Goal: Task Accomplishment & Management: Manage account settings

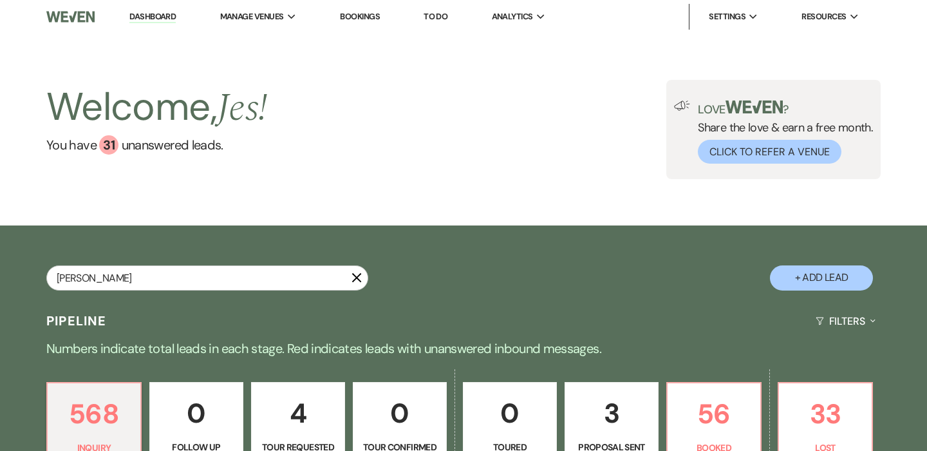
type input "morgan"
select select "8"
select select "10"
select select "8"
select select "4"
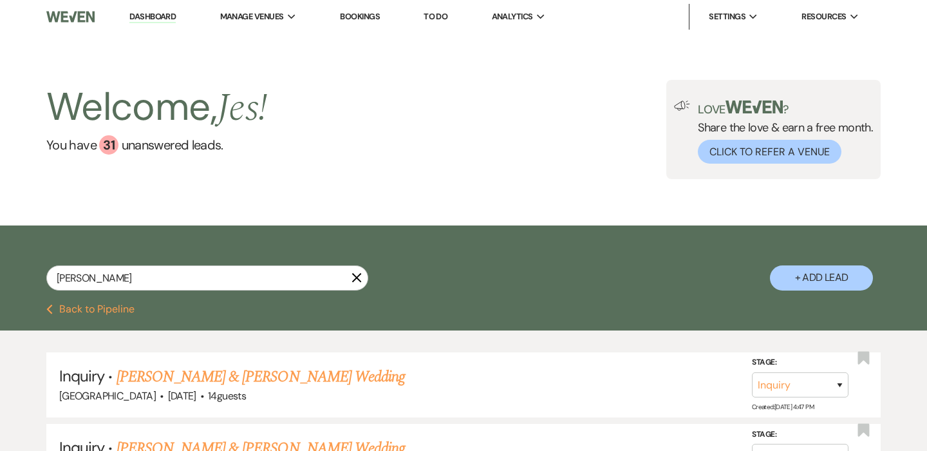
type input "Morgan"
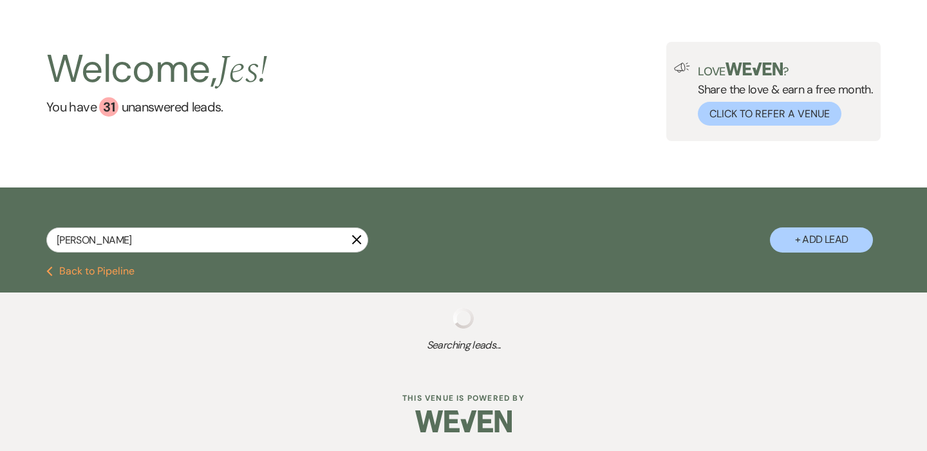
select select "8"
select select "10"
select select "8"
select select "4"
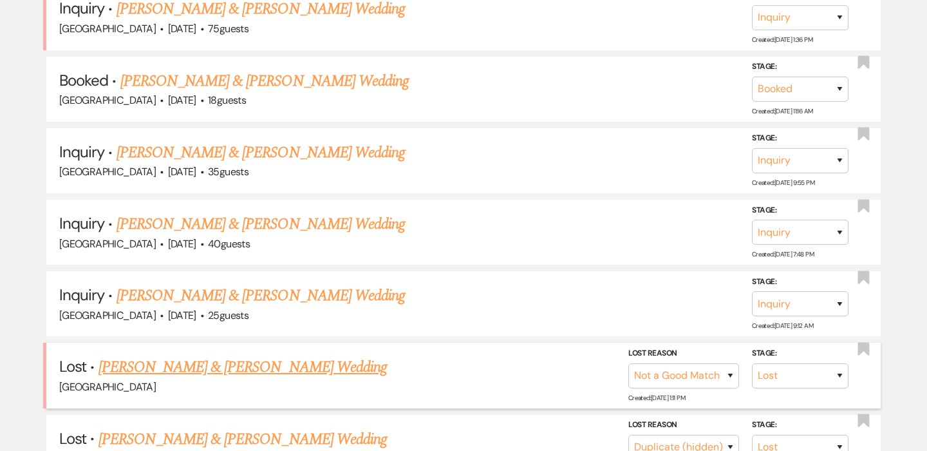
scroll to position [550, 0]
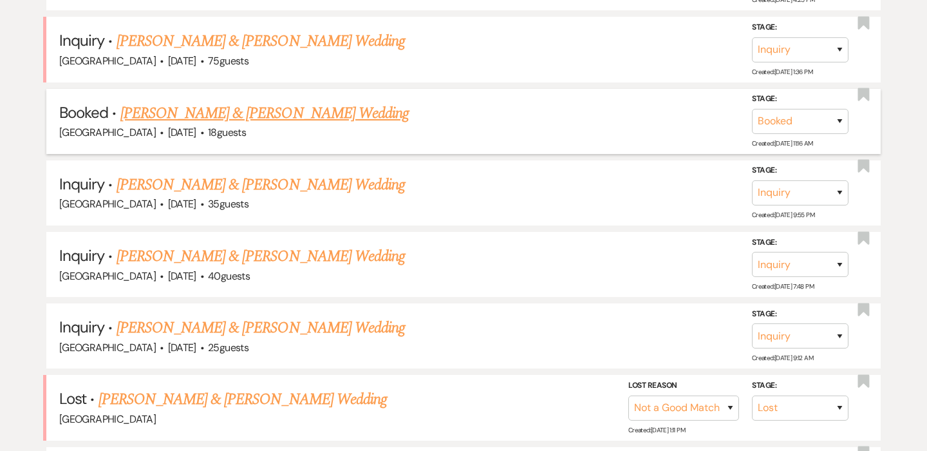
type input "Morgan"
click at [312, 105] on link "Conor Horgan & Morgan Thoutt's Wedding" at bounding box center [264, 113] width 289 height 23
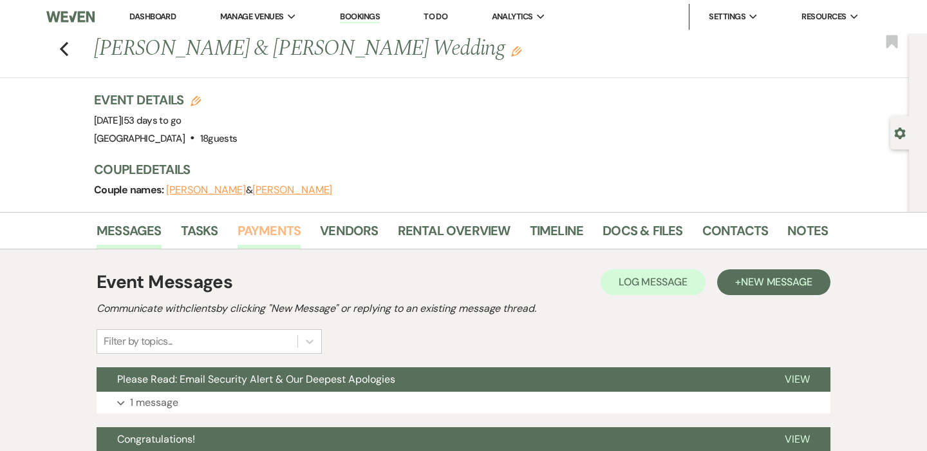
click at [270, 238] on link "Payments" at bounding box center [270, 234] width 64 height 28
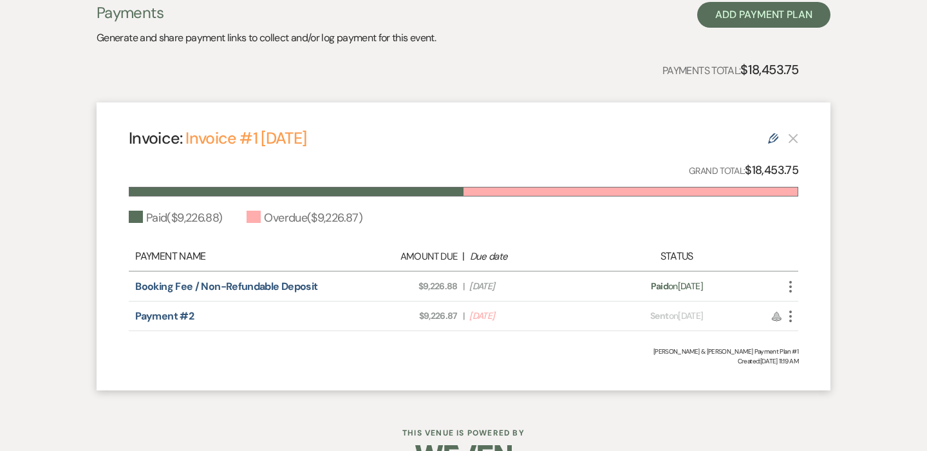
scroll to position [306, 0]
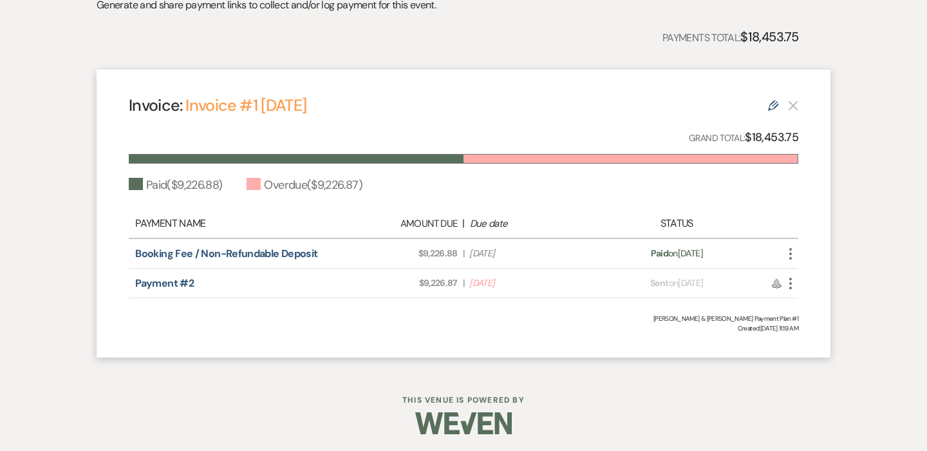
click at [792, 280] on icon "More" at bounding box center [790, 283] width 15 height 15
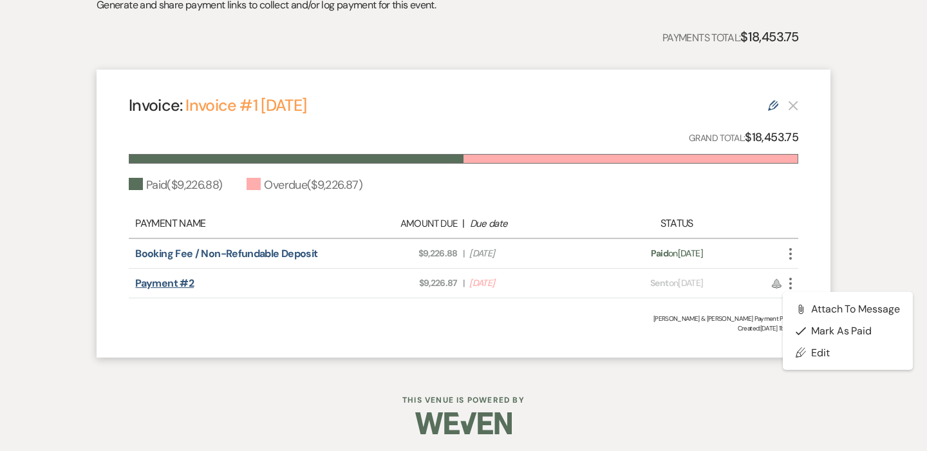
click at [168, 284] on link "Payment #2" at bounding box center [164, 283] width 59 height 14
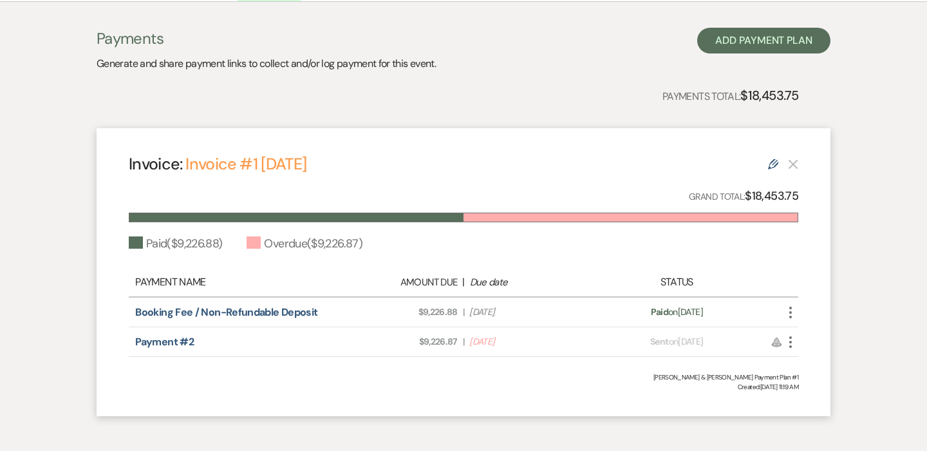
scroll to position [178, 0]
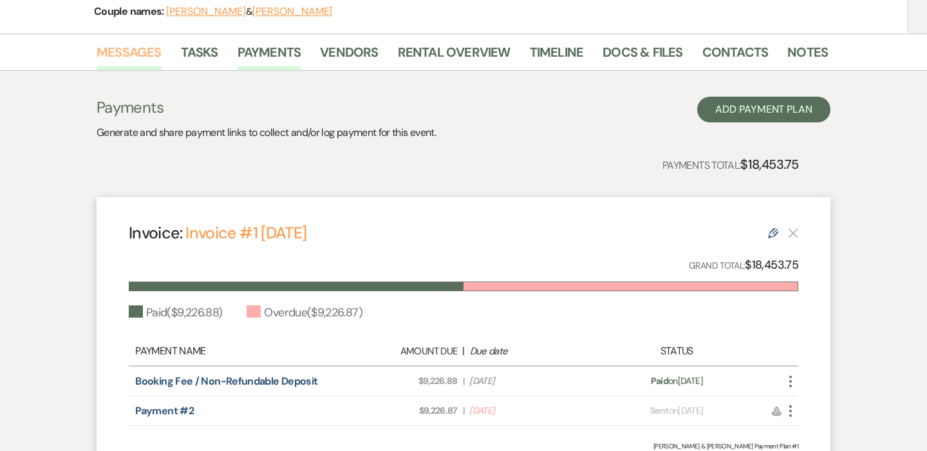
click at [138, 45] on link "Messages" at bounding box center [129, 56] width 65 height 28
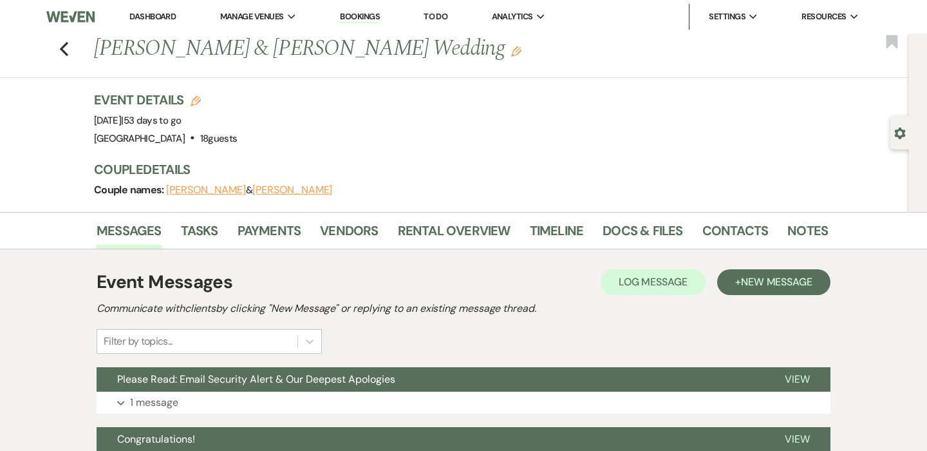
click at [361, 17] on link "Bookings" at bounding box center [360, 17] width 40 height 12
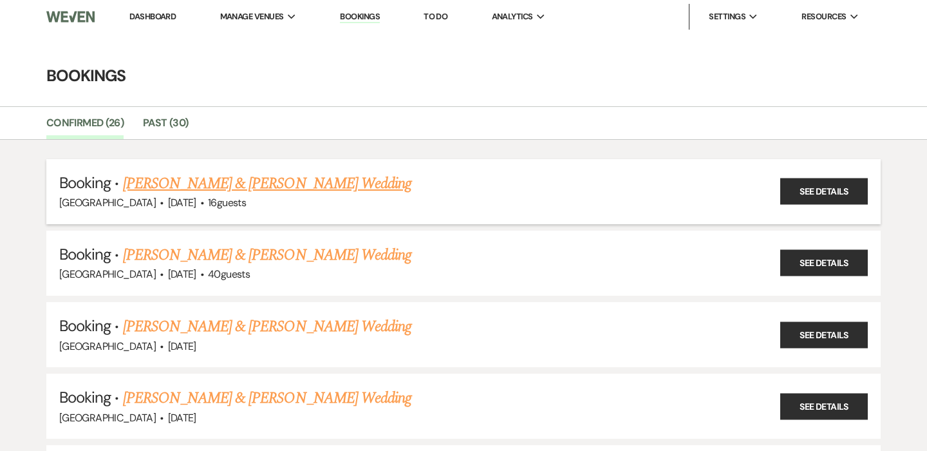
click at [251, 183] on link "Eric Mann & Sophie Weyers's Wedding" at bounding box center [267, 183] width 289 height 23
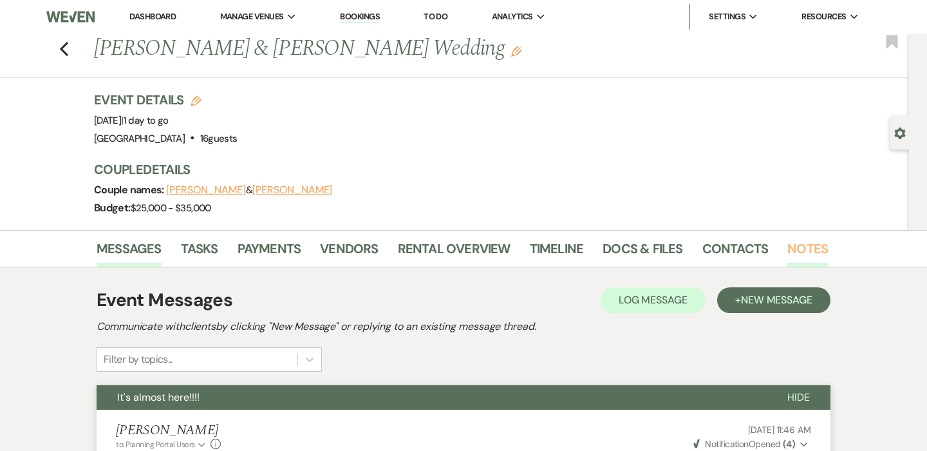
click at [810, 242] on link "Notes" at bounding box center [808, 252] width 41 height 28
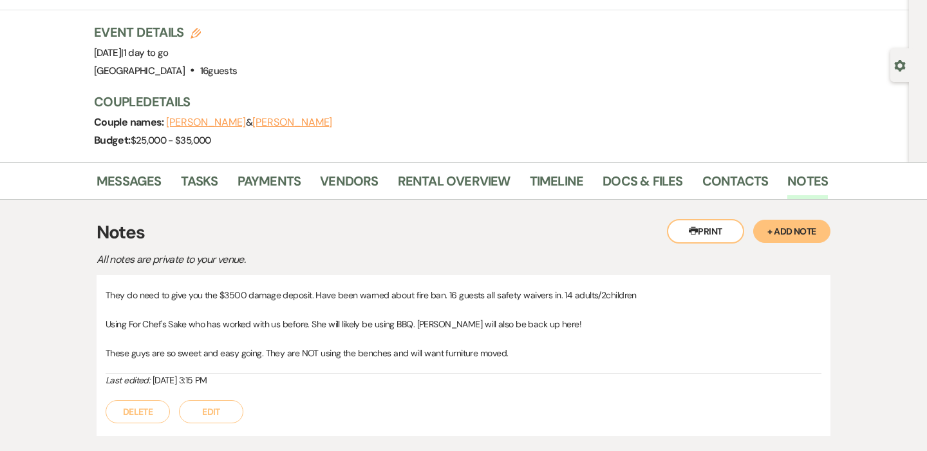
scroll to position [73, 0]
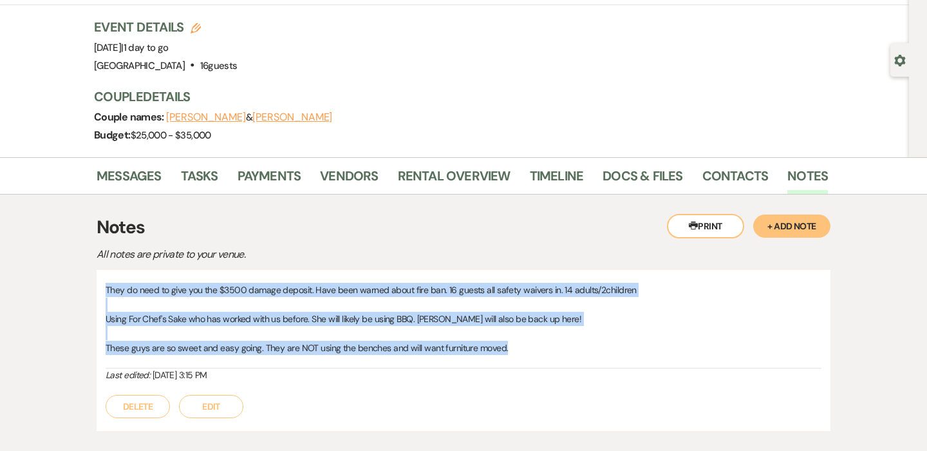
drag, startPoint x: 515, startPoint y: 345, endPoint x: 100, endPoint y: 290, distance: 418.4
click at [100, 290] on div "They do need to give you the $3500 damage deposit. Have been warned about fire …" at bounding box center [464, 350] width 734 height 161
copy div "They do need to give you the $3500 damage deposit. Have been warned about fire …"
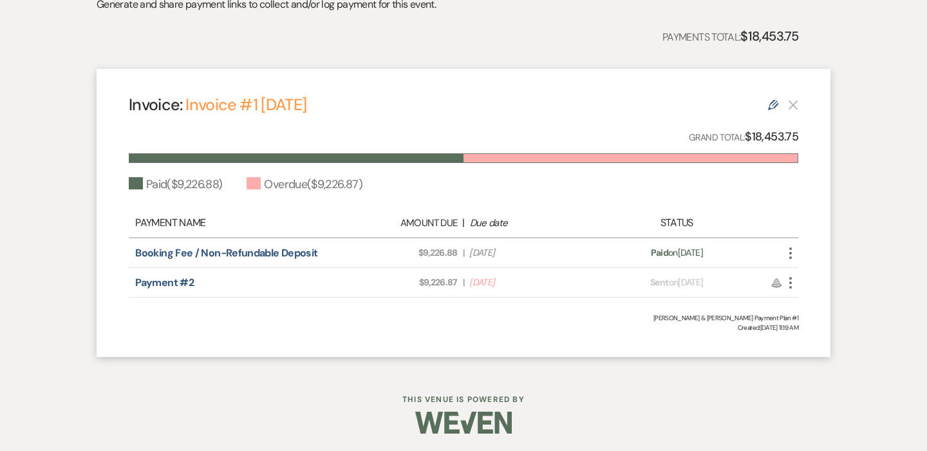
scroll to position [306, 0]
click at [168, 283] on link "Payment #2" at bounding box center [164, 283] width 59 height 14
click at [791, 283] on use "button" at bounding box center [791, 284] width 3 height 12
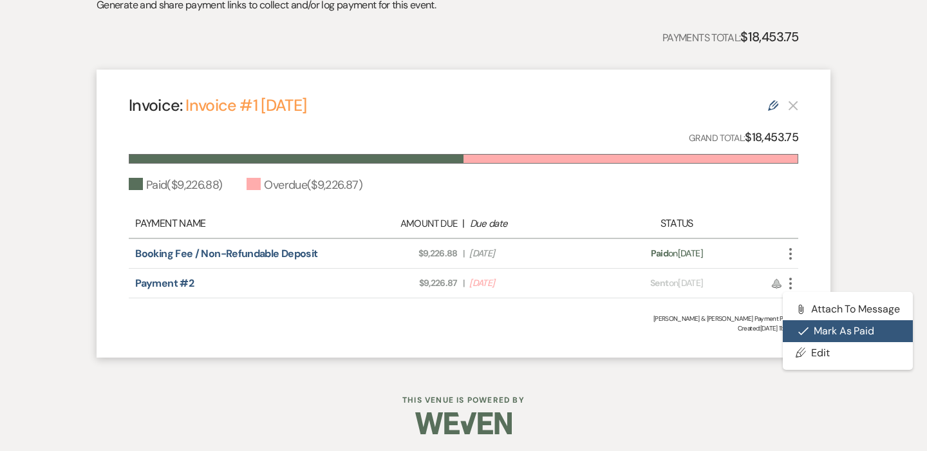
click at [814, 327] on button "Check Mark Mark as Paid" at bounding box center [848, 331] width 130 height 22
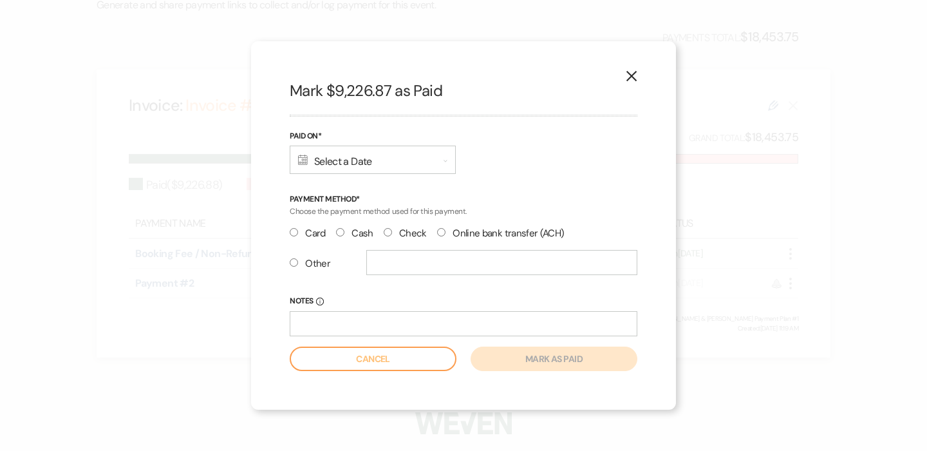
click at [368, 164] on div "Calendar Select a Date Expand" at bounding box center [373, 160] width 166 height 28
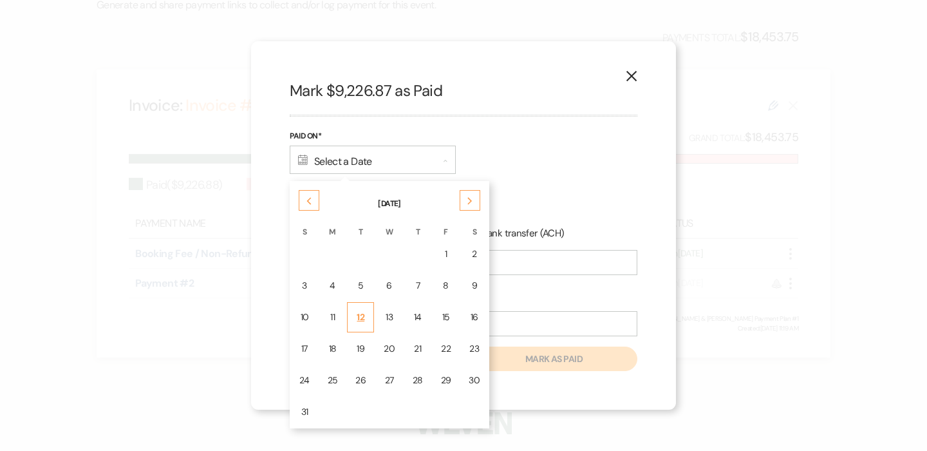
click at [365, 323] on div "12" at bounding box center [361, 317] width 10 height 14
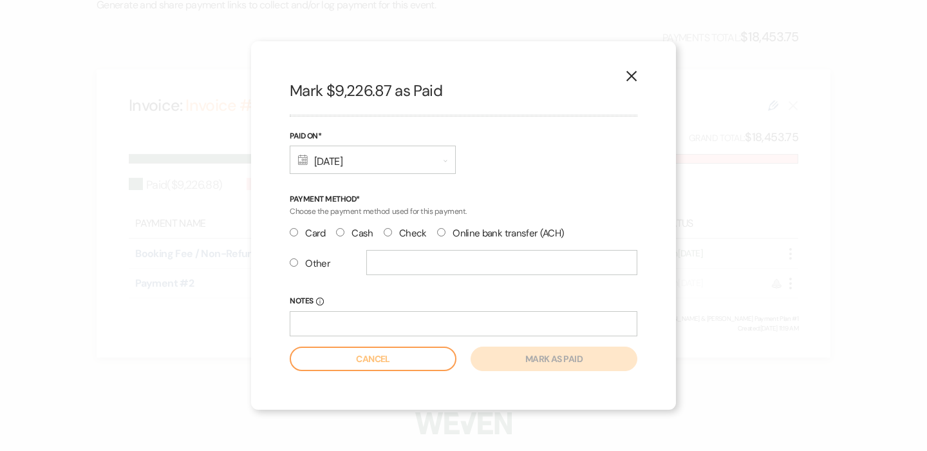
click at [437, 234] on input "Online bank transfer (ACH)" at bounding box center [441, 232] width 8 height 8
radio input "true"
click at [542, 362] on button "Mark as paid" at bounding box center [554, 358] width 167 height 24
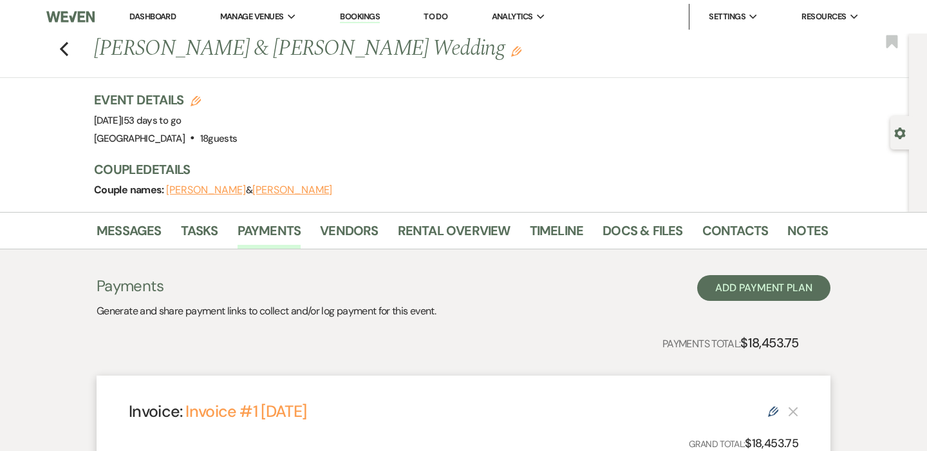
scroll to position [0, 0]
click at [127, 222] on link "Messages" at bounding box center [129, 234] width 65 height 28
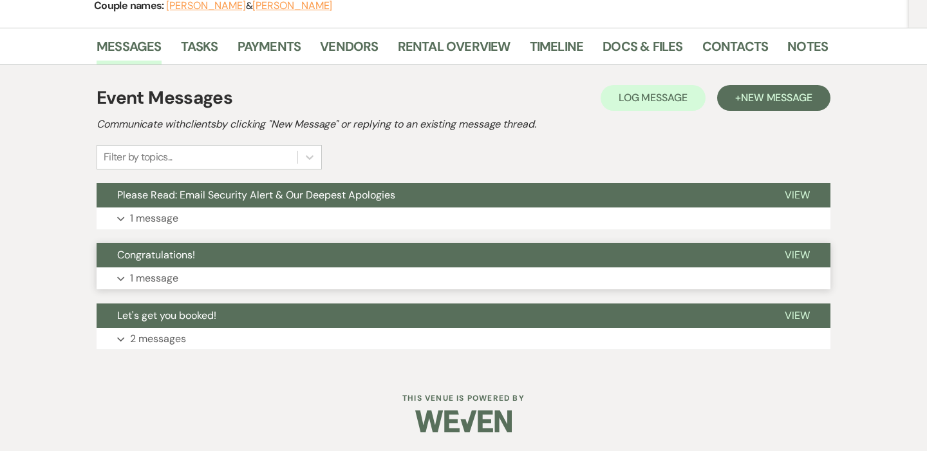
scroll to position [183, 0]
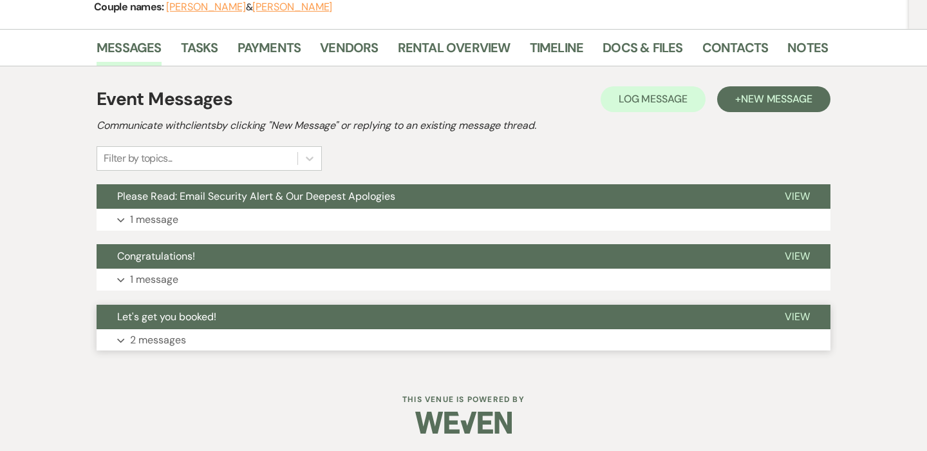
click at [144, 341] on p "2 messages" at bounding box center [158, 340] width 56 height 17
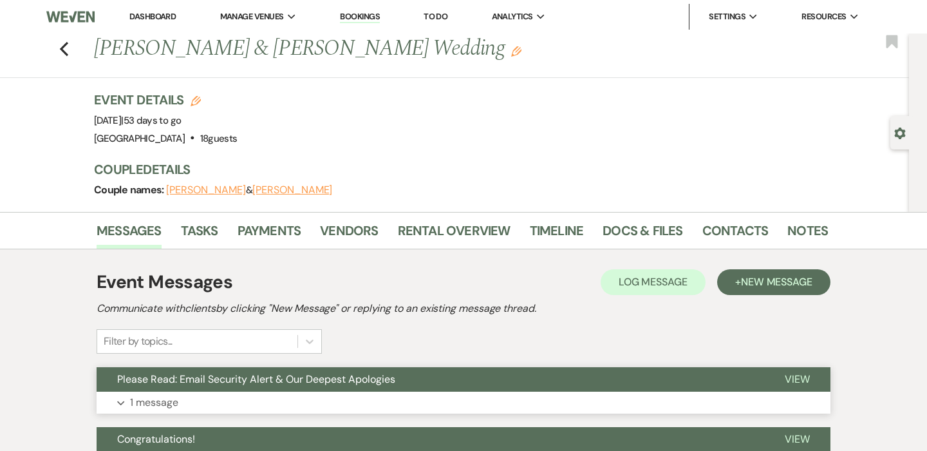
scroll to position [0, 0]
click at [642, 231] on link "Docs & Files" at bounding box center [643, 234] width 80 height 28
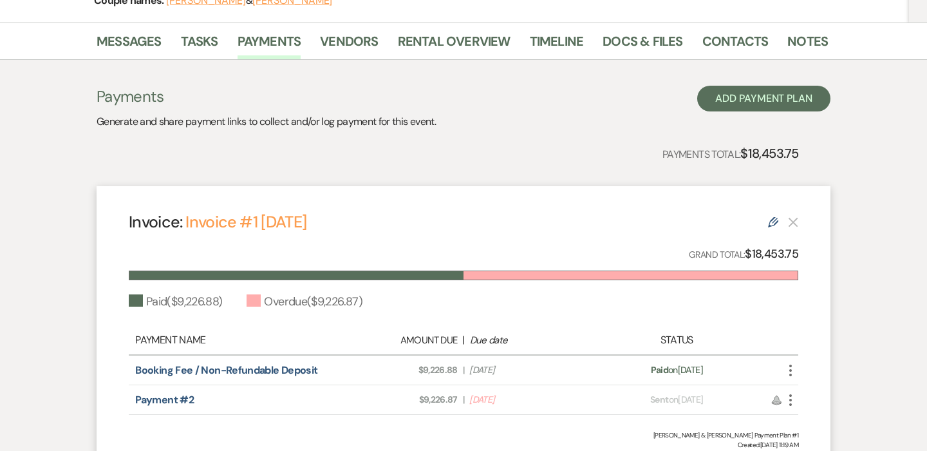
scroll to position [289, 0]
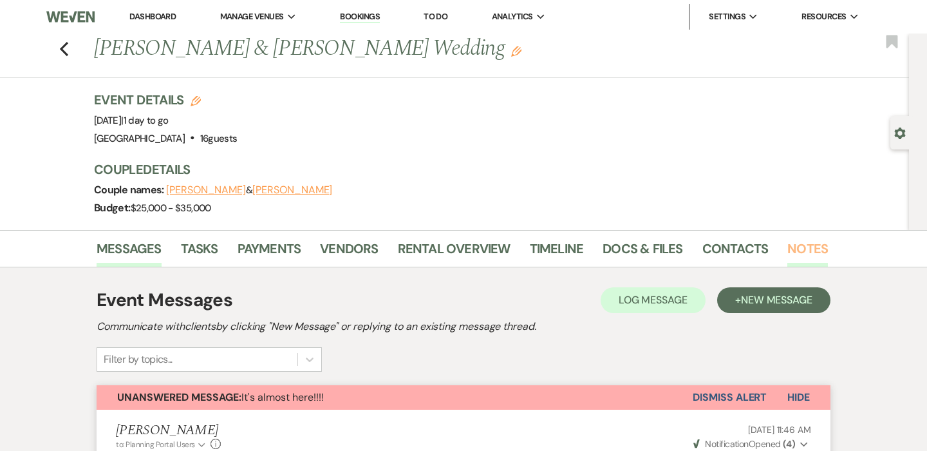
click at [801, 243] on link "Notes" at bounding box center [808, 252] width 41 height 28
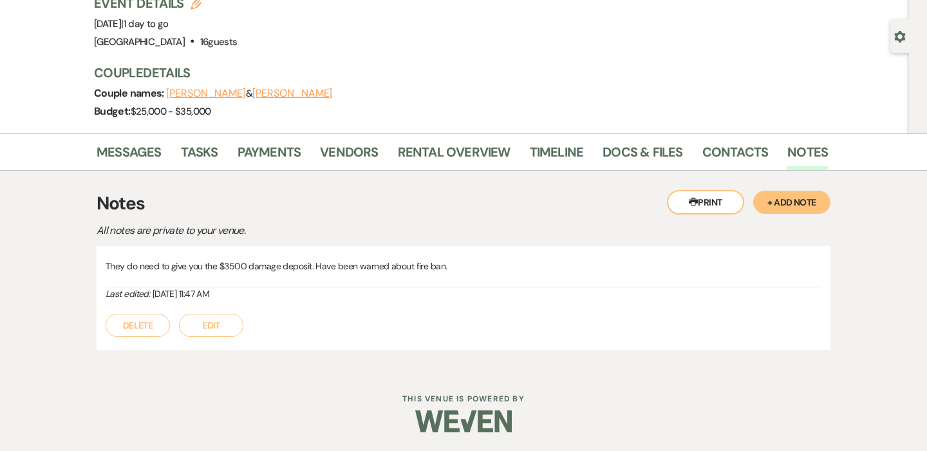
scroll to position [96, 0]
click at [212, 325] on button "Edit" at bounding box center [211, 325] width 64 height 23
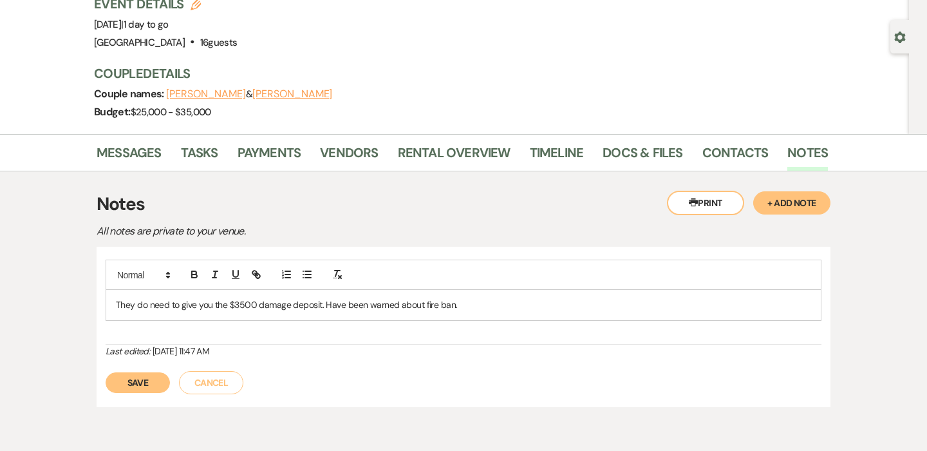
click at [497, 306] on p "They do need to give you the $3500 damage deposit. Have been warned about fire …" at bounding box center [464, 305] width 696 height 14
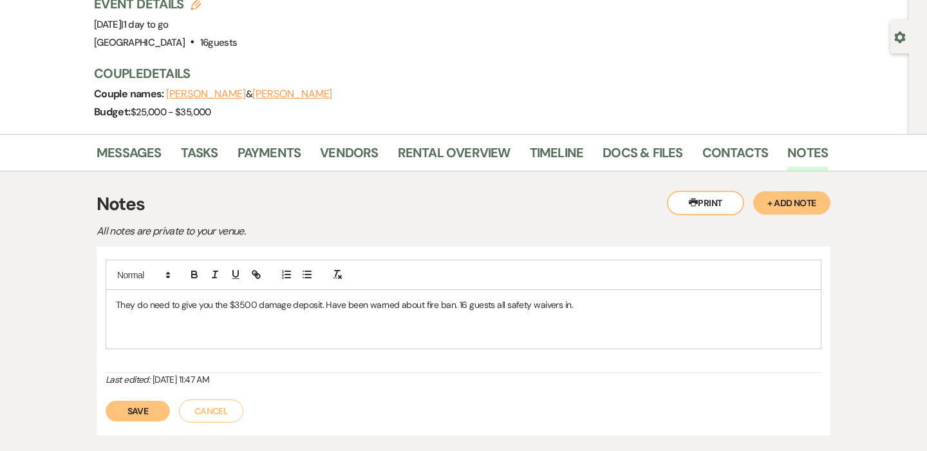
click at [115, 413] on button "Save" at bounding box center [138, 411] width 64 height 21
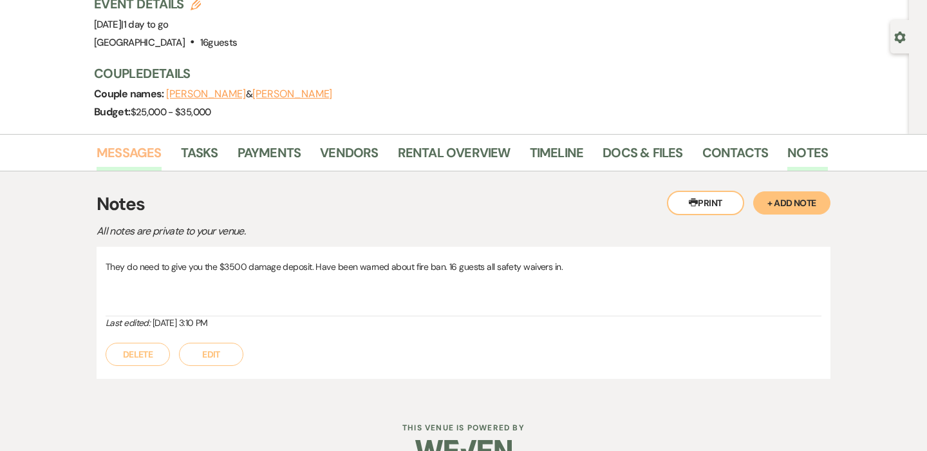
click at [126, 153] on link "Messages" at bounding box center [129, 156] width 65 height 28
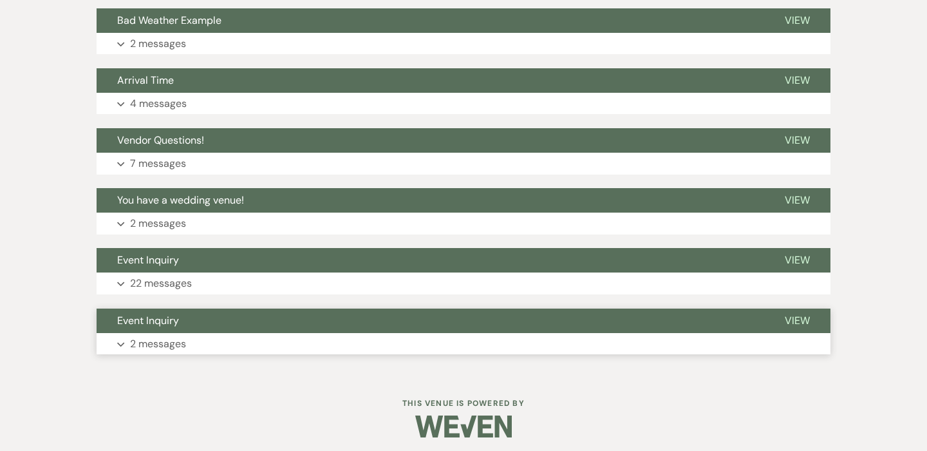
scroll to position [1735, 0]
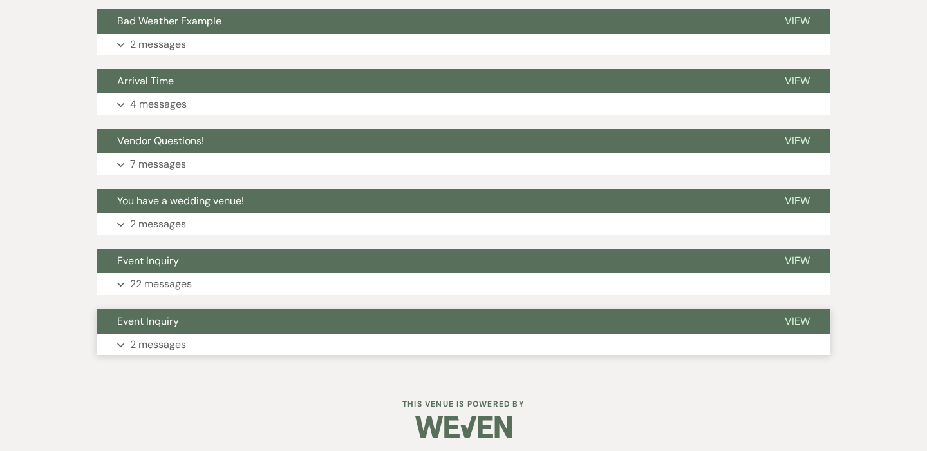
click at [160, 336] on p "2 messages" at bounding box center [158, 344] width 56 height 17
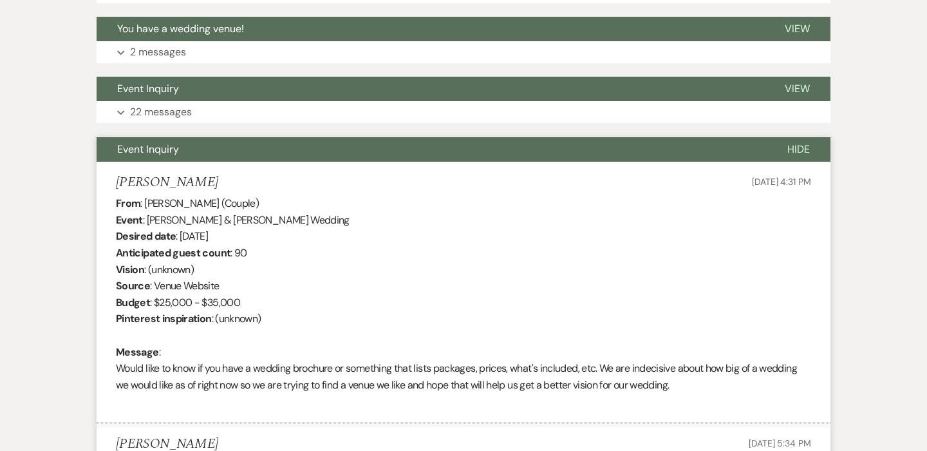
scroll to position [1868, 0]
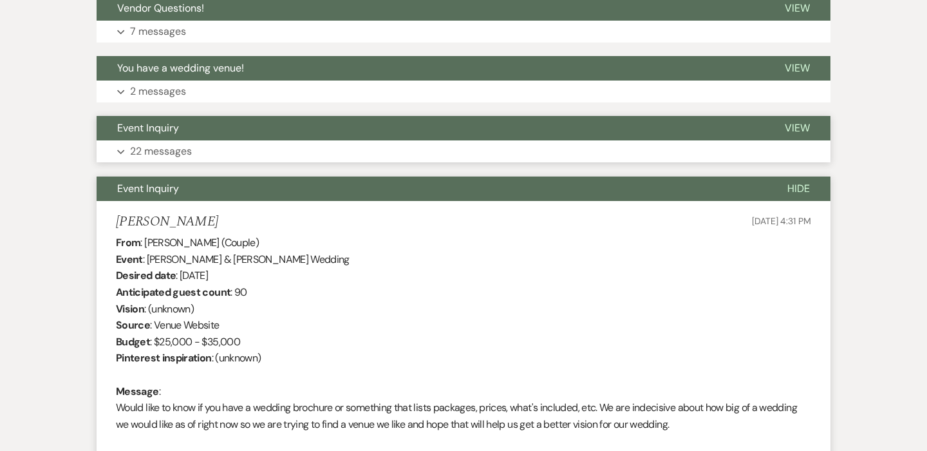
click at [167, 148] on p "22 messages" at bounding box center [161, 151] width 62 height 17
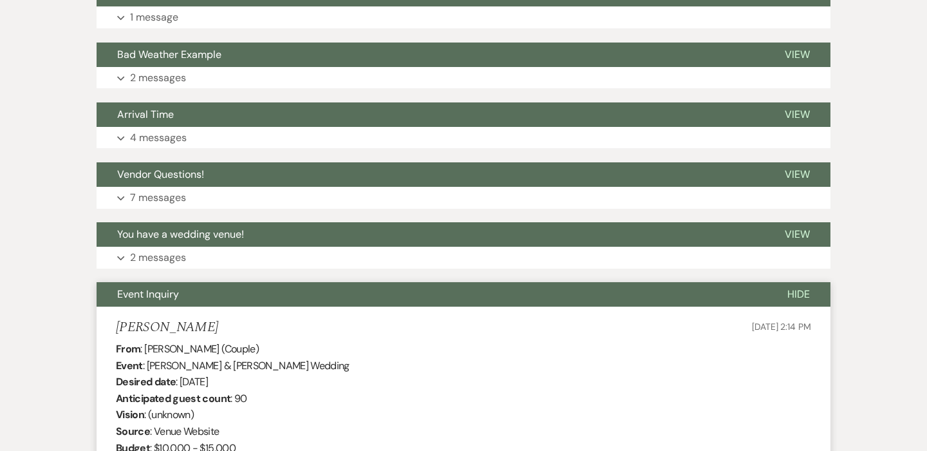
scroll to position [1631, 0]
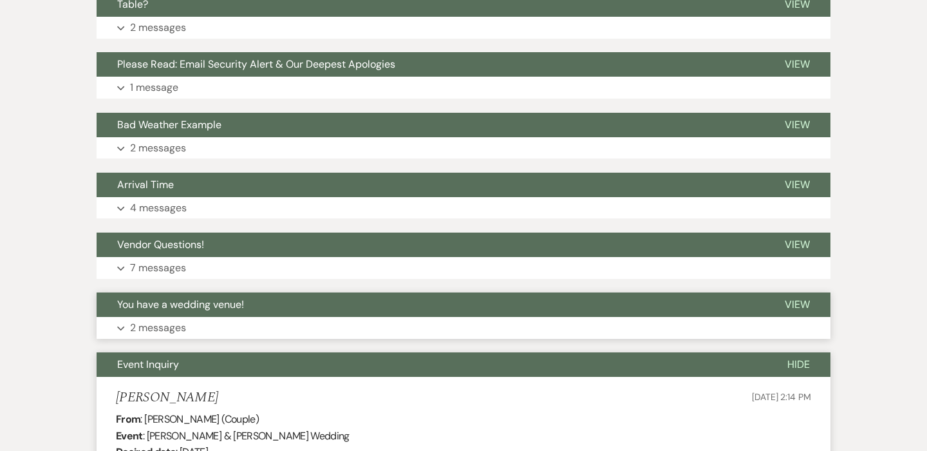
click at [167, 323] on p "2 messages" at bounding box center [158, 327] width 56 height 17
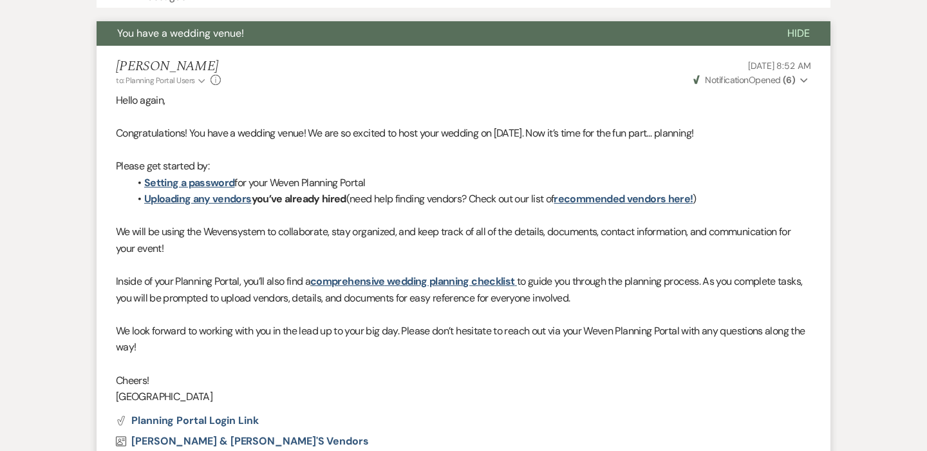
scroll to position [1758, 0]
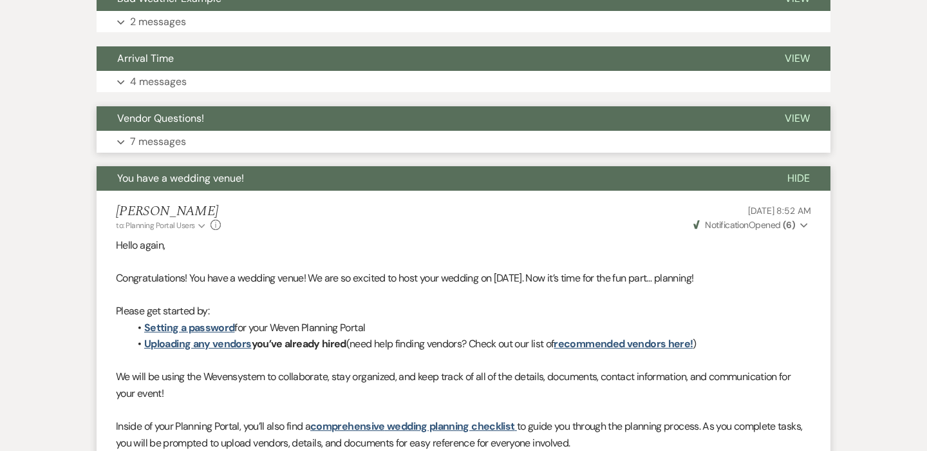
click at [164, 146] on button "Expand 7 messages" at bounding box center [464, 142] width 734 height 22
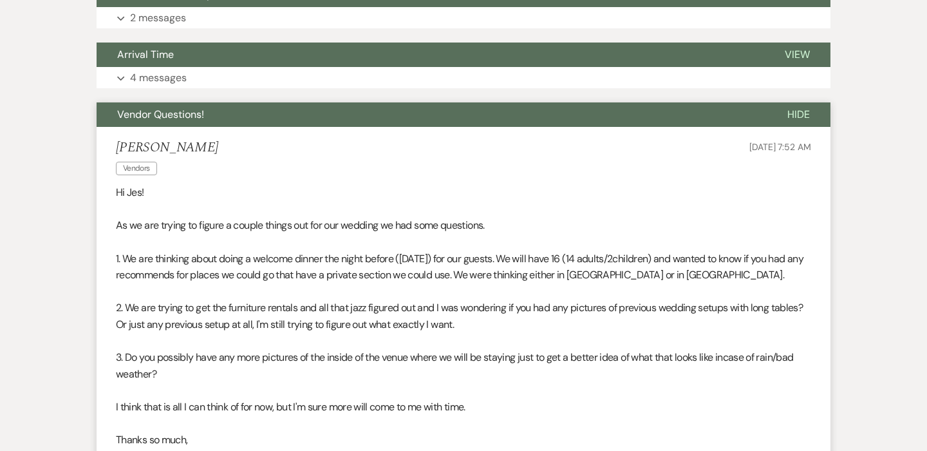
scroll to position [1841, 0]
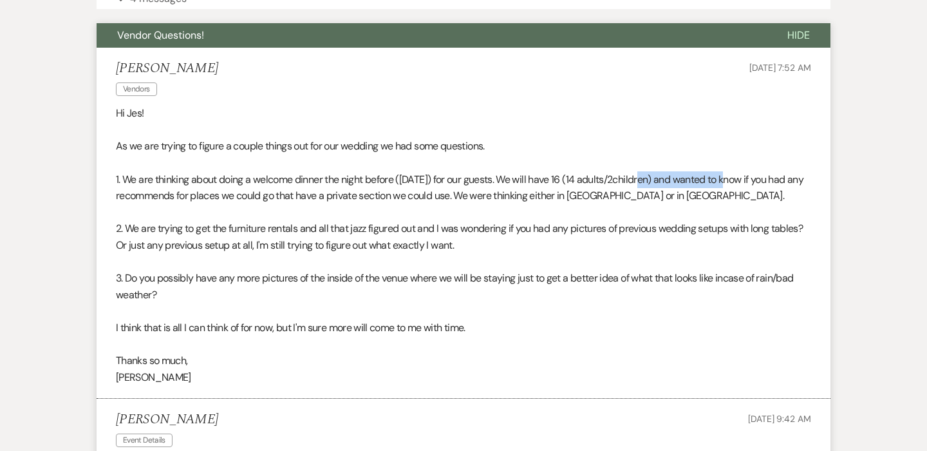
drag, startPoint x: 734, startPoint y: 173, endPoint x: 652, endPoint y: 173, distance: 82.4
click at [652, 173] on p "1. We are thinking about doing a welcome dinner the night before (Tuesday Augus…" at bounding box center [464, 187] width 696 height 33
copy p "14 adults/2children"
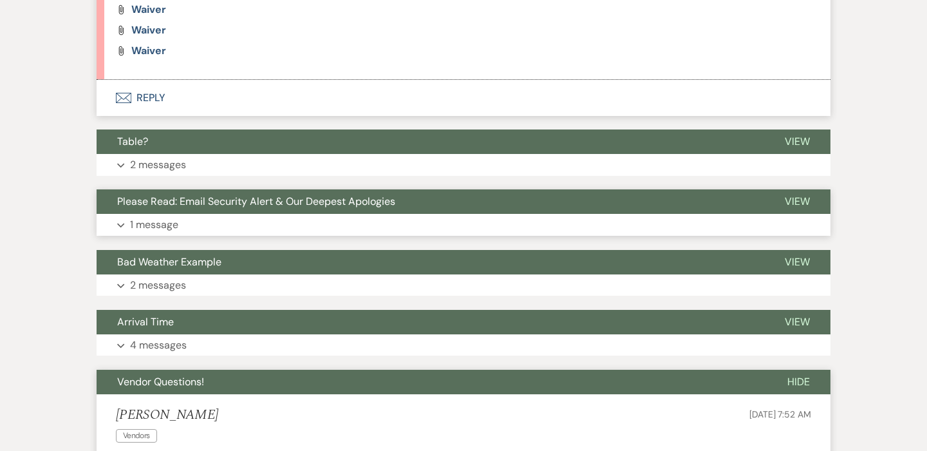
scroll to position [1583, 0]
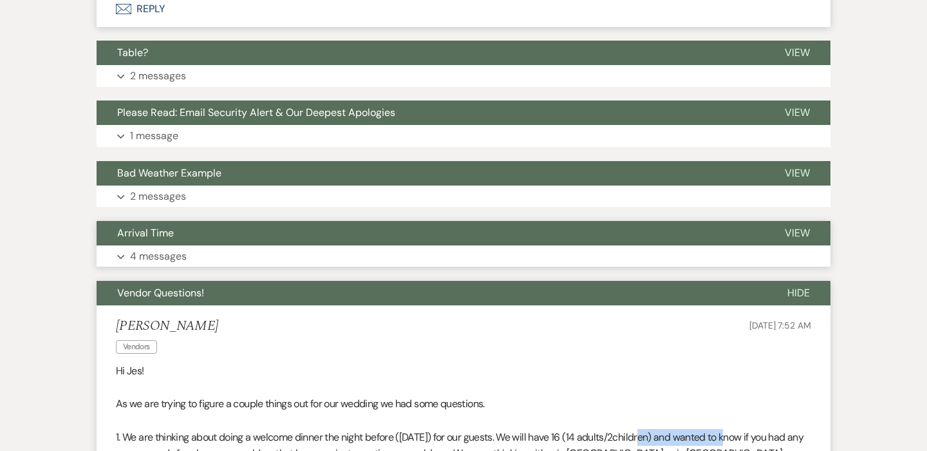
click at [156, 251] on p "4 messages" at bounding box center [158, 256] width 57 height 17
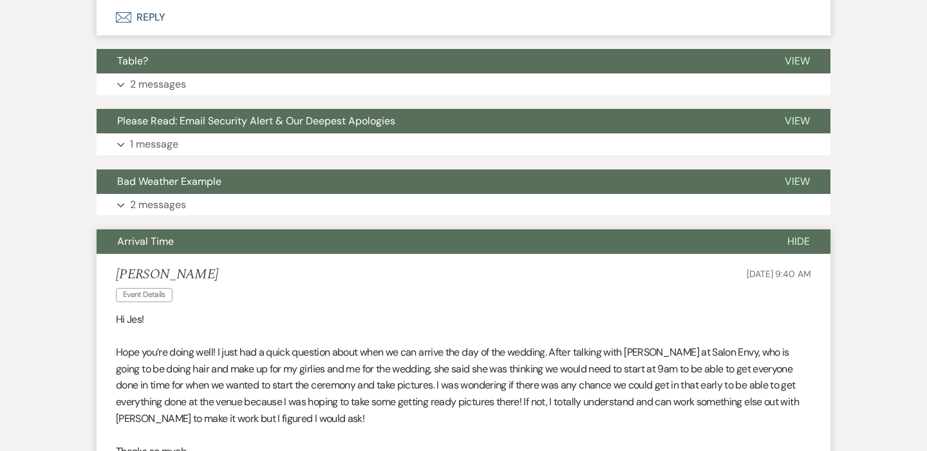
scroll to position [1571, 0]
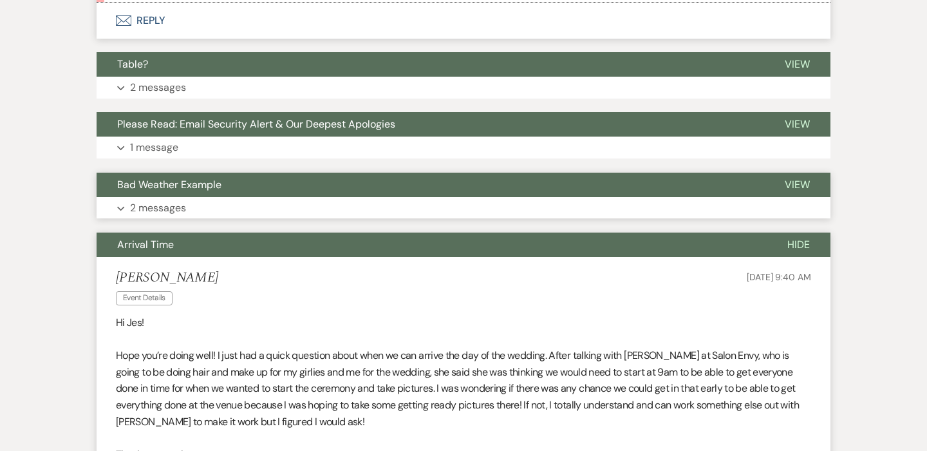
click at [151, 204] on p "2 messages" at bounding box center [158, 208] width 56 height 17
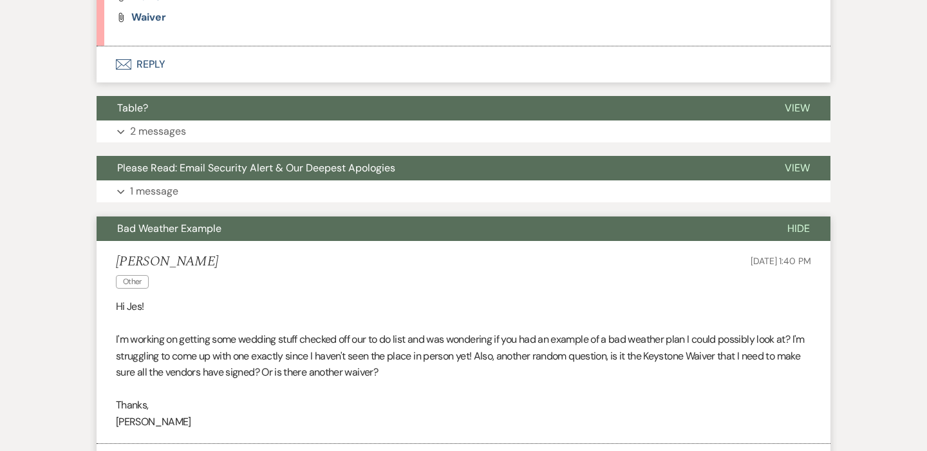
scroll to position [1526, 0]
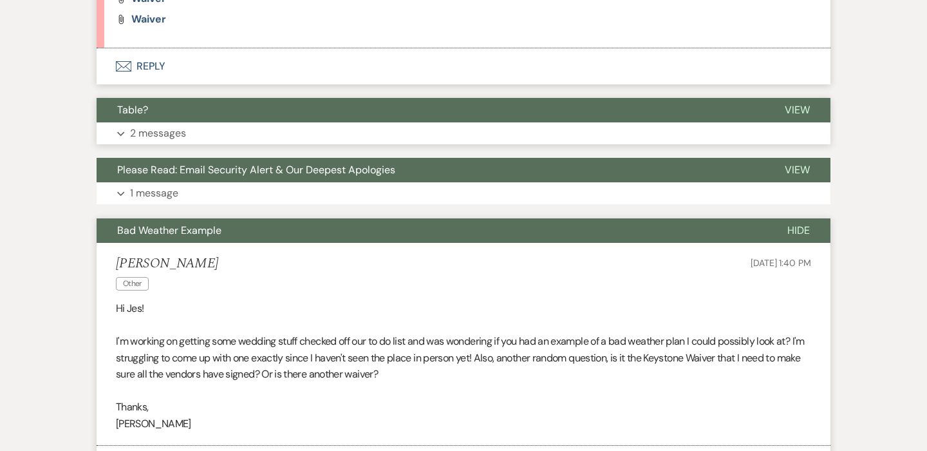
click at [148, 134] on p "2 messages" at bounding box center [158, 133] width 56 height 17
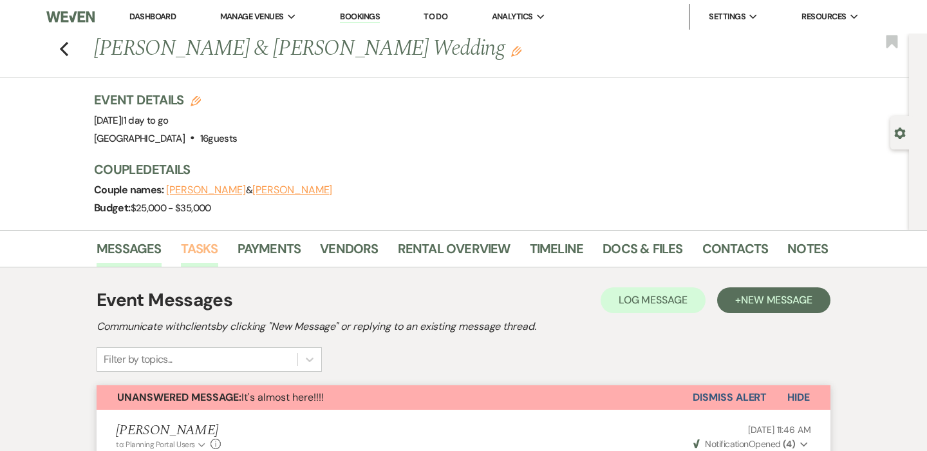
scroll to position [0, 0]
click at [323, 249] on link "Vendors" at bounding box center [349, 252] width 58 height 28
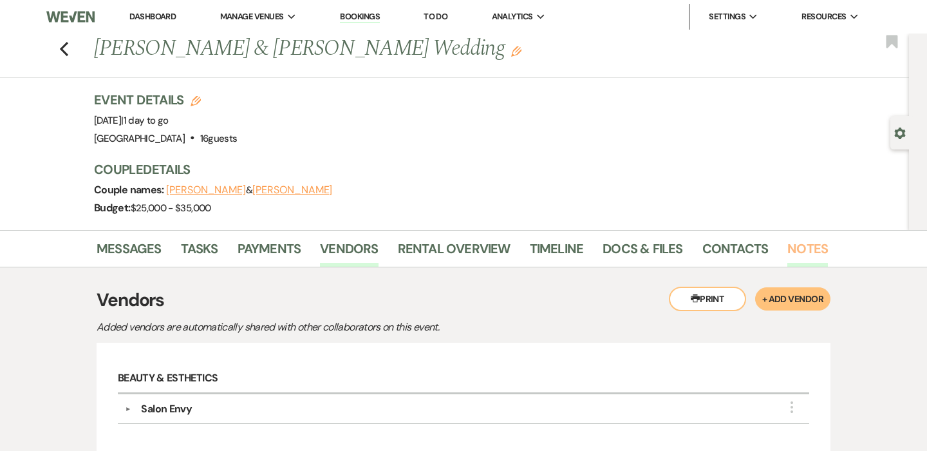
click at [788, 248] on link "Notes" at bounding box center [808, 252] width 41 height 28
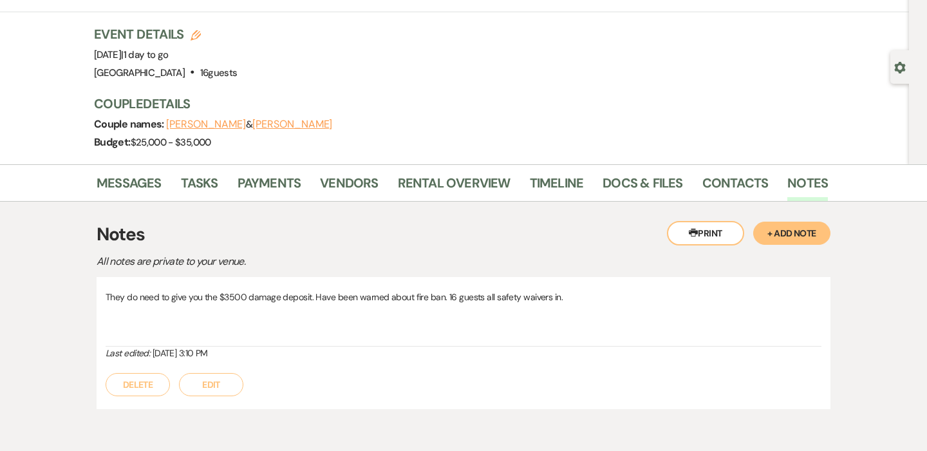
scroll to position [65, 0]
click at [198, 383] on button "Edit" at bounding box center [211, 385] width 64 height 23
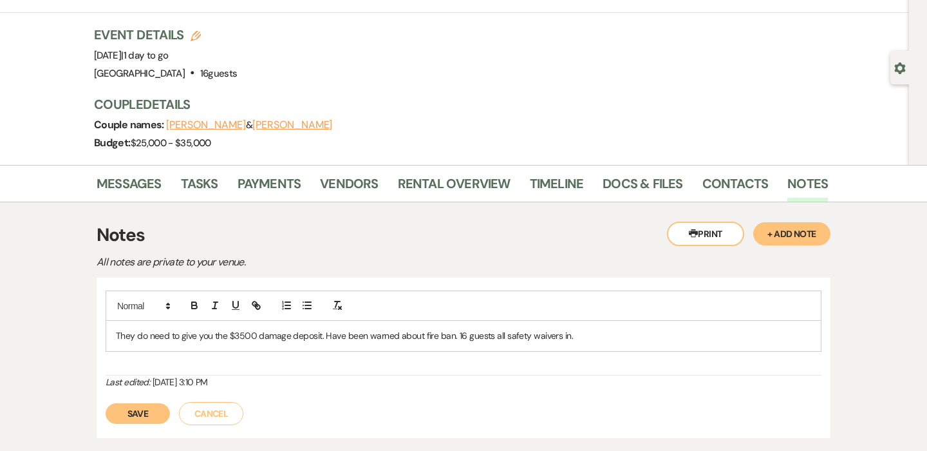
click at [582, 332] on p "They do need to give you the $3500 damage deposit. Have been warned about fire …" at bounding box center [464, 335] width 696 height 14
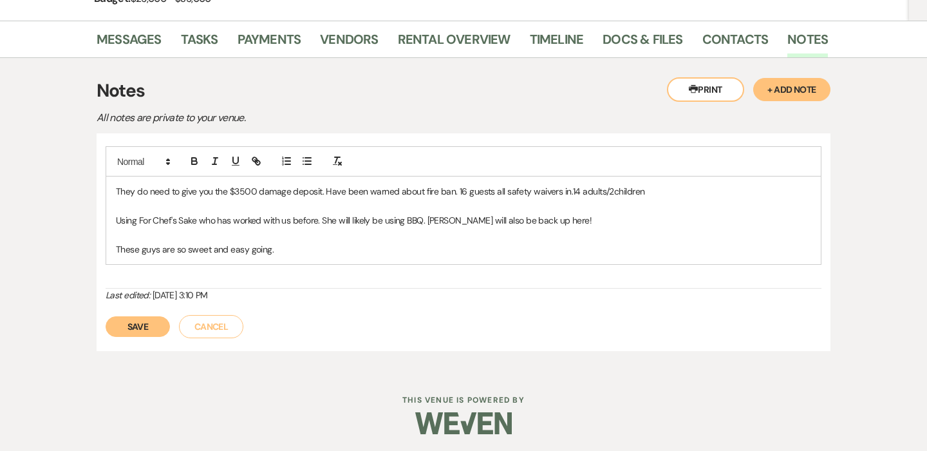
scroll to position [209, 0]
click at [131, 325] on button "Save" at bounding box center [138, 327] width 64 height 21
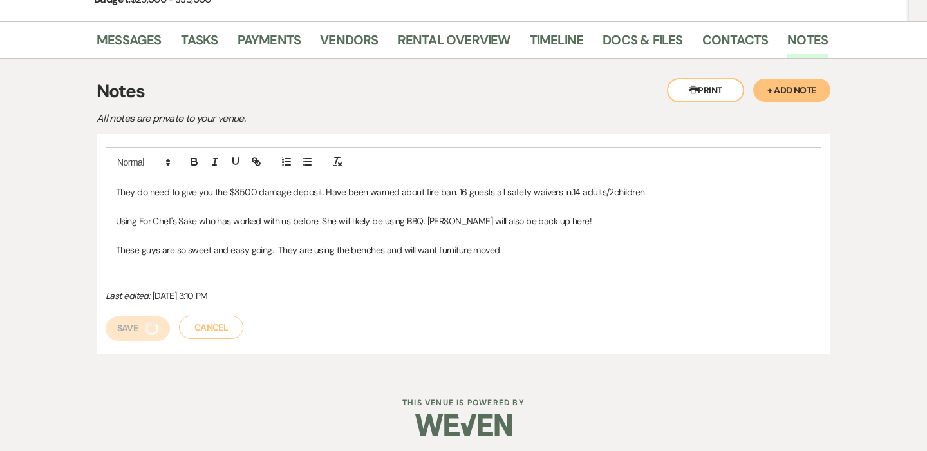
scroll to position [153, 0]
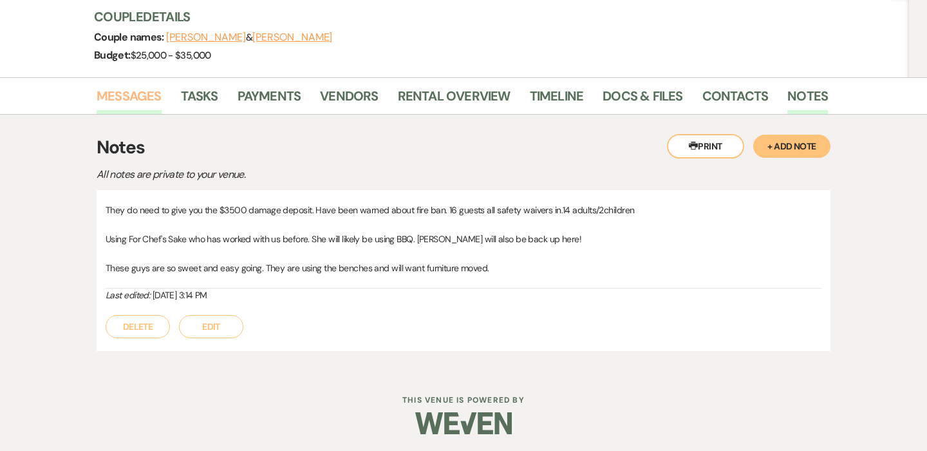
click at [129, 91] on link "Messages" at bounding box center [129, 100] width 65 height 28
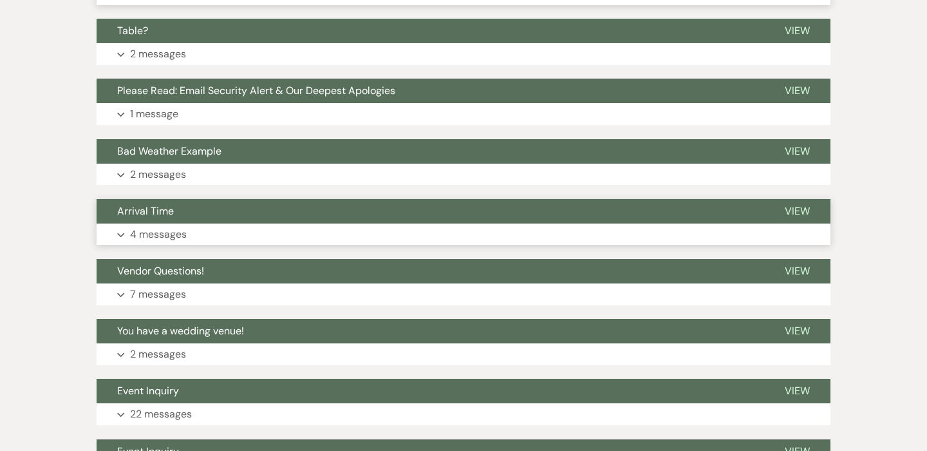
scroll to position [1578, 0]
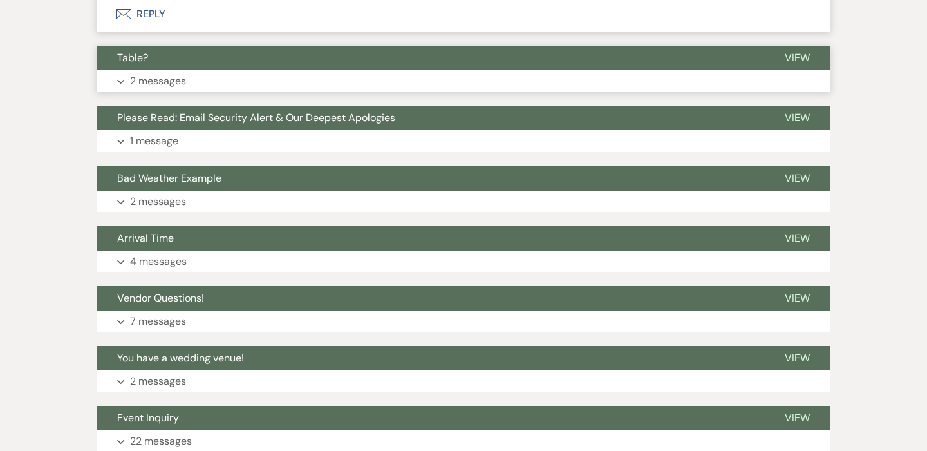
click at [151, 79] on p "2 messages" at bounding box center [158, 81] width 56 height 17
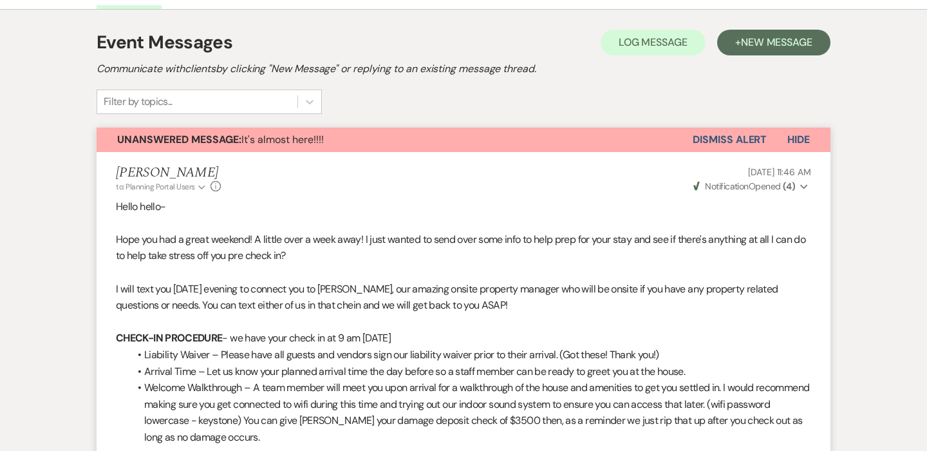
scroll to position [183, 0]
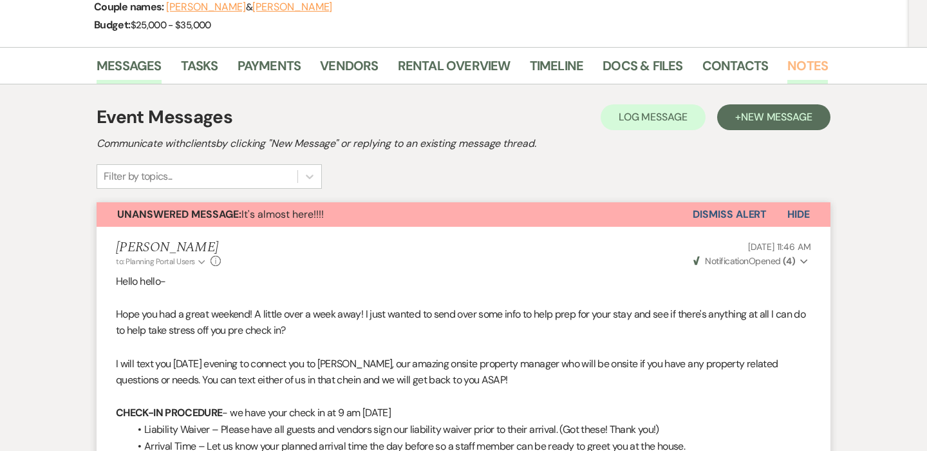
click at [792, 57] on link "Notes" at bounding box center [808, 69] width 41 height 28
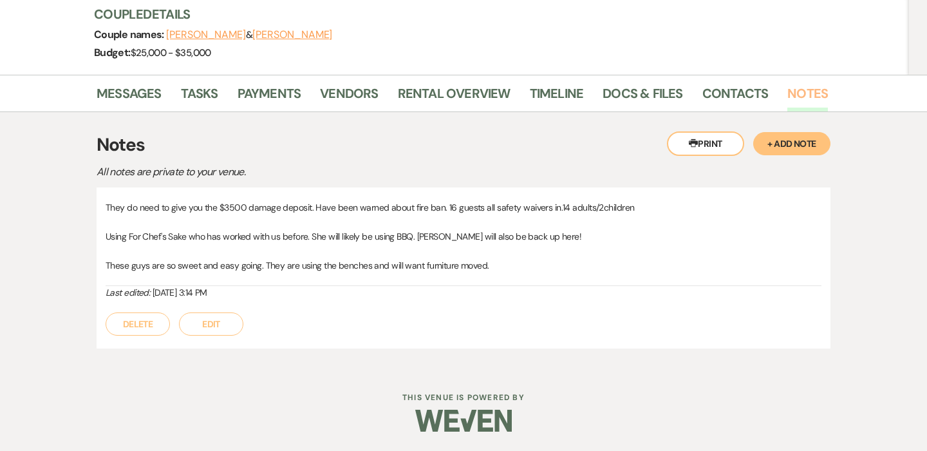
scroll to position [153, 0]
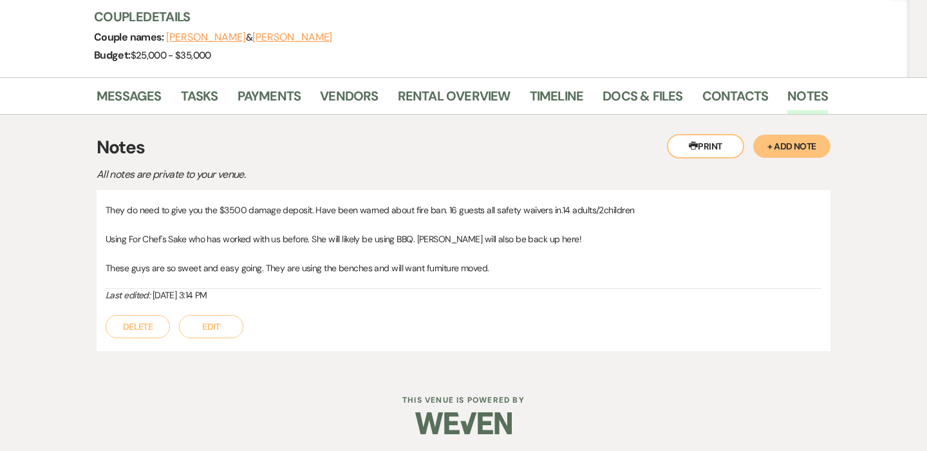
click at [218, 324] on button "Edit" at bounding box center [211, 326] width 64 height 23
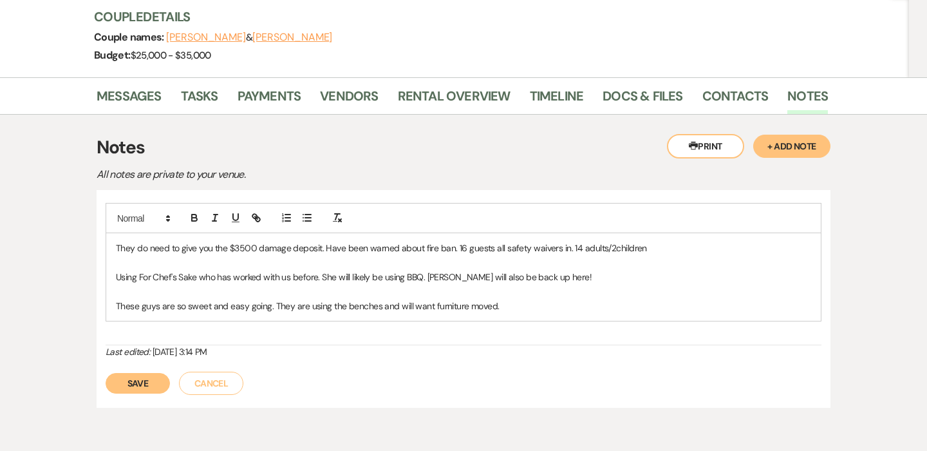
click at [307, 303] on p "These guys are so sweet and easy going. They are using the benches and will wan…" at bounding box center [464, 306] width 696 height 14
click at [120, 379] on button "Save" at bounding box center [138, 383] width 64 height 21
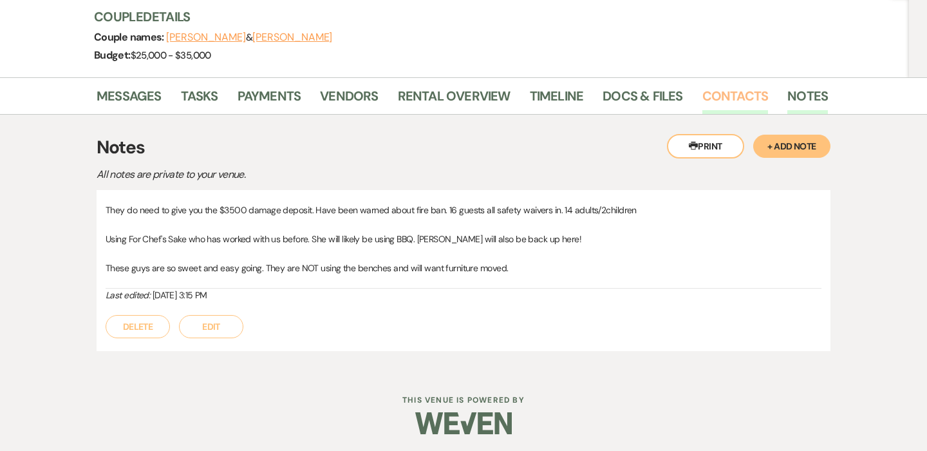
click at [732, 102] on link "Contacts" at bounding box center [736, 100] width 66 height 28
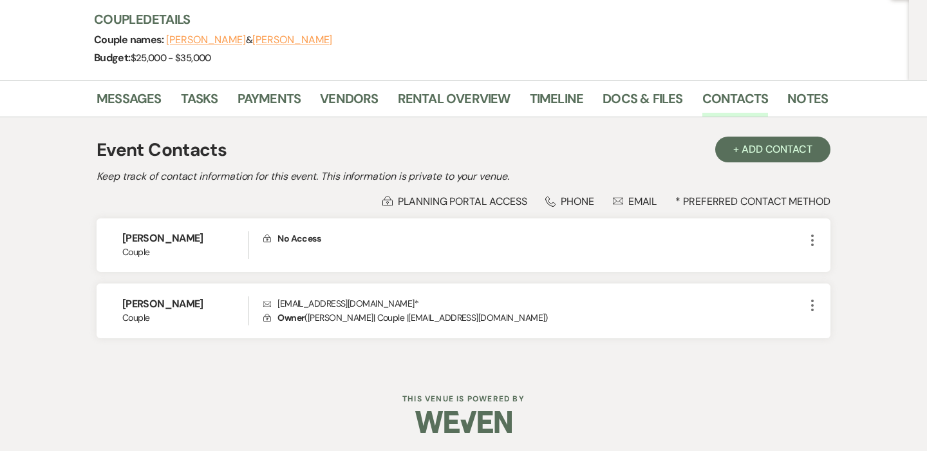
scroll to position [149, 0]
click at [631, 99] on link "Docs & Files" at bounding box center [643, 103] width 80 height 28
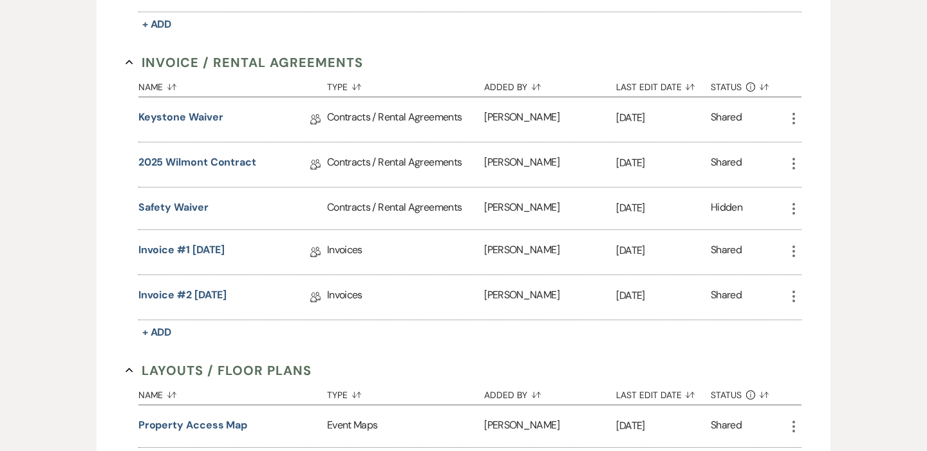
scroll to position [579, 0]
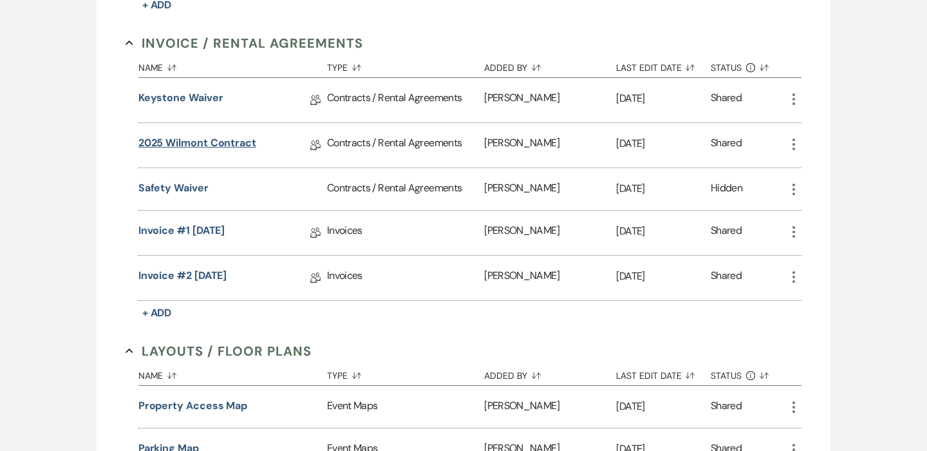
click at [203, 141] on link "2025 Wilmont Contract" at bounding box center [197, 145] width 118 height 20
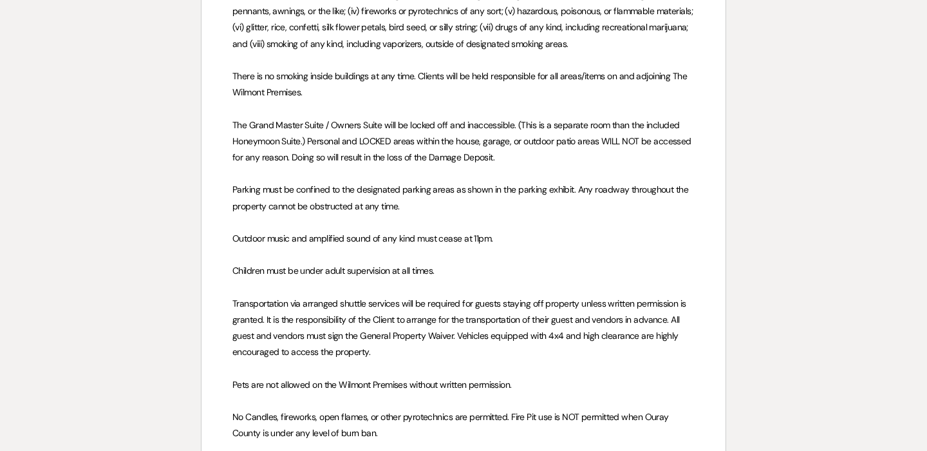
scroll to position [3086, 0]
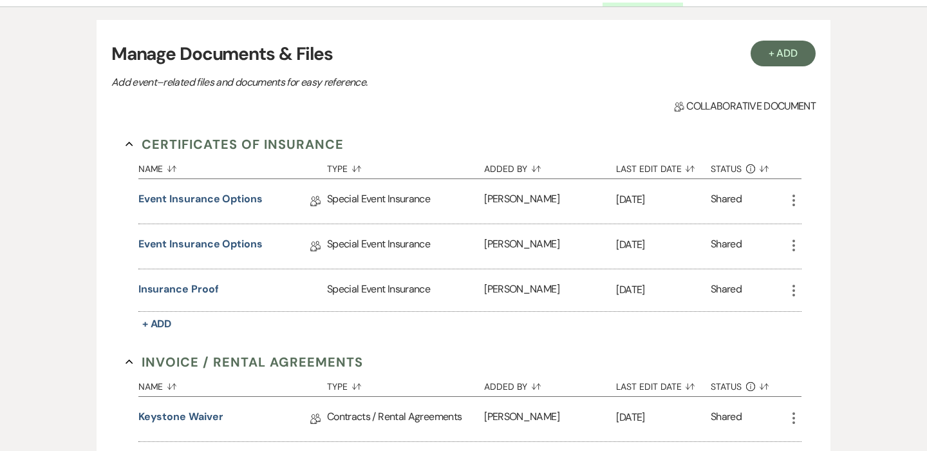
scroll to position [114, 0]
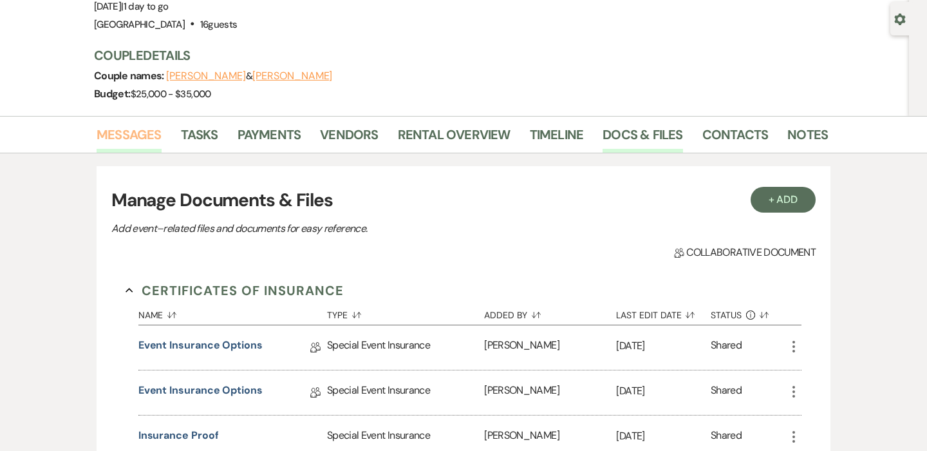
click at [120, 129] on link "Messages" at bounding box center [129, 138] width 65 height 28
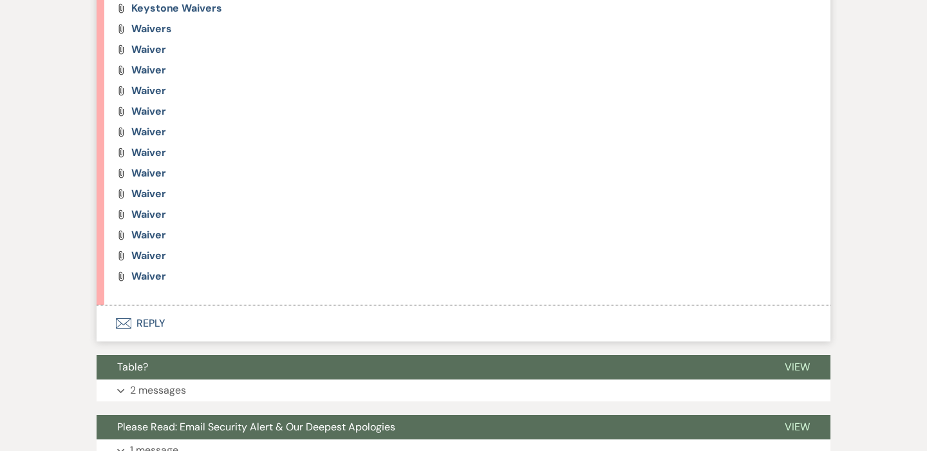
scroll to position [1338, 0]
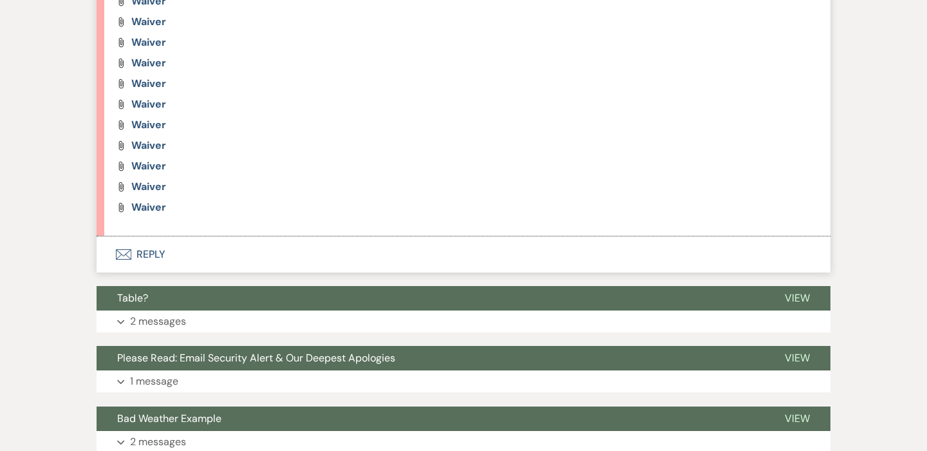
click at [141, 244] on button "Envelope Reply" at bounding box center [464, 254] width 734 height 36
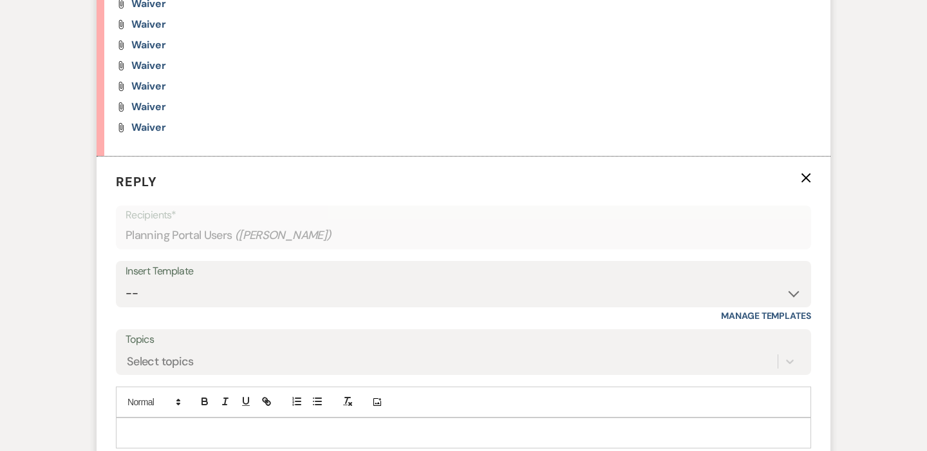
scroll to position [1606, 0]
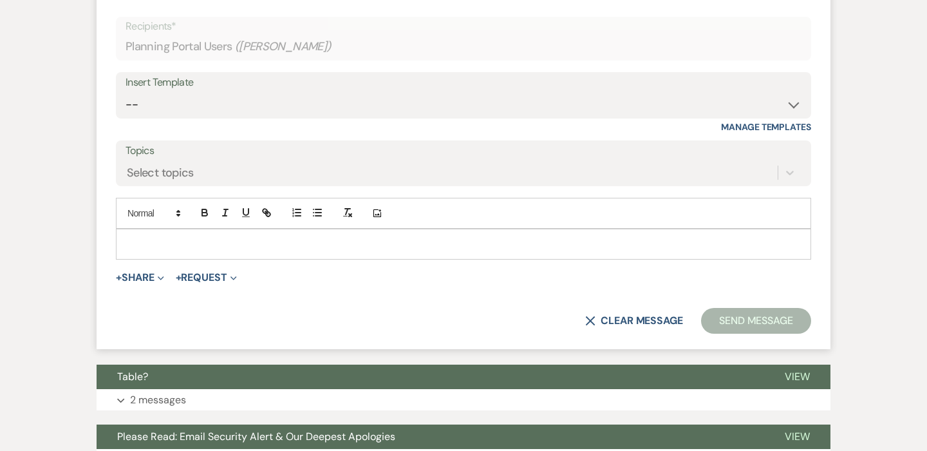
click at [225, 245] on p at bounding box center [463, 244] width 675 height 14
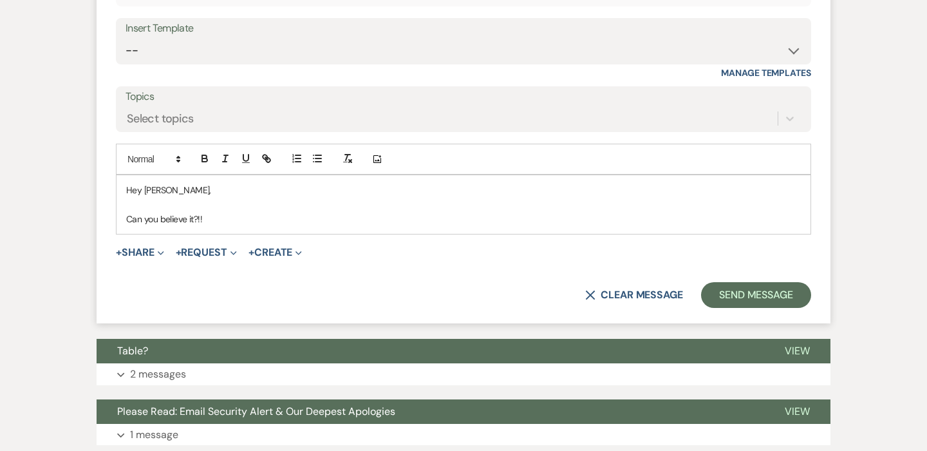
scroll to position [1666, 0]
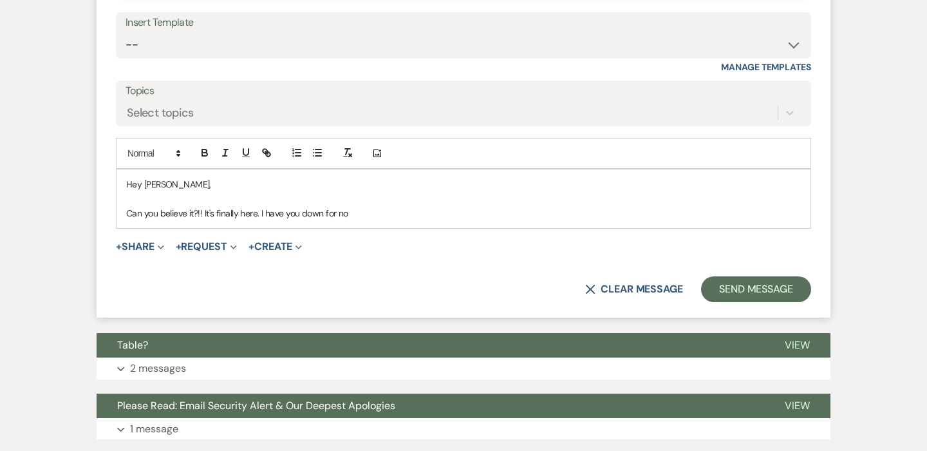
click at [261, 209] on p "Can you believe it?!! It's finally here. I have you down for no" at bounding box center [463, 213] width 675 height 14
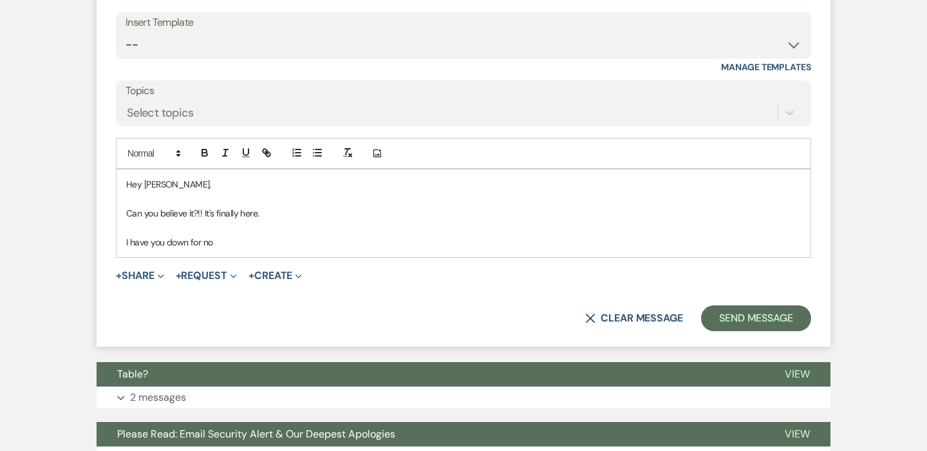
click at [244, 238] on p "I have you down for no" at bounding box center [463, 242] width 675 height 14
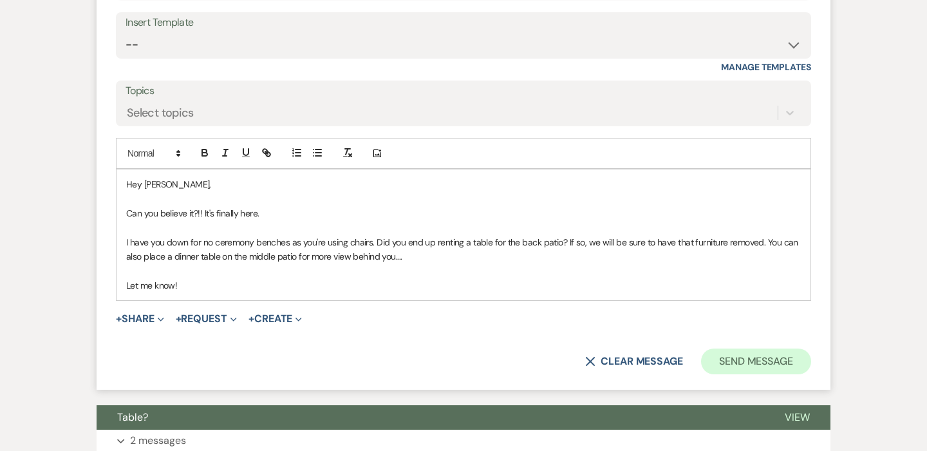
click at [750, 354] on button "Send Message" at bounding box center [756, 361] width 110 height 26
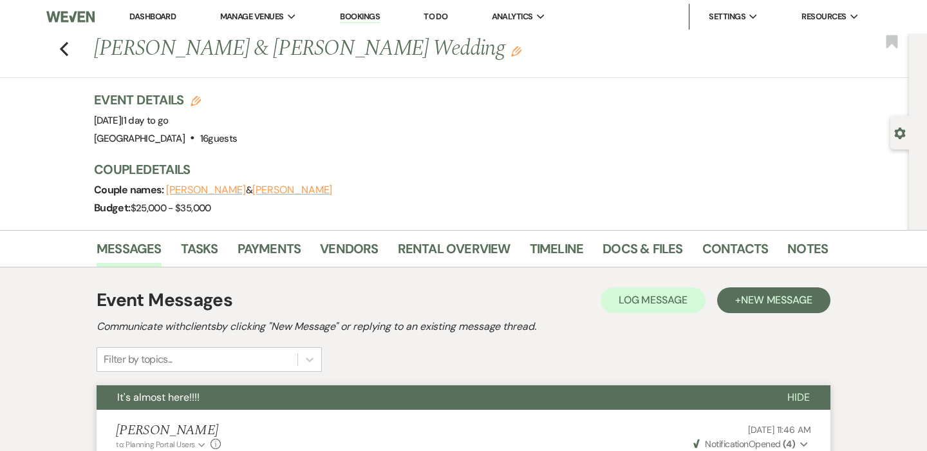
scroll to position [0, 0]
click at [726, 256] on link "Contacts" at bounding box center [736, 252] width 66 height 28
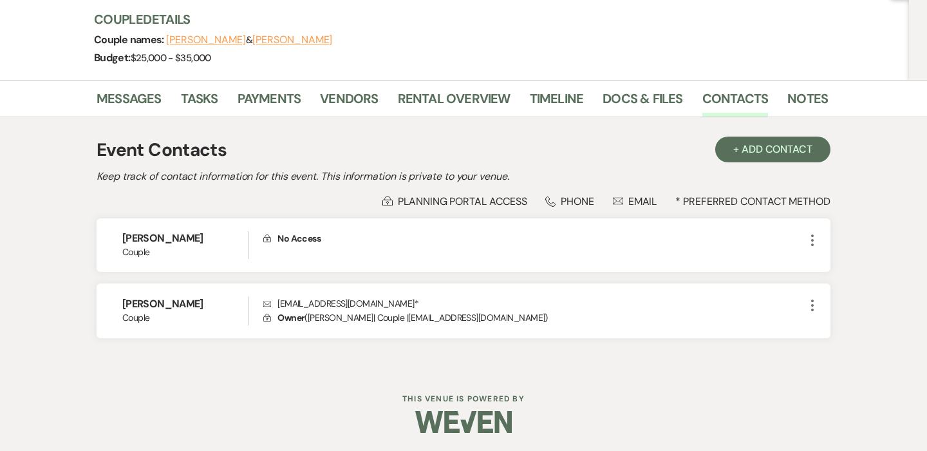
scroll to position [149, 0]
click at [657, 107] on link "Docs & Files" at bounding box center [643, 103] width 80 height 28
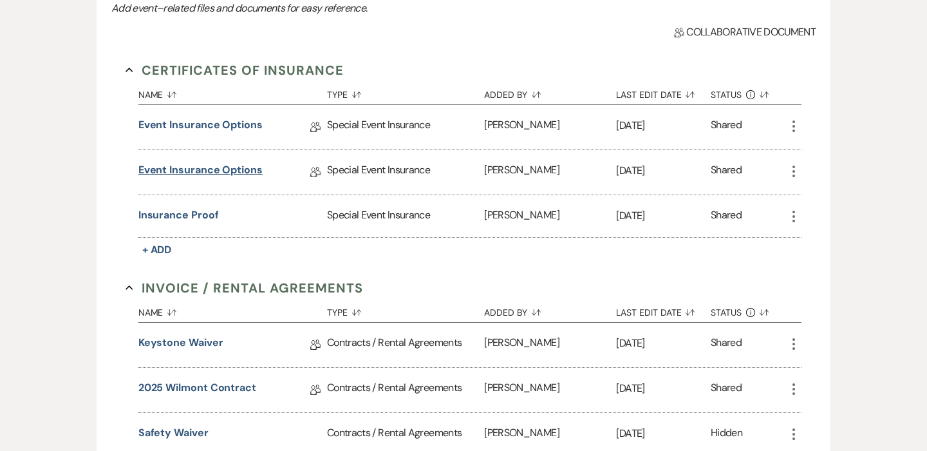
scroll to position [415, 0]
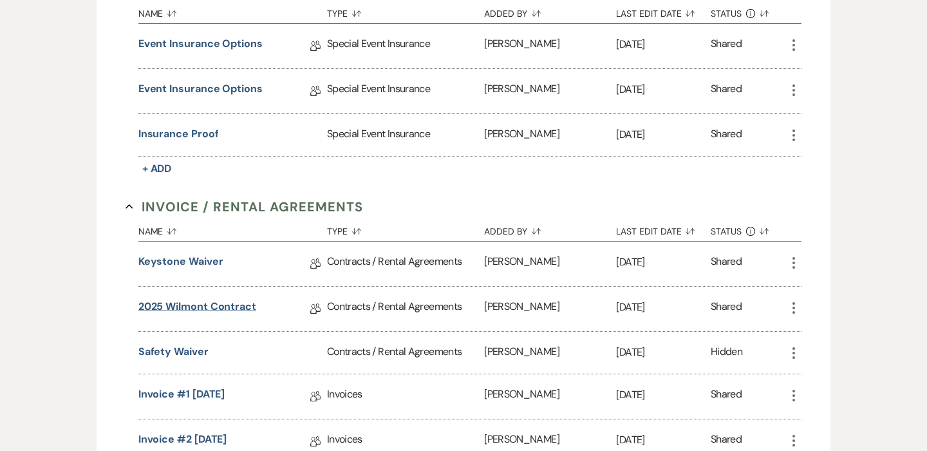
click at [194, 316] on link "2025 Wilmont Contract" at bounding box center [197, 309] width 118 height 20
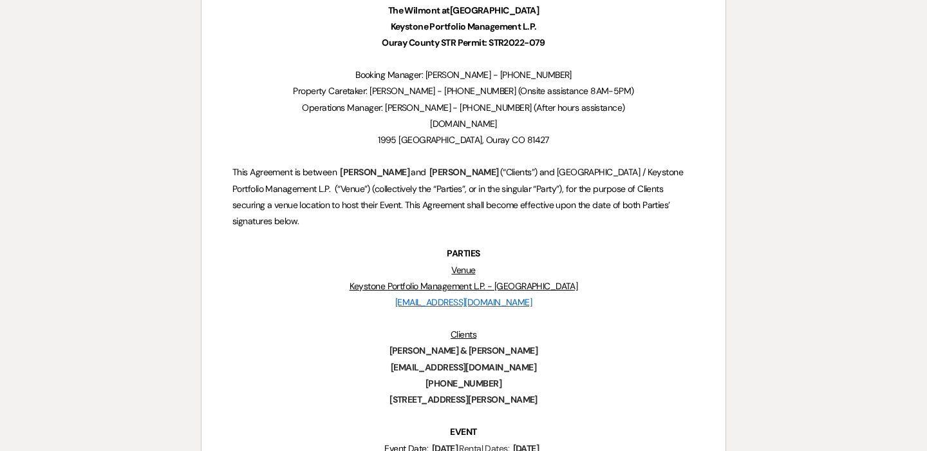
scroll to position [281, 0]
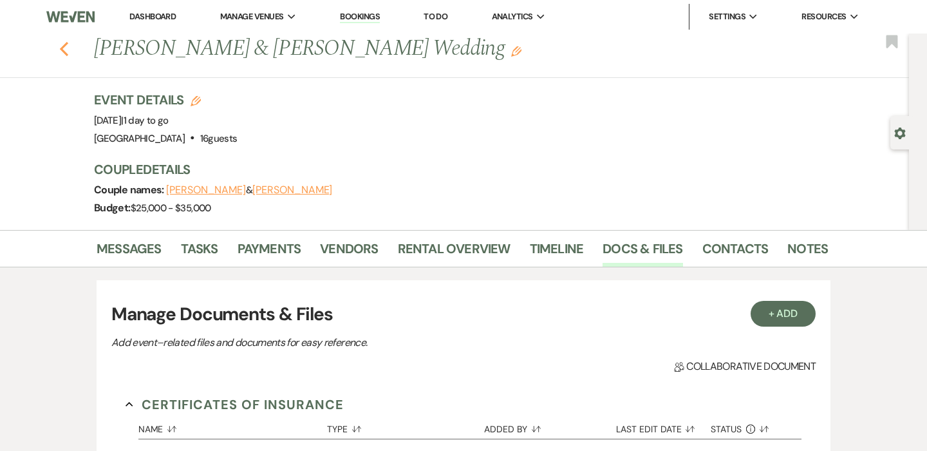
click at [62, 49] on use "button" at bounding box center [64, 49] width 8 height 14
click at [63, 50] on use "button" at bounding box center [64, 49] width 8 height 14
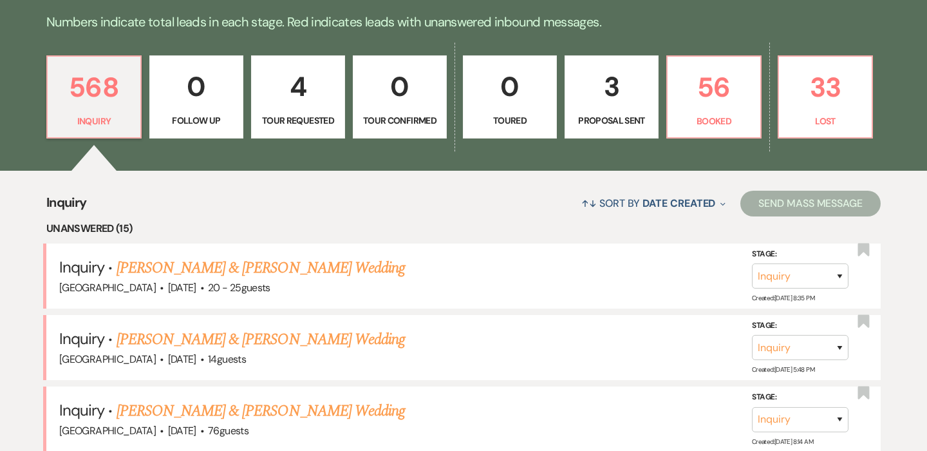
scroll to position [222, 0]
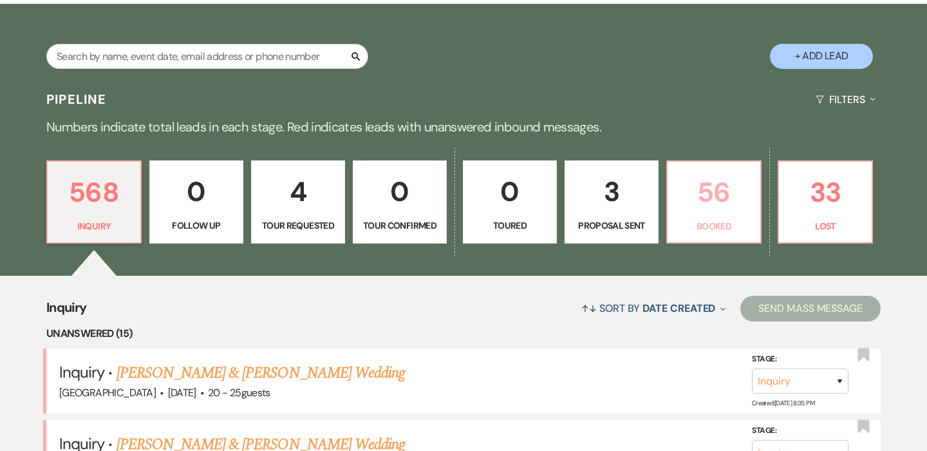
click at [722, 177] on p "56" at bounding box center [714, 192] width 77 height 43
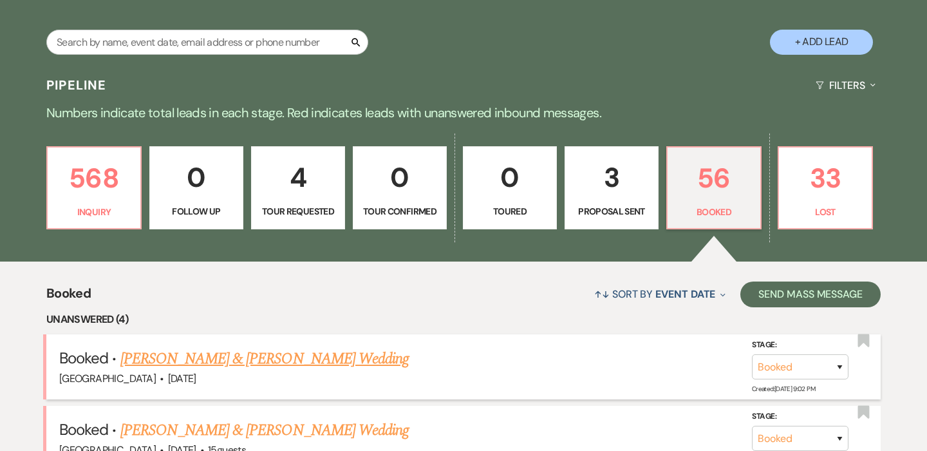
scroll to position [245, 0]
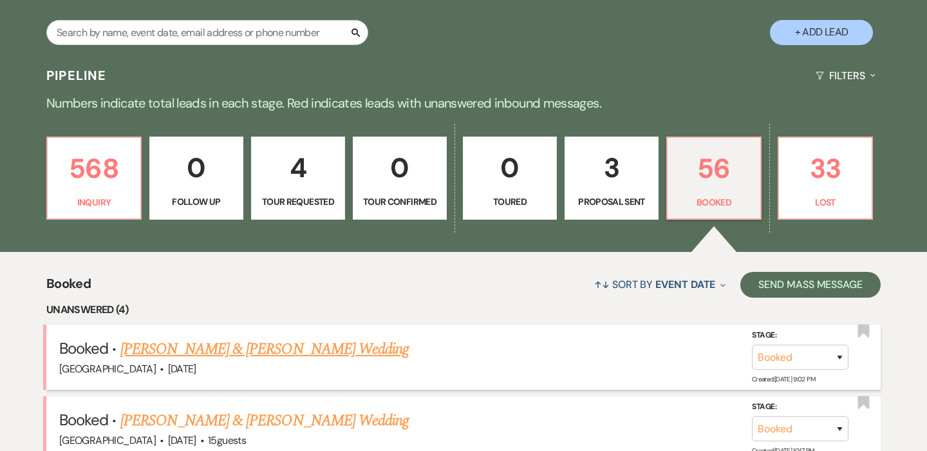
click at [261, 352] on link "James Lovejoy & Ashley Sullivan's Wedding" at bounding box center [264, 348] width 289 height 23
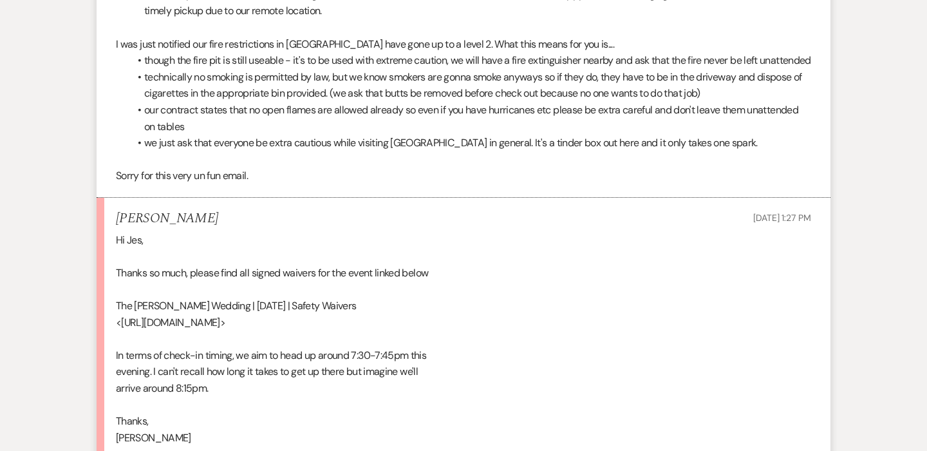
scroll to position [6467, 0]
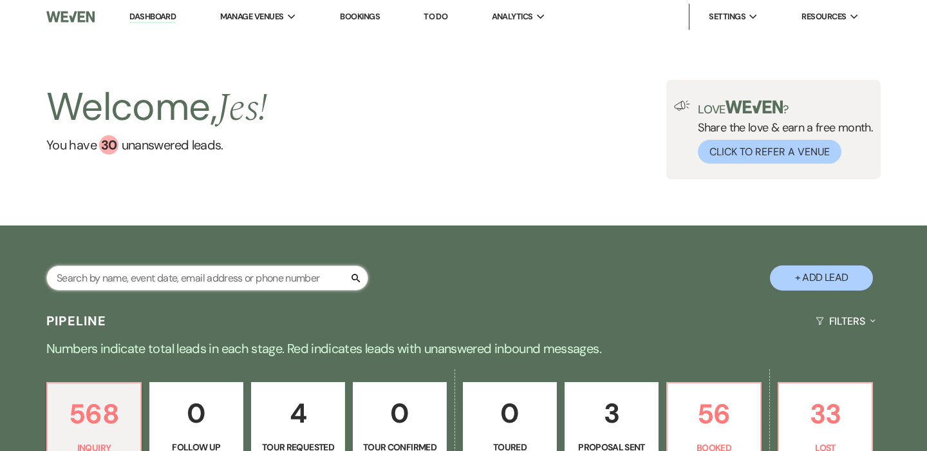
click at [182, 278] on input "text" at bounding box center [207, 277] width 322 height 25
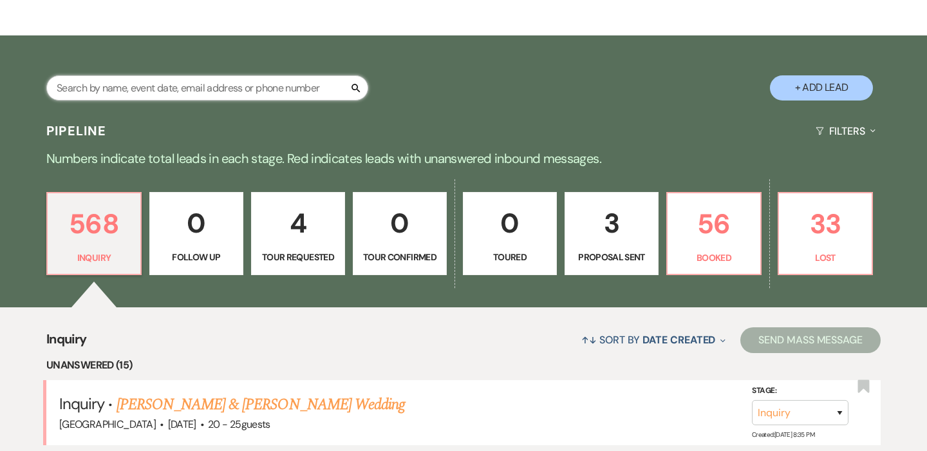
scroll to position [318, 0]
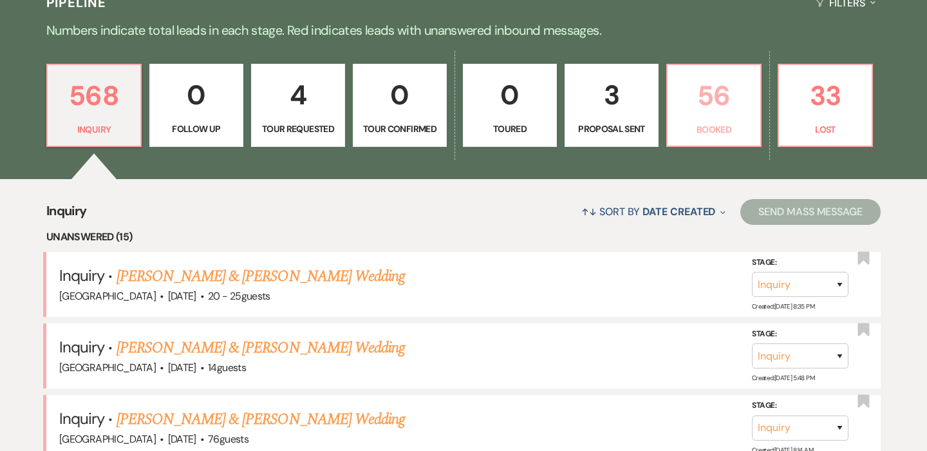
click at [694, 109] on p "56" at bounding box center [714, 95] width 77 height 43
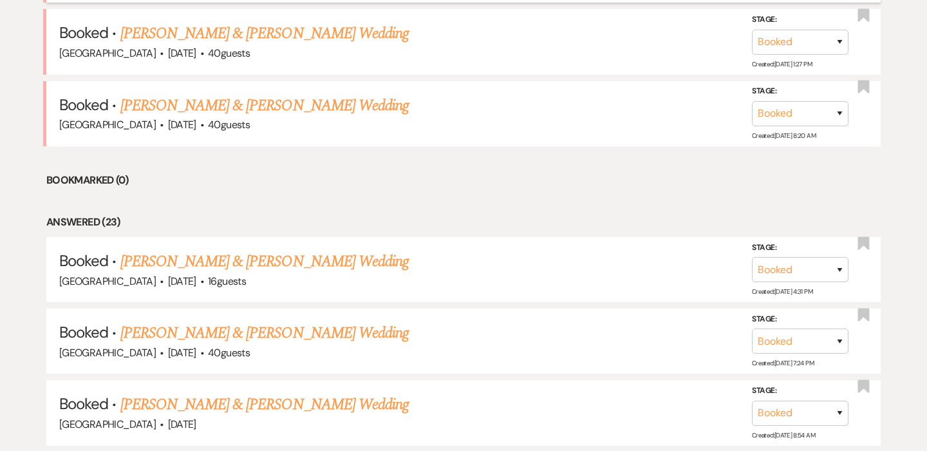
scroll to position [752, 0]
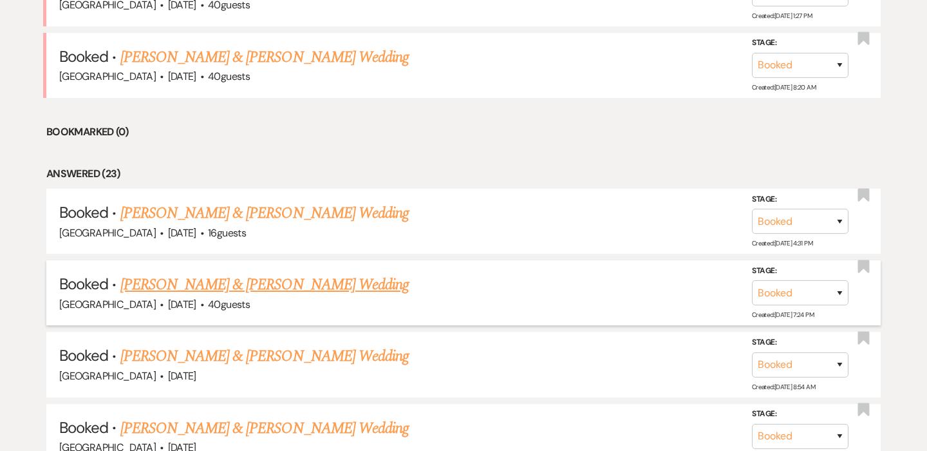
click at [256, 276] on link "[PERSON_NAME] & [PERSON_NAME] Wedding" at bounding box center [264, 284] width 289 height 23
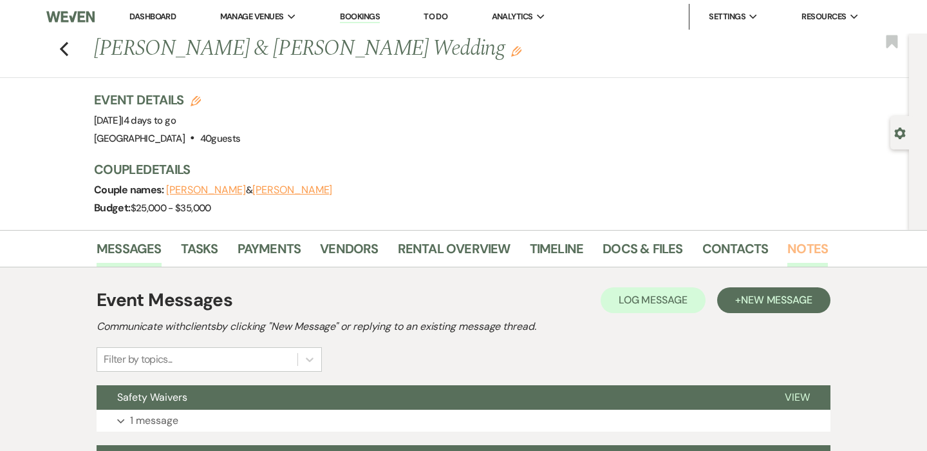
click at [810, 254] on link "Notes" at bounding box center [808, 252] width 41 height 28
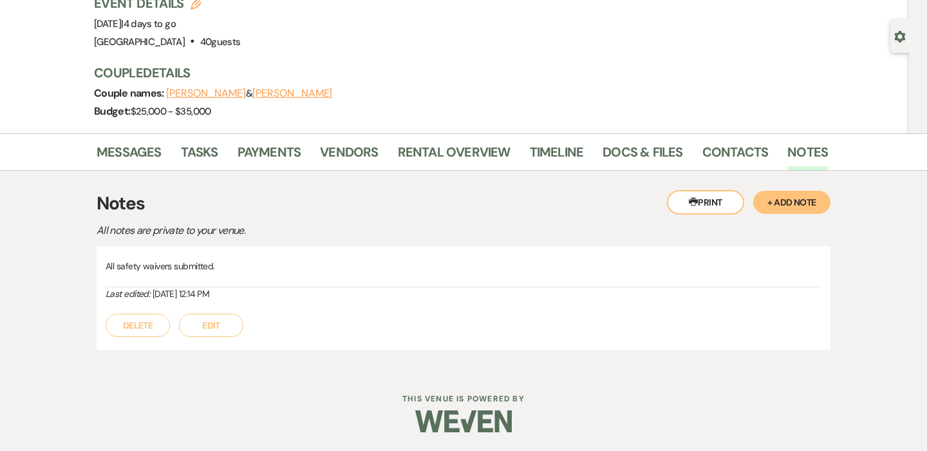
scroll to position [96, 0]
click at [133, 151] on link "Messages" at bounding box center [129, 156] width 65 height 28
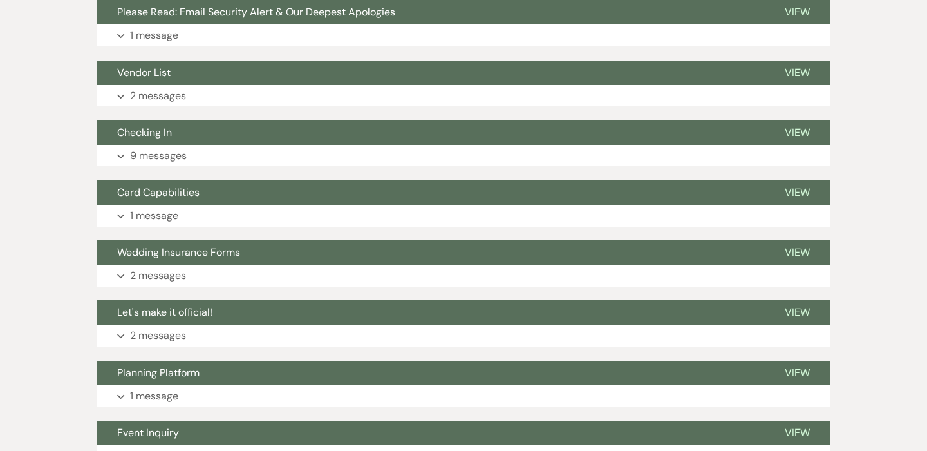
scroll to position [489, 0]
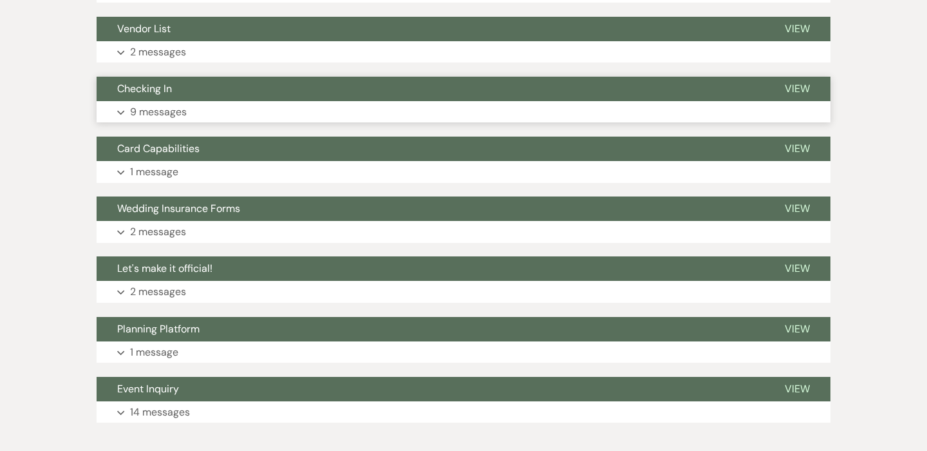
click at [147, 113] on p "9 messages" at bounding box center [158, 112] width 57 height 17
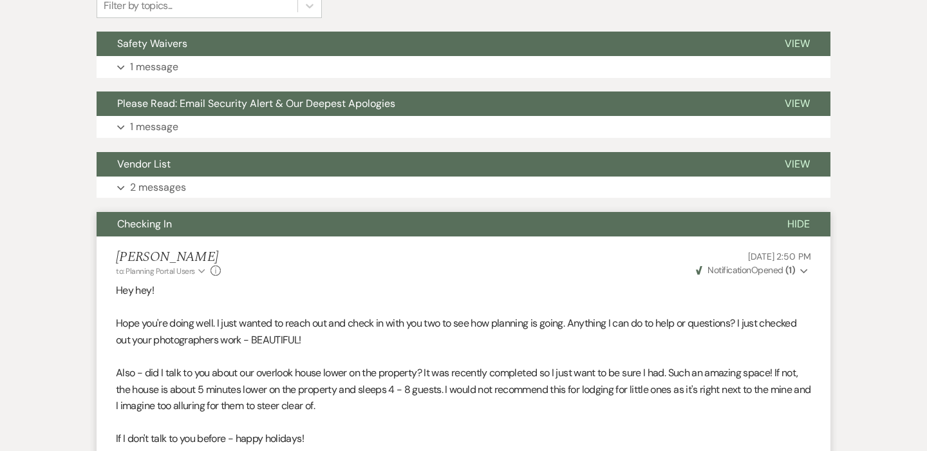
scroll to position [342, 0]
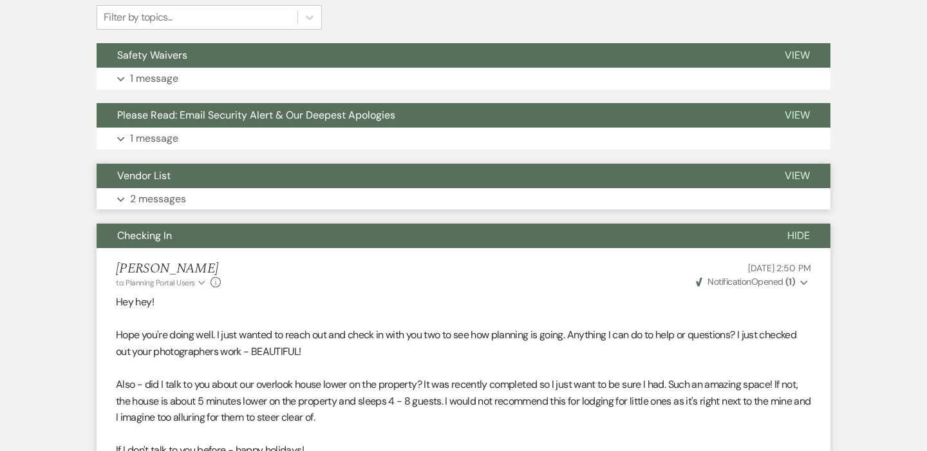
click at [155, 201] on p "2 messages" at bounding box center [158, 199] width 56 height 17
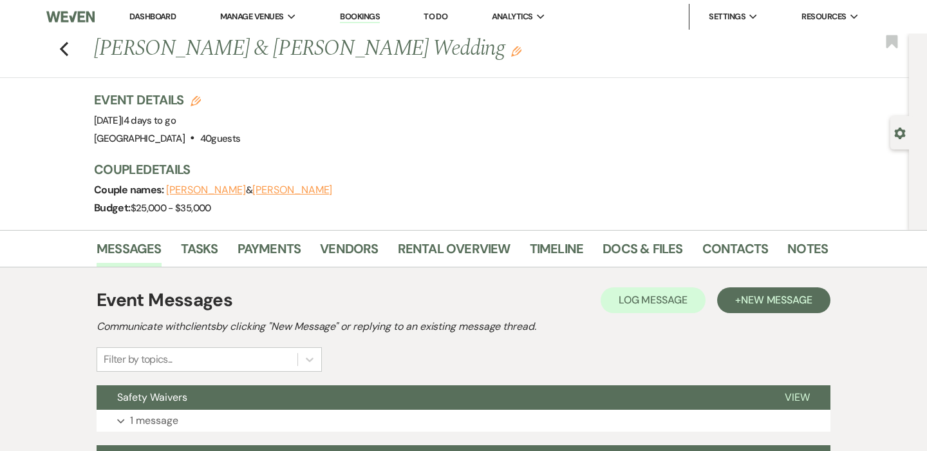
scroll to position [0, 0]
click at [363, 249] on link "Vendors" at bounding box center [349, 252] width 58 height 28
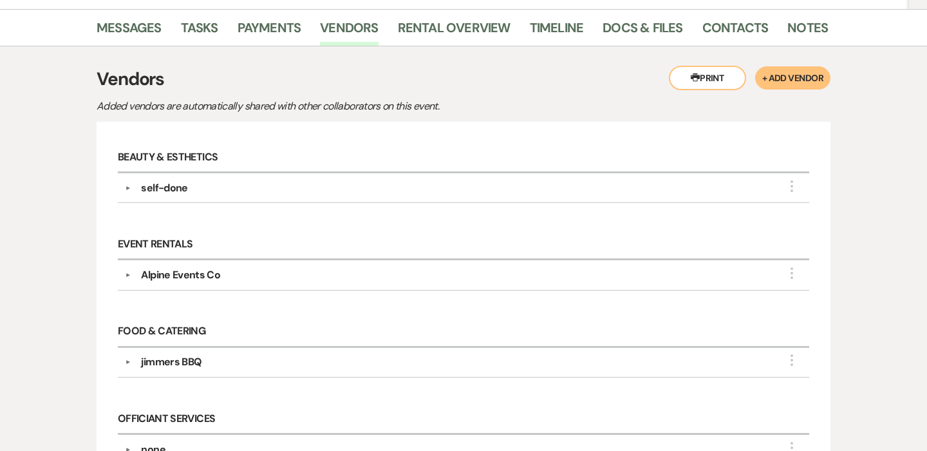
scroll to position [53, 0]
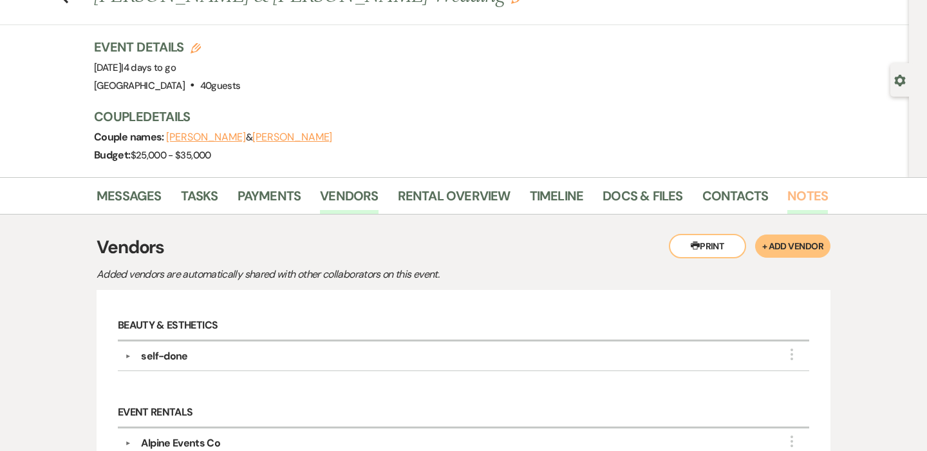
click at [800, 191] on link "Notes" at bounding box center [808, 199] width 41 height 28
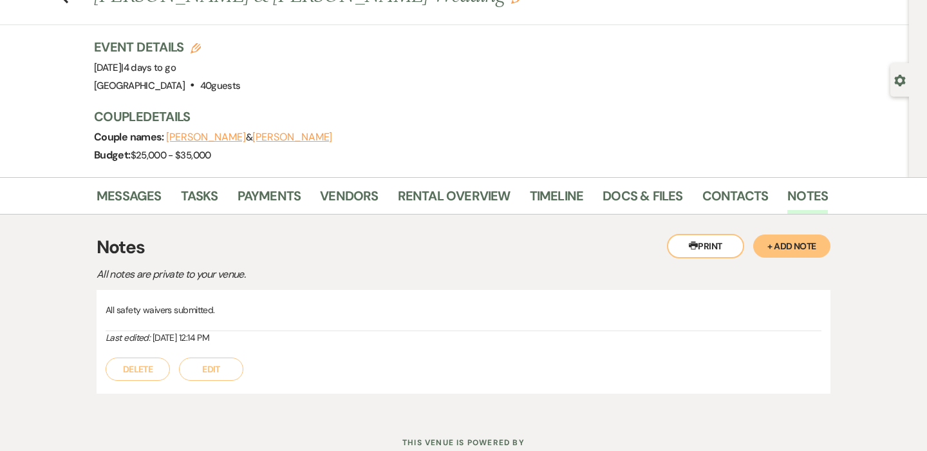
click at [209, 374] on button "Edit" at bounding box center [211, 368] width 64 height 23
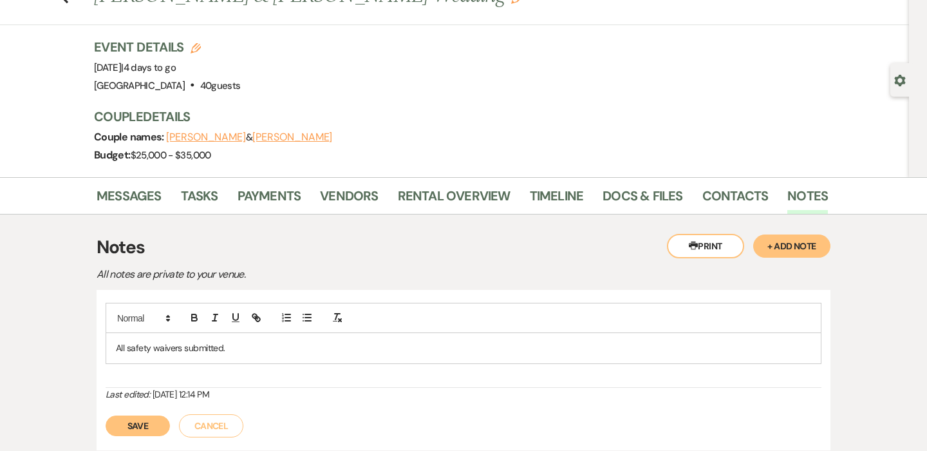
click at [250, 348] on p "All safety waivers submitted." at bounding box center [464, 348] width 696 height 14
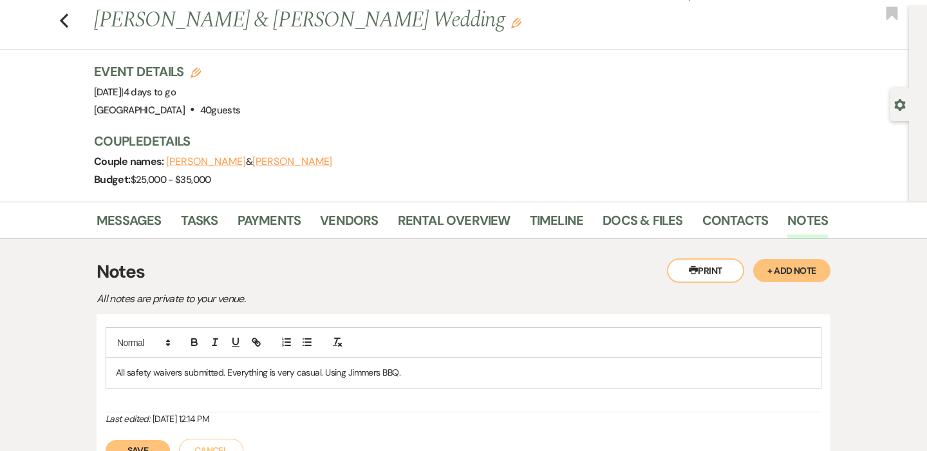
scroll to position [26, 0]
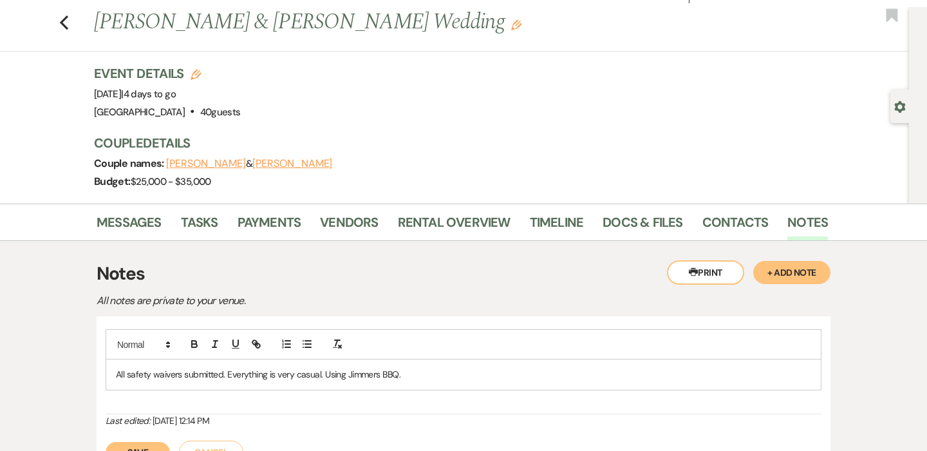
click at [138, 448] on button "Save" at bounding box center [138, 452] width 64 height 21
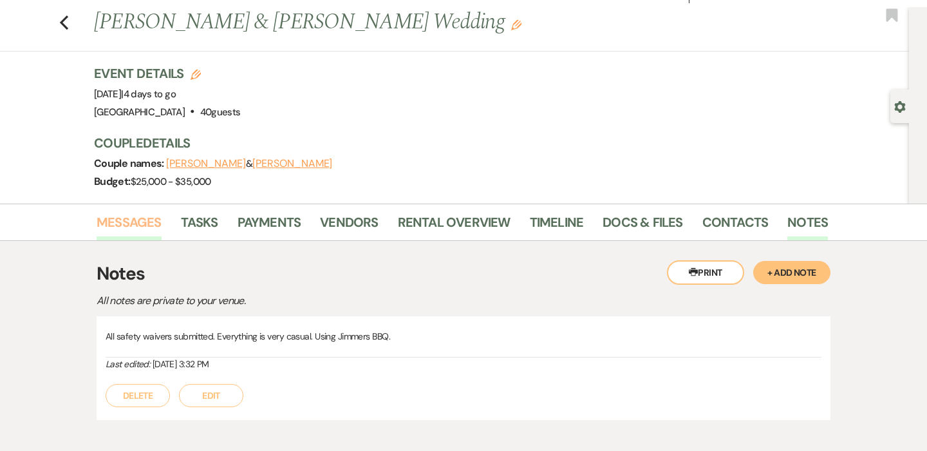
click at [128, 226] on link "Messages" at bounding box center [129, 226] width 65 height 28
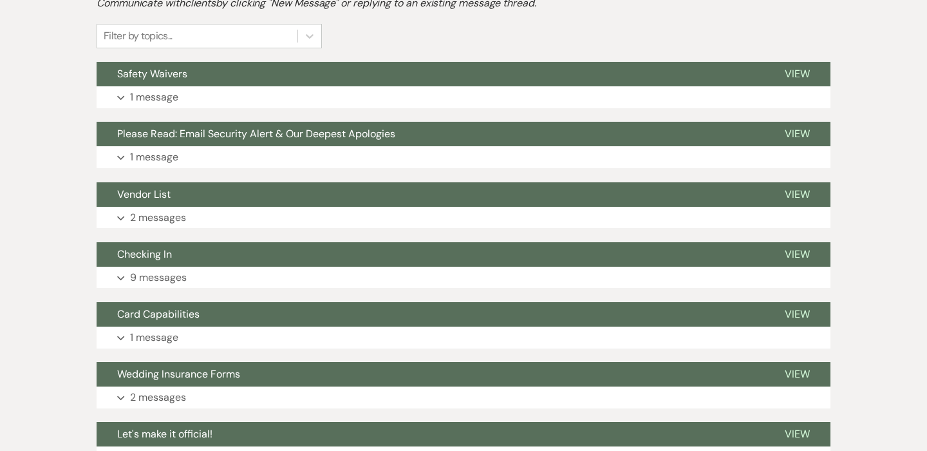
scroll to position [384, 0]
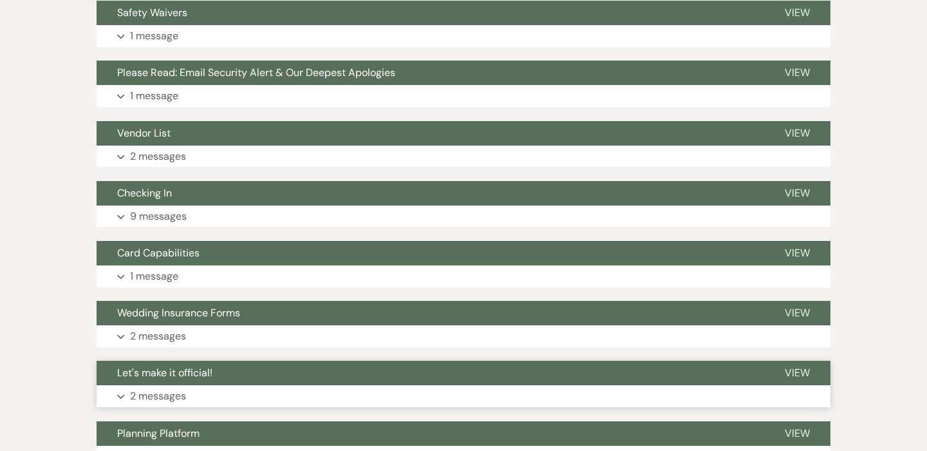
click at [146, 396] on p "2 messages" at bounding box center [158, 396] width 56 height 17
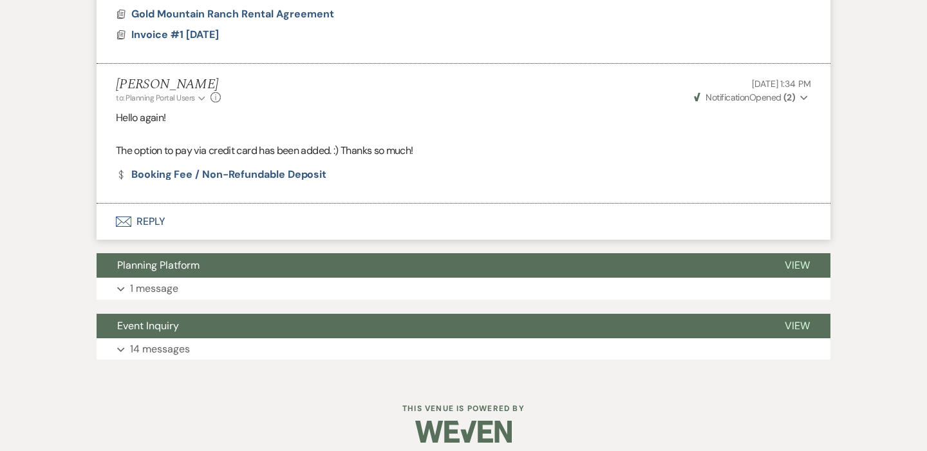
scroll to position [1085, 0]
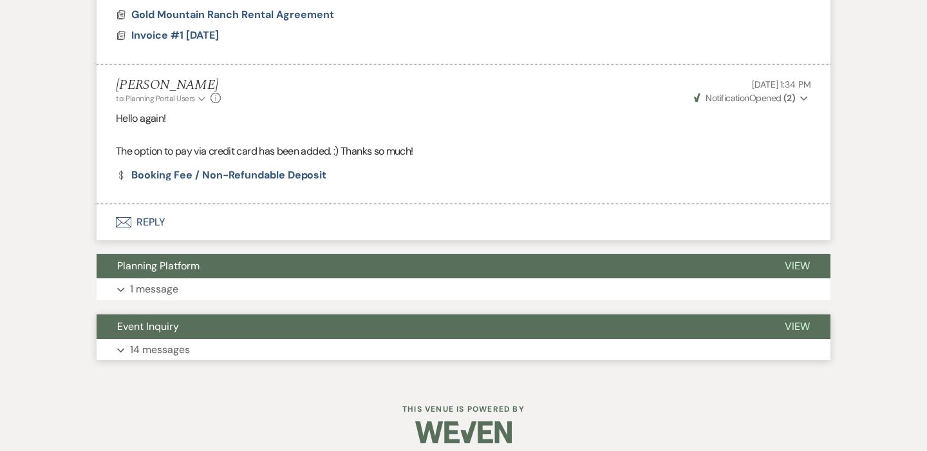
click at [163, 343] on p "14 messages" at bounding box center [160, 349] width 60 height 17
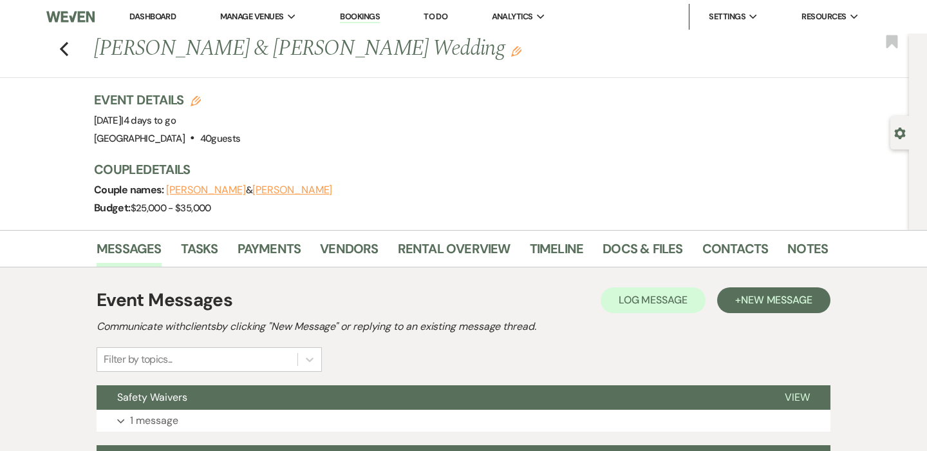
scroll to position [0, 0]
click at [794, 239] on link "Notes" at bounding box center [808, 252] width 41 height 28
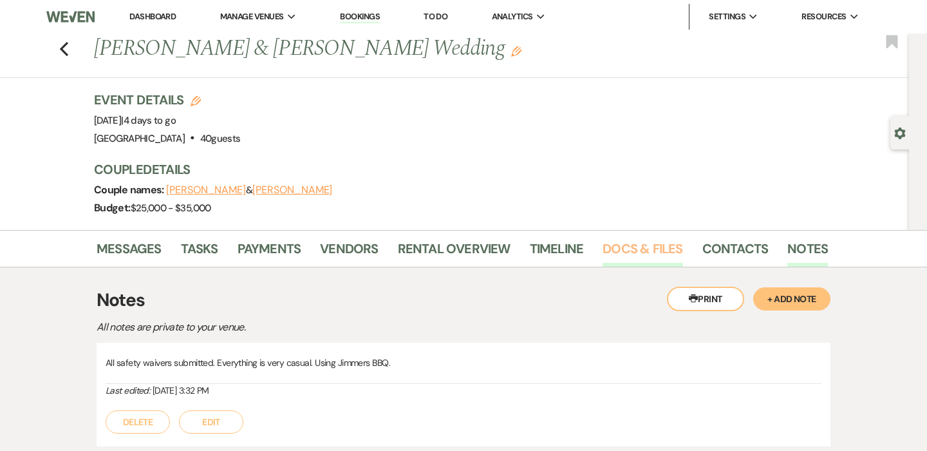
click at [655, 243] on link "Docs & Files" at bounding box center [643, 252] width 80 height 28
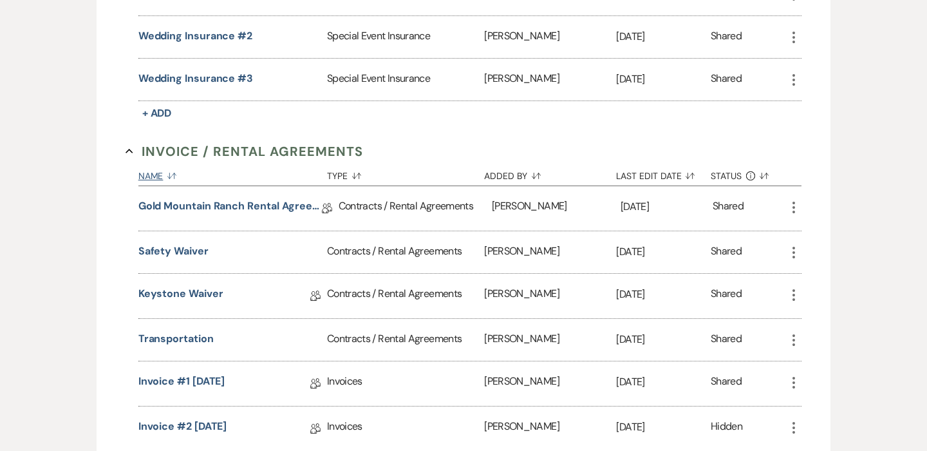
scroll to position [473, 0]
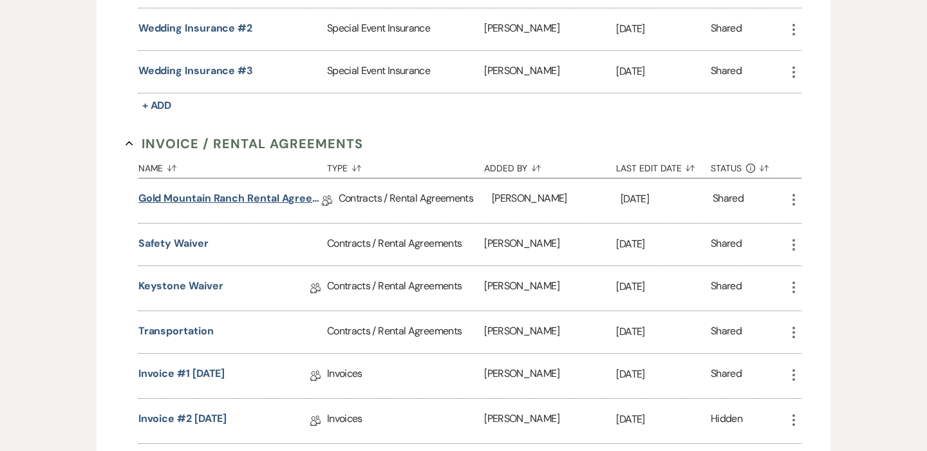
click at [200, 194] on link "Gold Mountain Ranch Rental Agreement" at bounding box center [230, 201] width 184 height 20
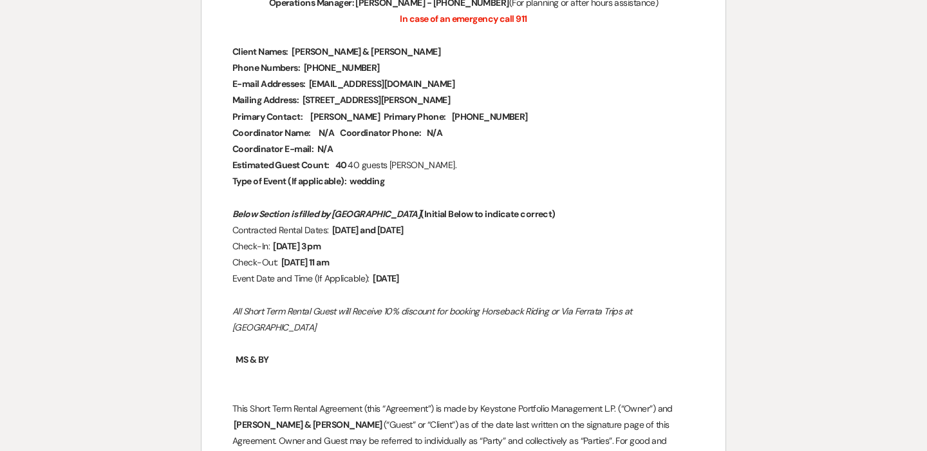
scroll to position [240, 0]
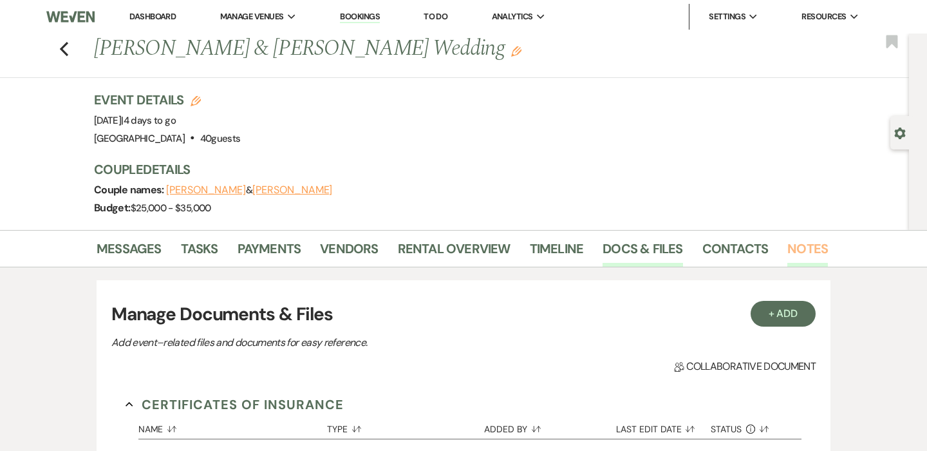
click at [789, 249] on link "Notes" at bounding box center [808, 252] width 41 height 28
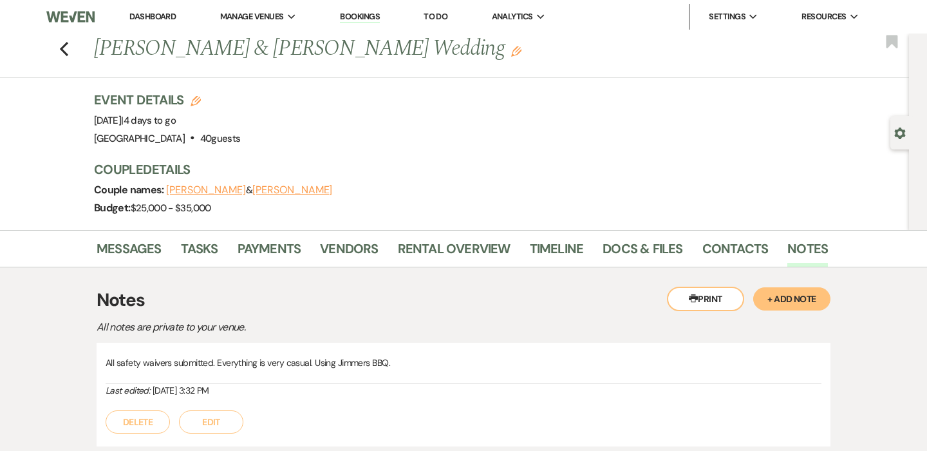
click at [229, 420] on button "Edit" at bounding box center [211, 421] width 64 height 23
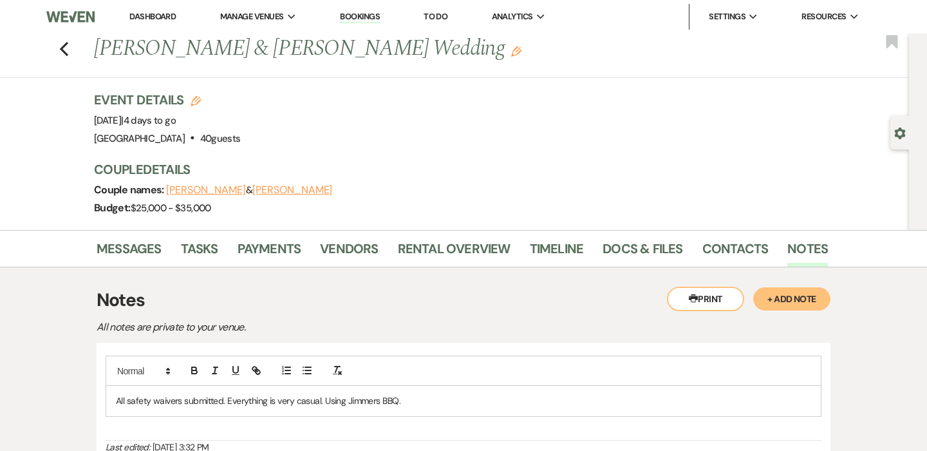
click at [467, 397] on p "All safety waivers submitted. Everything is very casual. Using Jimmers BBQ." at bounding box center [464, 401] width 696 height 14
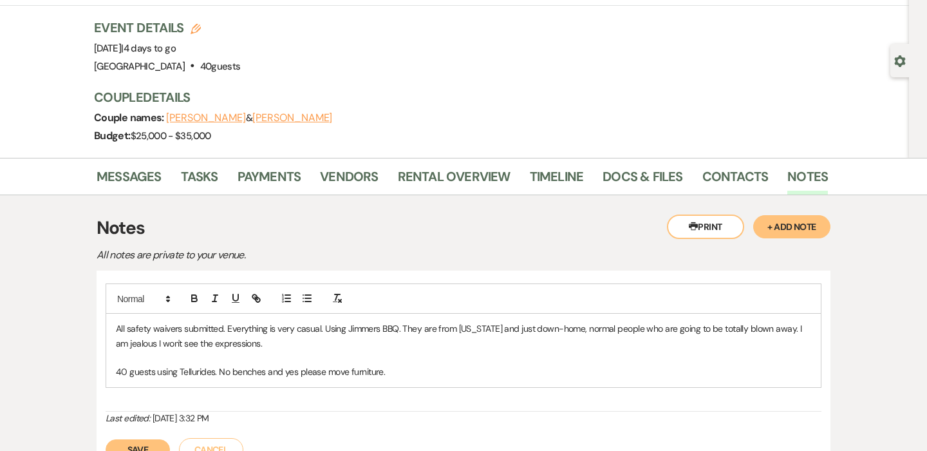
scroll to position [94, 0]
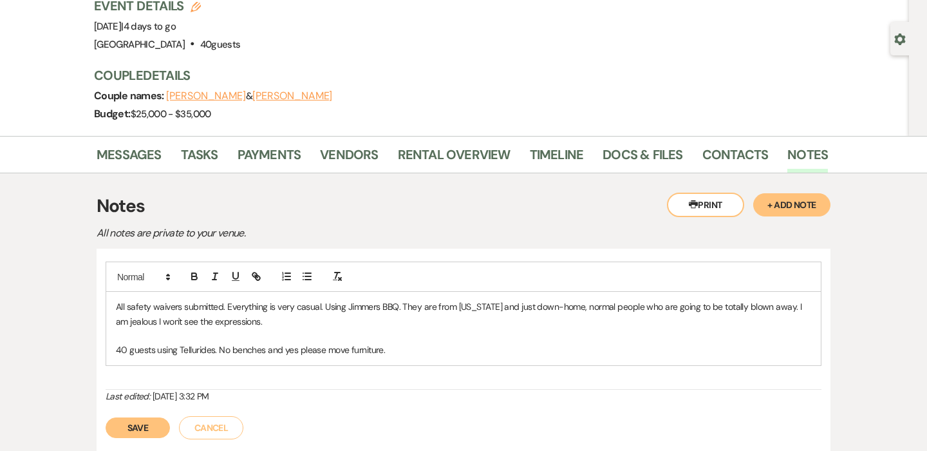
click at [131, 427] on button "Save" at bounding box center [138, 427] width 64 height 21
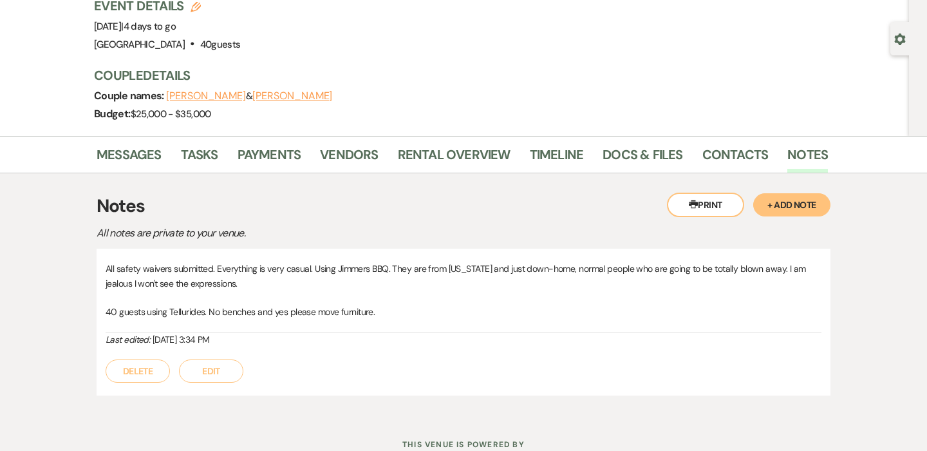
click at [385, 312] on p "40 guests using Tellurides. No benches and yes please move furniture." at bounding box center [464, 312] width 716 height 14
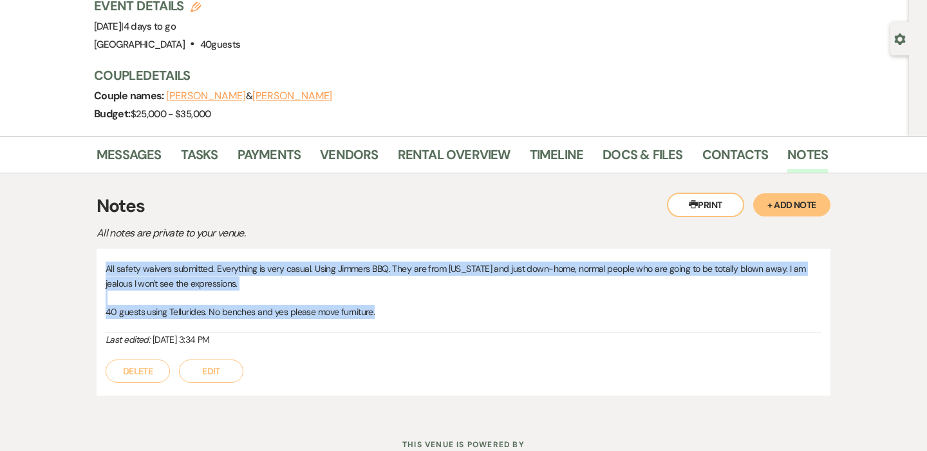
drag, startPoint x: 379, startPoint y: 312, endPoint x: 105, endPoint y: 267, distance: 278.0
click at [105, 267] on div "All safety waivers submitted. Everything is very casual. Using Jimmers BBQ. The…" at bounding box center [464, 322] width 734 height 147
copy div "All safety waivers submitted. Everything is very casual. Using Jimmers BBQ. The…"
click at [559, 153] on link "Timeline" at bounding box center [557, 158] width 54 height 28
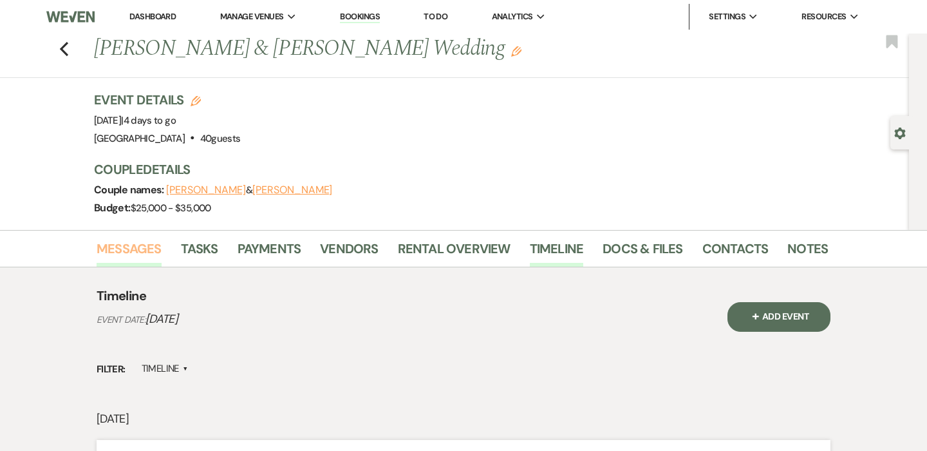
click at [131, 245] on link "Messages" at bounding box center [129, 252] width 65 height 28
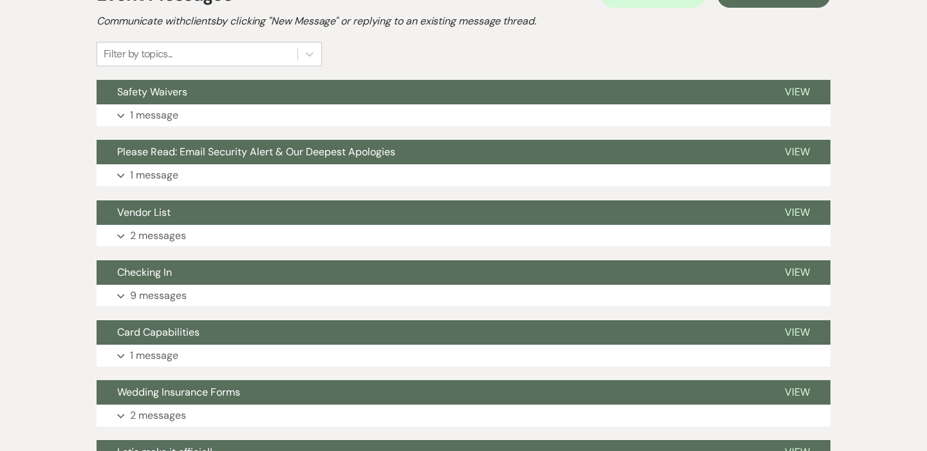
scroll to position [86, 0]
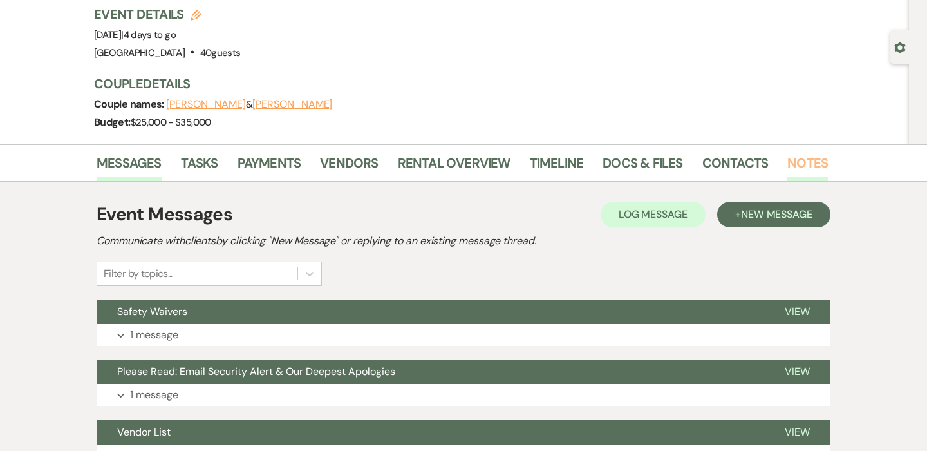
click at [803, 170] on link "Notes" at bounding box center [808, 167] width 41 height 28
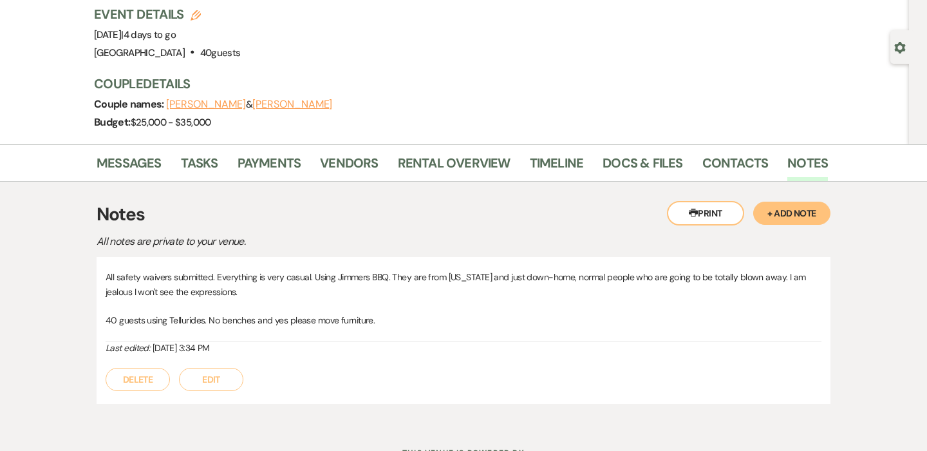
click at [201, 381] on button "Edit" at bounding box center [211, 379] width 64 height 23
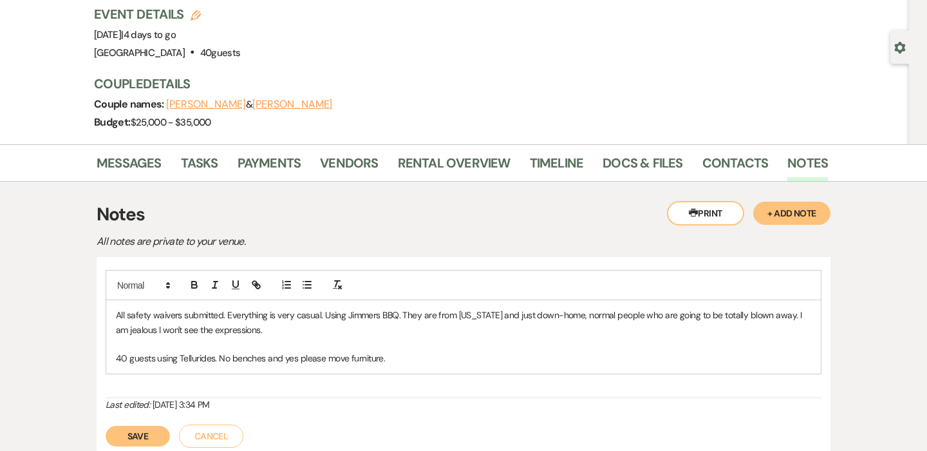
click at [399, 355] on p "40 guests using Tellurides. No benches and yes please move furniture." at bounding box center [464, 358] width 696 height 14
click at [656, 358] on p "40 guests using Tellurides. No benches and yes please move furniture. Checking …" at bounding box center [464, 358] width 696 height 14
drag, startPoint x: 704, startPoint y: 361, endPoint x: 94, endPoint y: 313, distance: 611.8
click at [94, 313] on div "Messages Tasks Payments Vendors Rental Overview Timeline Docs & Files Contacts …" at bounding box center [463, 312] width 927 height 336
copy div "All safety waivers submitted. Everything is very casual. Using Jimmers BBQ. The…"
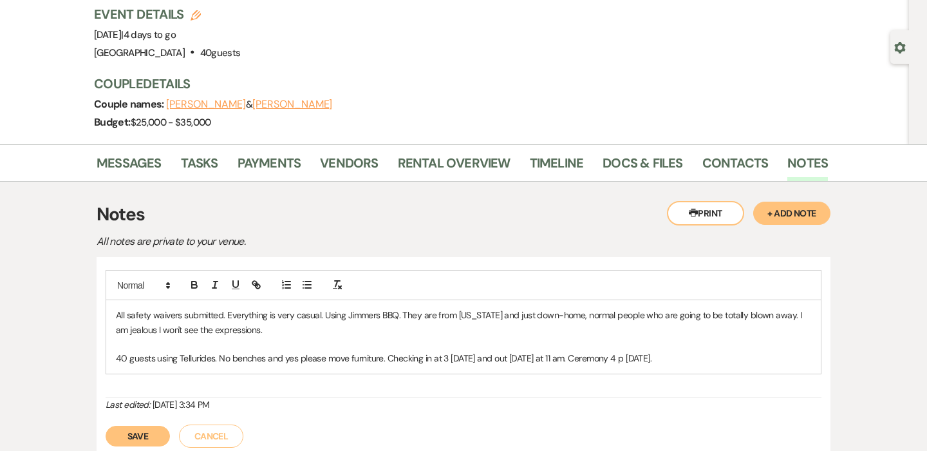
click at [137, 430] on button "Save" at bounding box center [138, 436] width 64 height 21
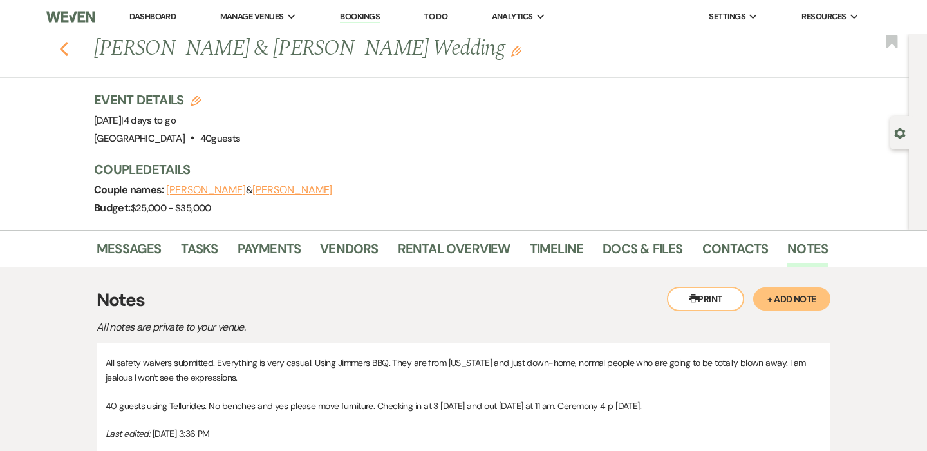
click at [66, 50] on icon "Previous" at bounding box center [64, 48] width 10 height 15
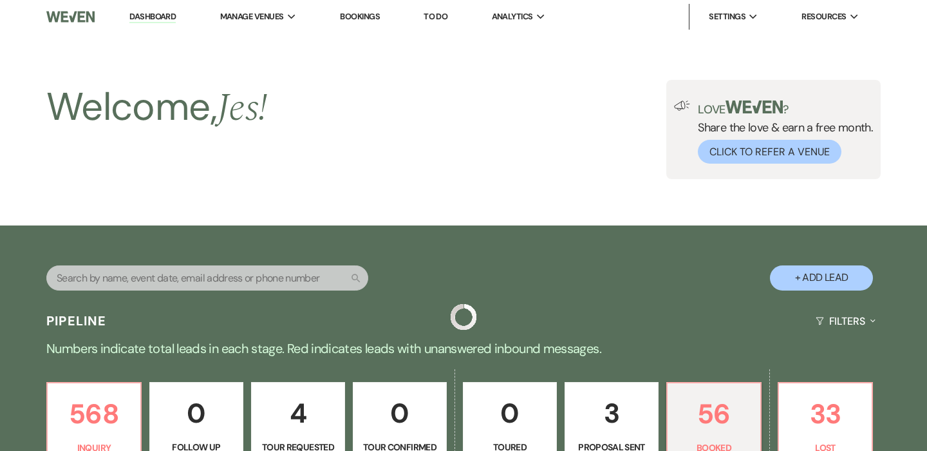
scroll to position [752, 0]
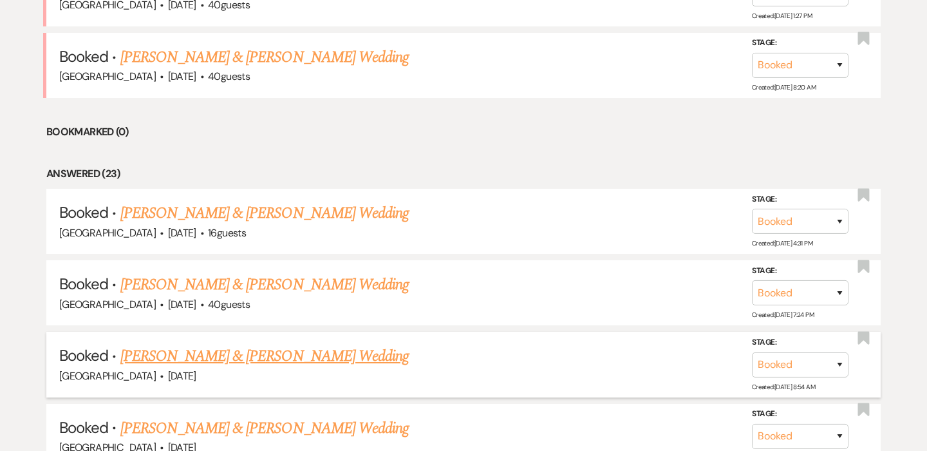
click at [305, 346] on link "[PERSON_NAME] & [PERSON_NAME] Wedding" at bounding box center [264, 356] width 289 height 23
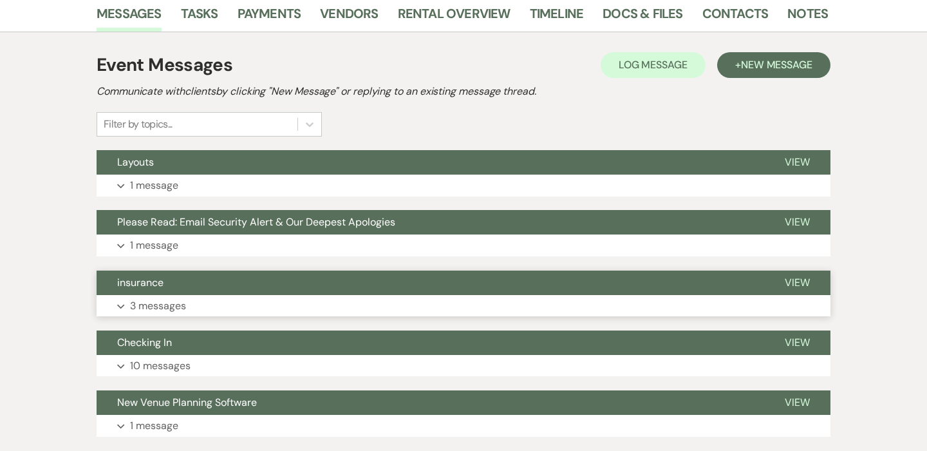
scroll to position [269, 0]
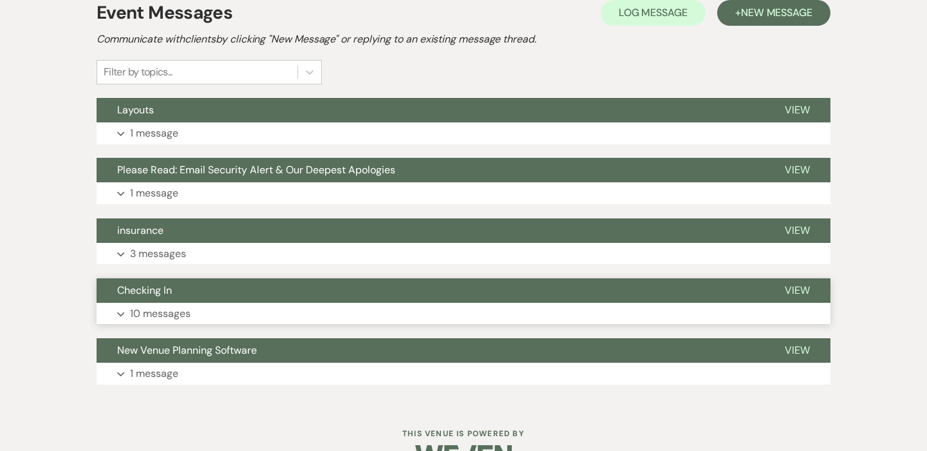
click at [126, 314] on button "Expand 10 messages" at bounding box center [464, 314] width 734 height 22
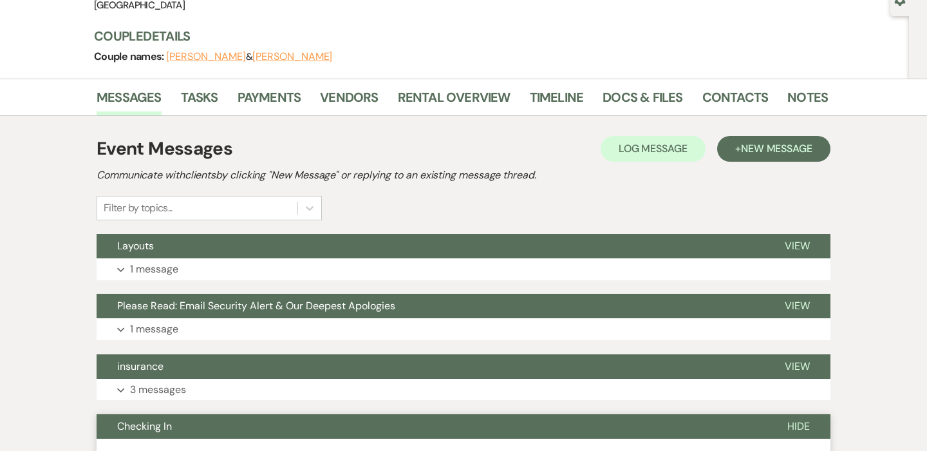
scroll to position [129, 0]
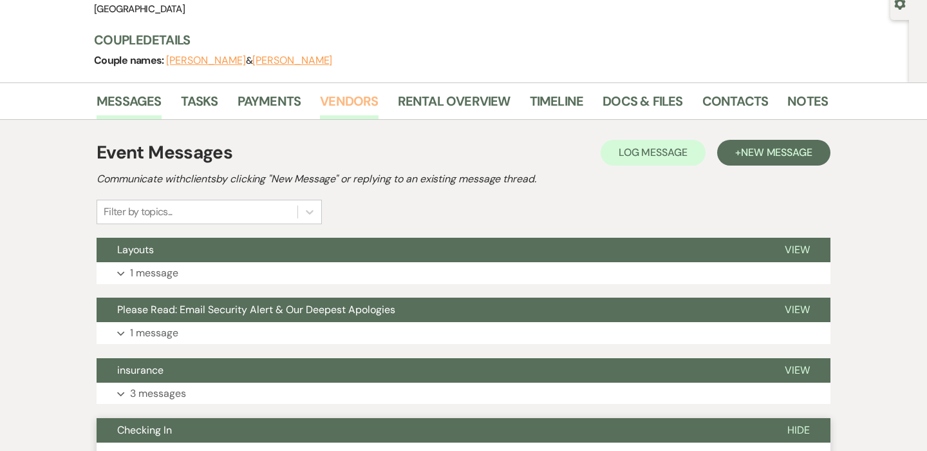
click at [345, 100] on link "Vendors" at bounding box center [349, 105] width 58 height 28
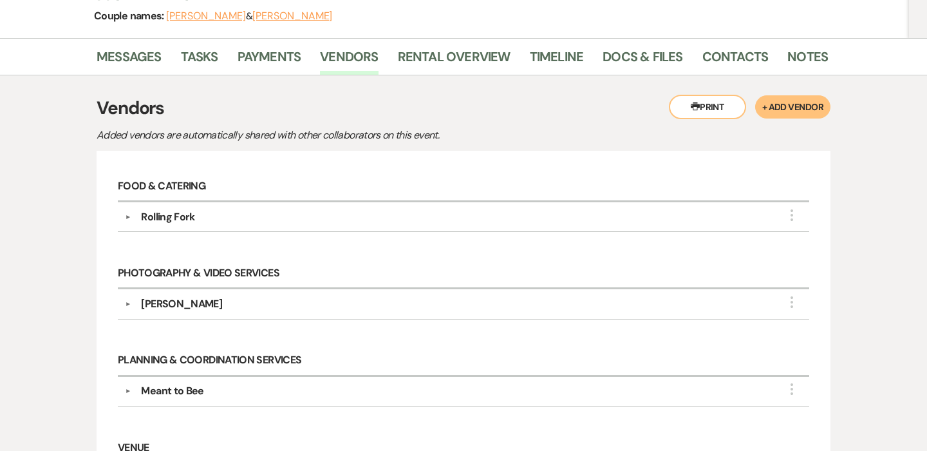
scroll to position [171, 0]
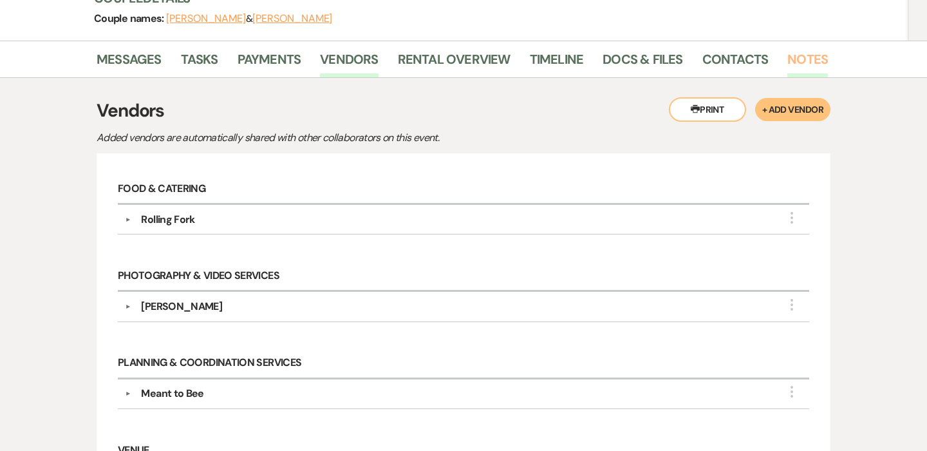
click at [799, 58] on link "Notes" at bounding box center [808, 63] width 41 height 28
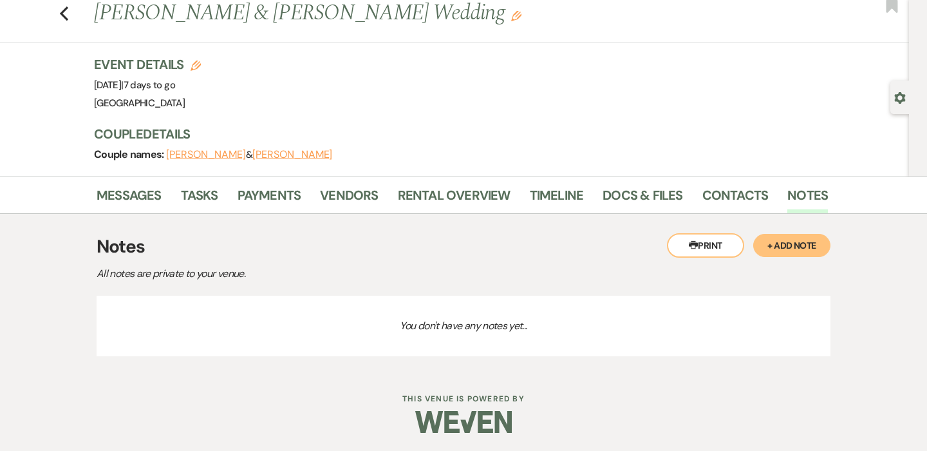
scroll to position [35, 0]
click at [703, 190] on link "Contacts" at bounding box center [736, 199] width 66 height 28
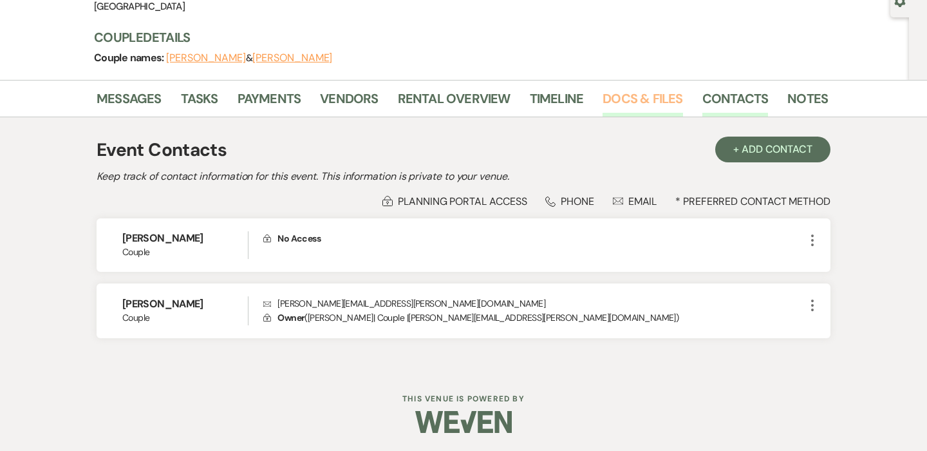
scroll to position [131, 0]
click at [617, 106] on link "Docs & Files" at bounding box center [643, 103] width 80 height 28
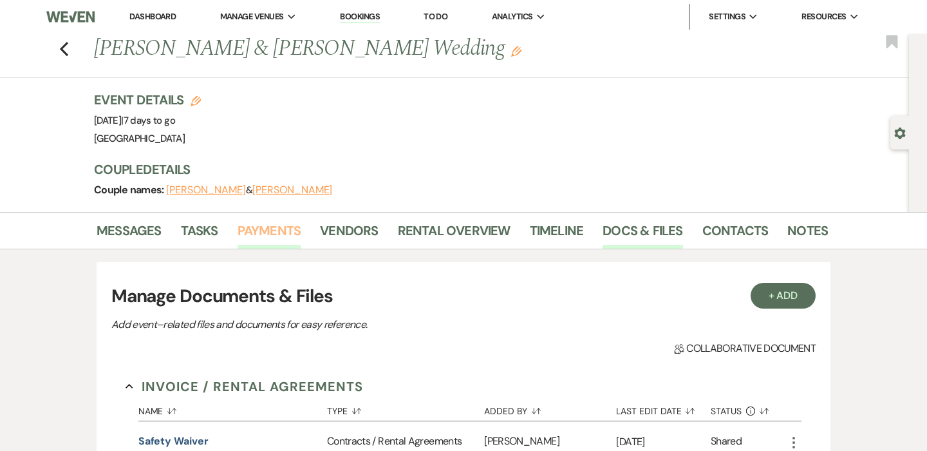
click at [238, 234] on link "Payments" at bounding box center [270, 234] width 64 height 28
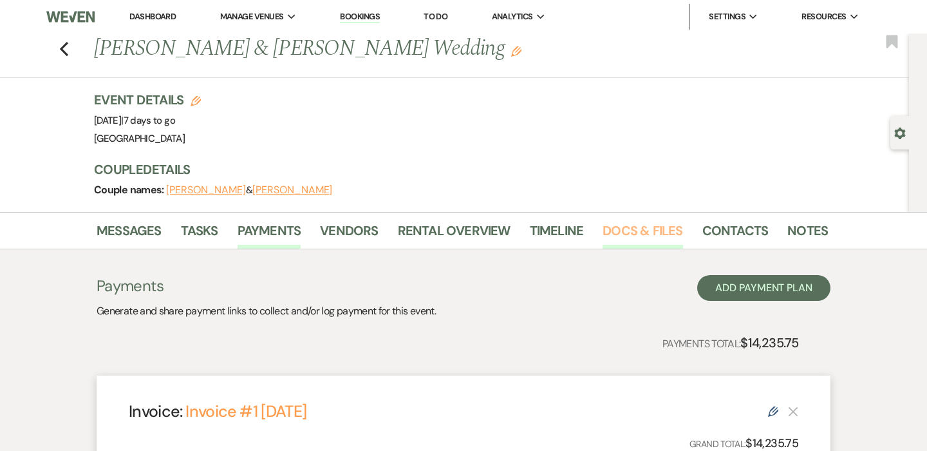
click at [644, 231] on link "Docs & Files" at bounding box center [643, 234] width 80 height 28
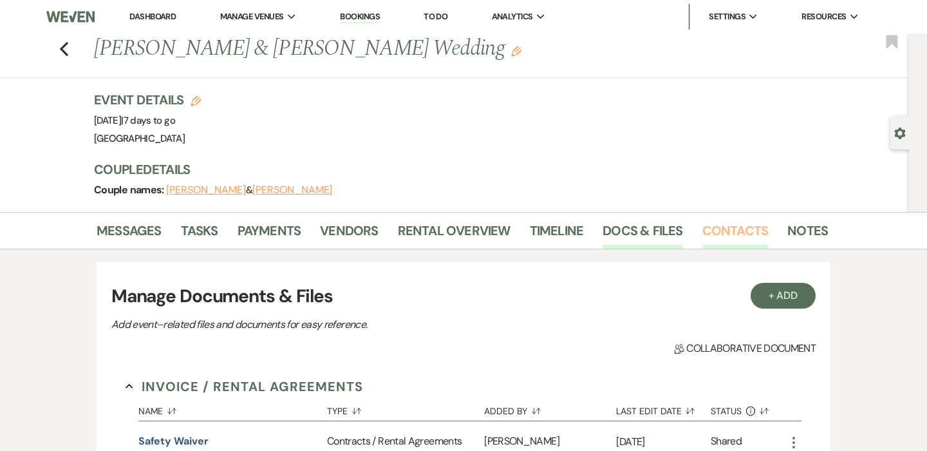
click at [732, 228] on link "Contacts" at bounding box center [736, 234] width 66 height 28
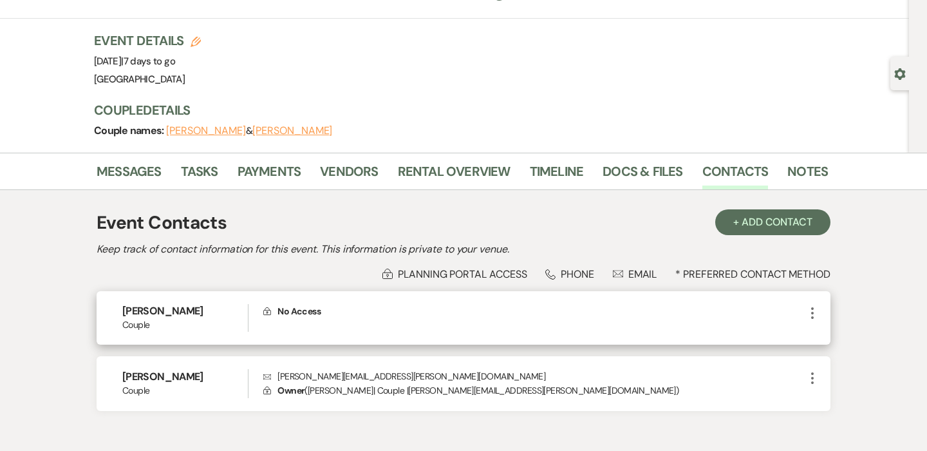
scroll to position [114, 0]
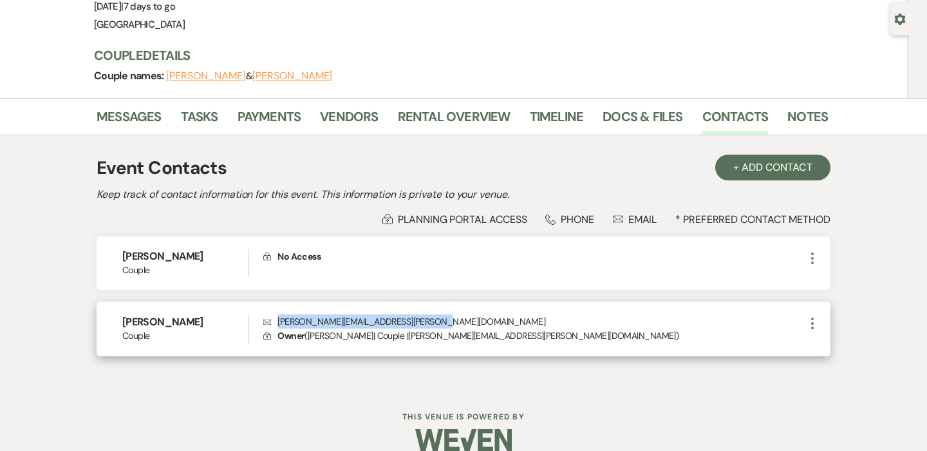
drag, startPoint x: 442, startPoint y: 321, endPoint x: 278, endPoint y: 309, distance: 164.0
click at [278, 309] on div "[PERSON_NAME] Couple Envelope [PERSON_NAME][EMAIL_ADDRESS][PERSON_NAME][DOMAIN_…" at bounding box center [464, 328] width 734 height 55
copy p "[PERSON_NAME][EMAIL_ADDRESS][PERSON_NAME][DOMAIN_NAME]"
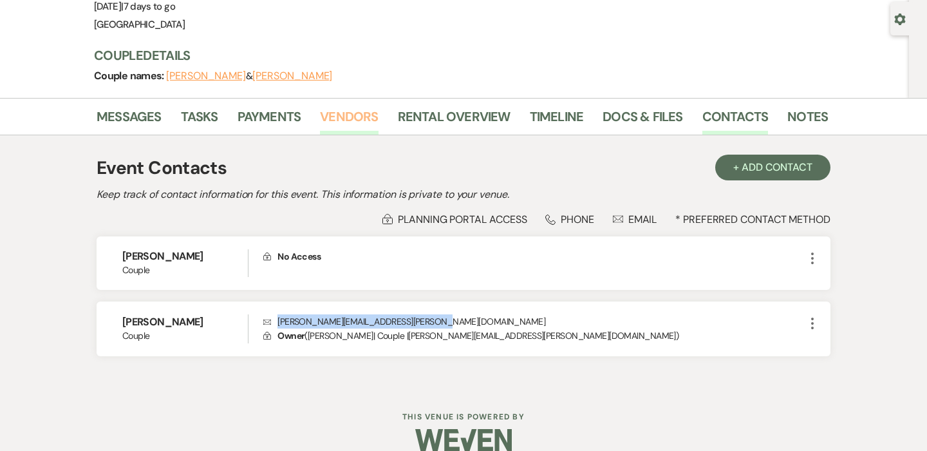
click at [340, 131] on link "Vendors" at bounding box center [349, 120] width 58 height 28
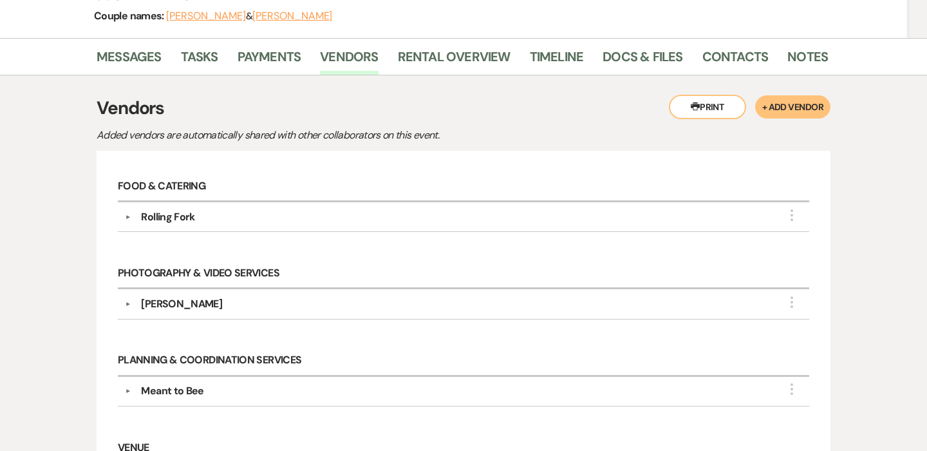
scroll to position [113, 0]
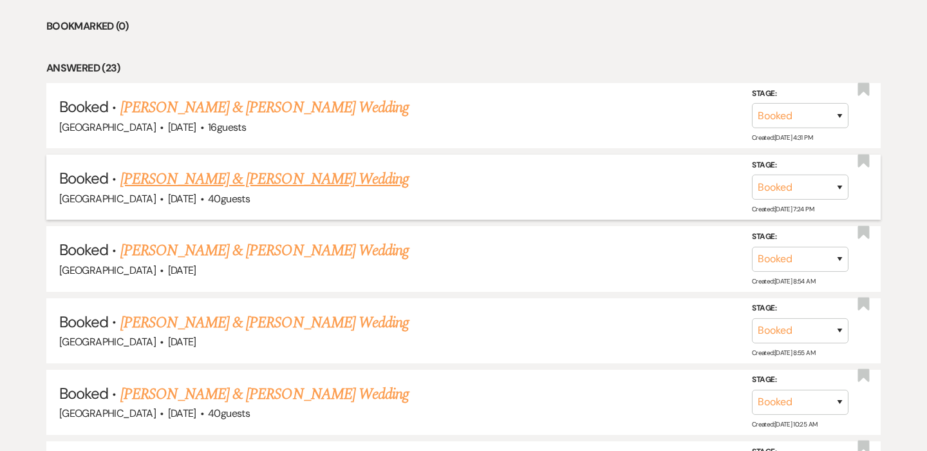
scroll to position [860, 0]
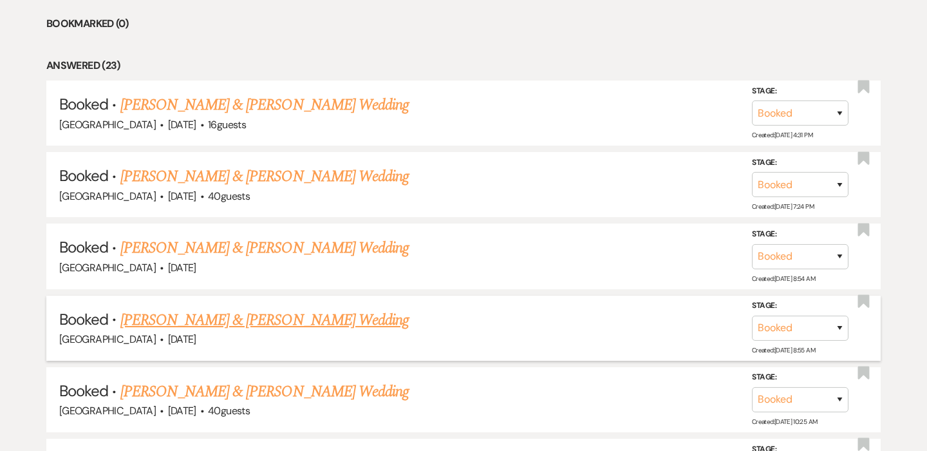
click at [301, 309] on link "[PERSON_NAME] & [PERSON_NAME] Wedding" at bounding box center [264, 319] width 289 height 23
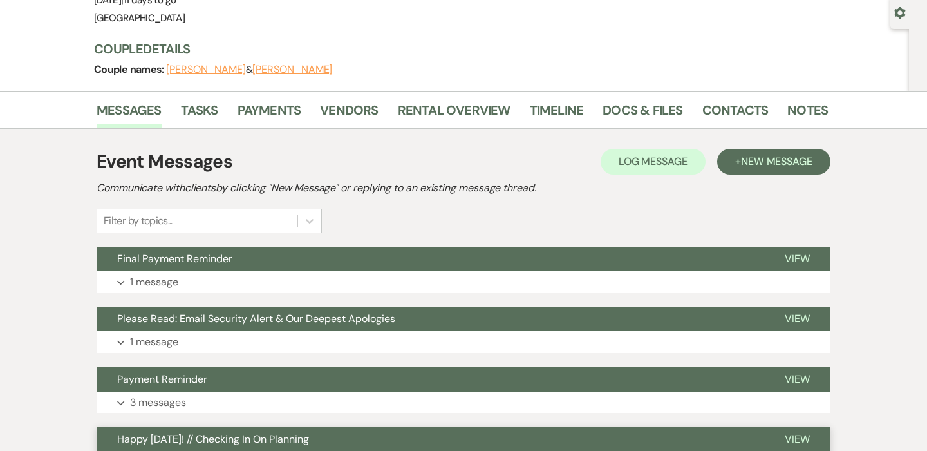
scroll to position [81, 0]
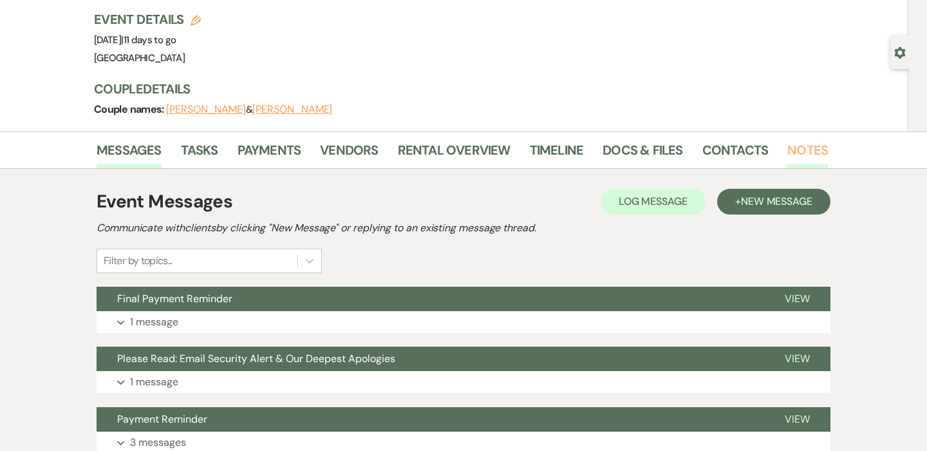
click at [795, 155] on link "Notes" at bounding box center [808, 154] width 41 height 28
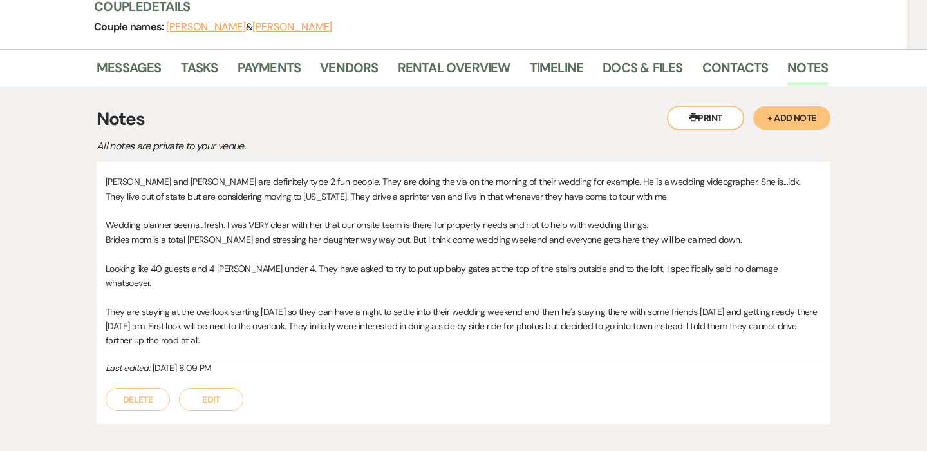
scroll to position [173, 0]
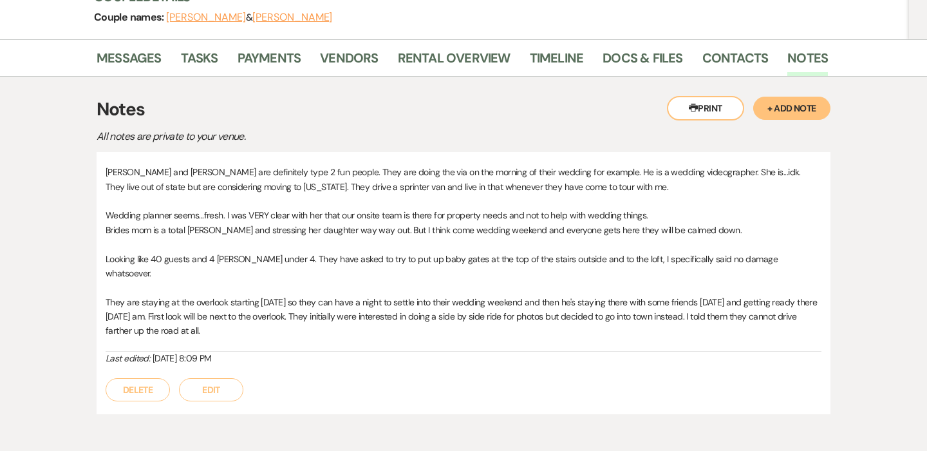
click at [194, 378] on button "Edit" at bounding box center [211, 389] width 64 height 23
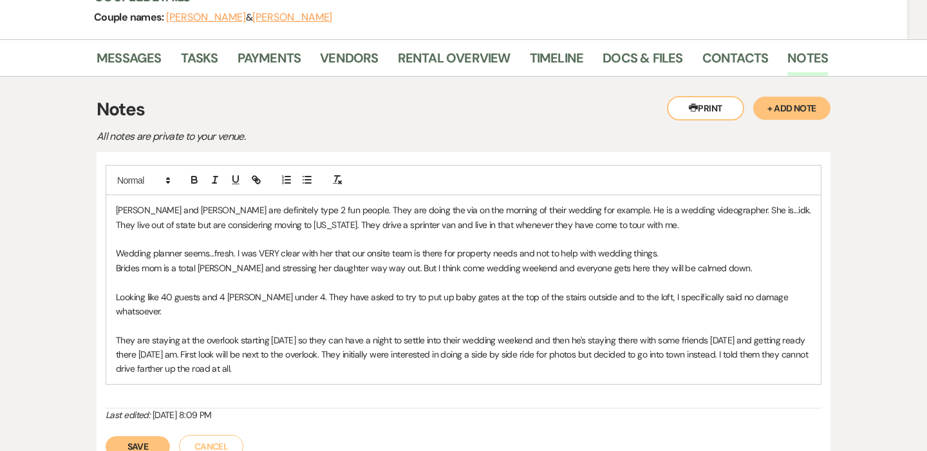
click at [324, 354] on p "They are staying at the overlook starting [DATE] so they can have a night to se…" at bounding box center [464, 354] width 696 height 43
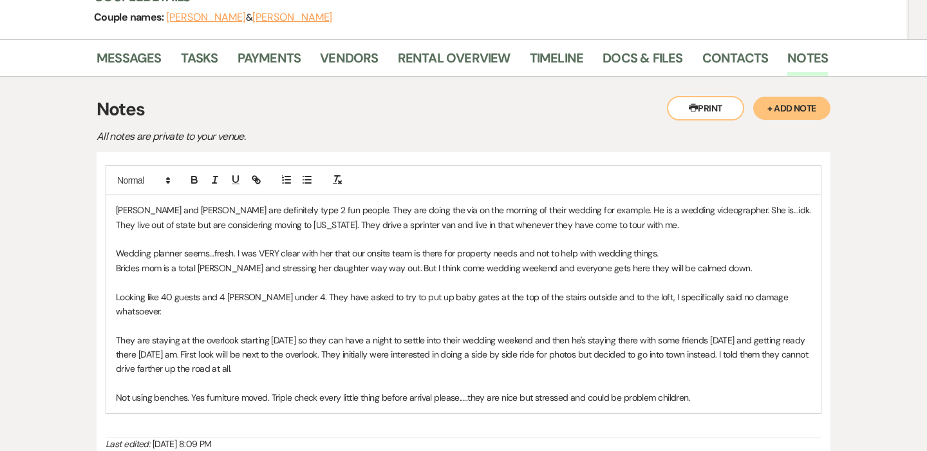
drag, startPoint x: 708, startPoint y: 379, endPoint x: 59, endPoint y: 210, distance: 670.9
click at [59, 210] on div "Messages Tasks Payments Vendors Rental Overview Timeline Docs & Files Contacts …" at bounding box center [463, 279] width 927 height 480
copy div "Madeline and Brandon are definitely type 2 fun people. They are doing the via o…"
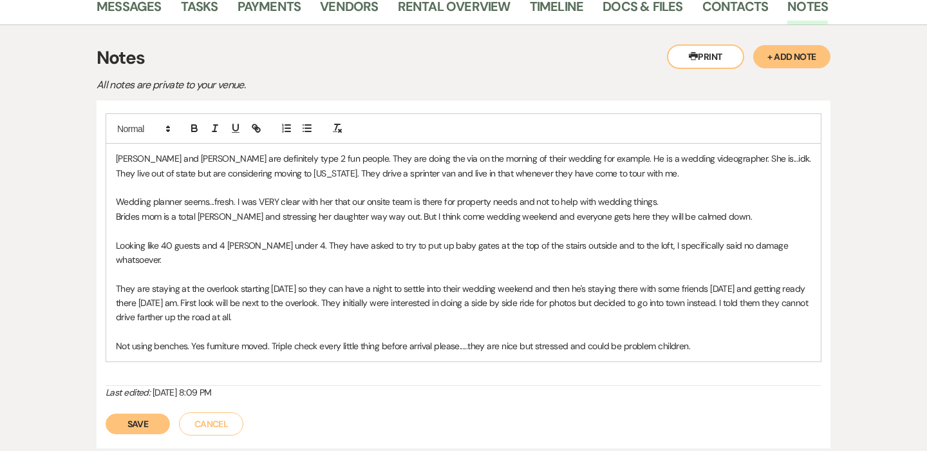
scroll to position [226, 0]
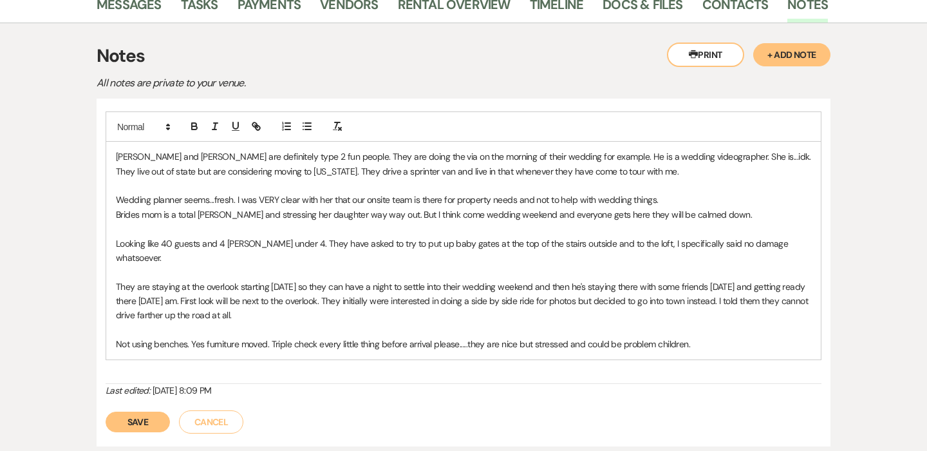
click at [126, 412] on button "Save" at bounding box center [138, 422] width 64 height 21
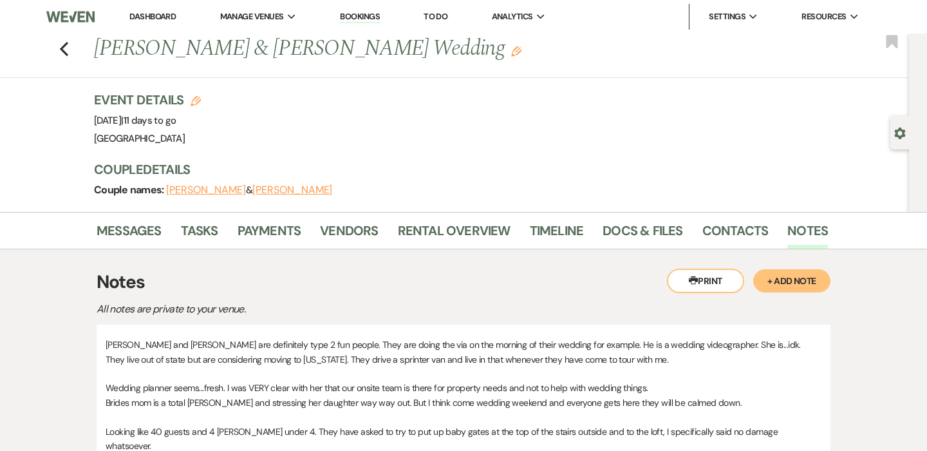
scroll to position [0, 0]
click at [74, 50] on div "Previous Brandon Zeluff & Madeline Grondalski's Wedding Edit Bookmark" at bounding box center [452, 55] width 916 height 44
click at [60, 44] on icon "Previous" at bounding box center [64, 48] width 10 height 15
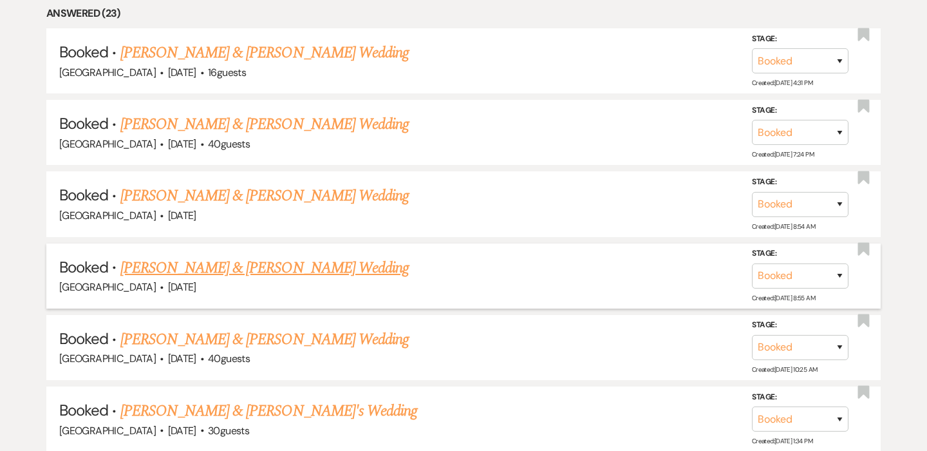
scroll to position [913, 0]
click at [276, 327] on link "Joshua Salmon & Rileigh Tinsley's Wedding" at bounding box center [264, 338] width 289 height 23
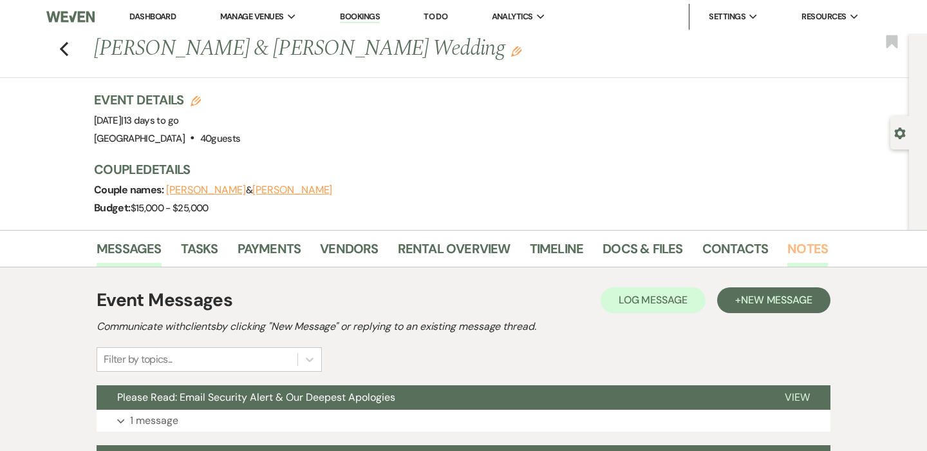
click at [819, 251] on link "Notes" at bounding box center [808, 252] width 41 height 28
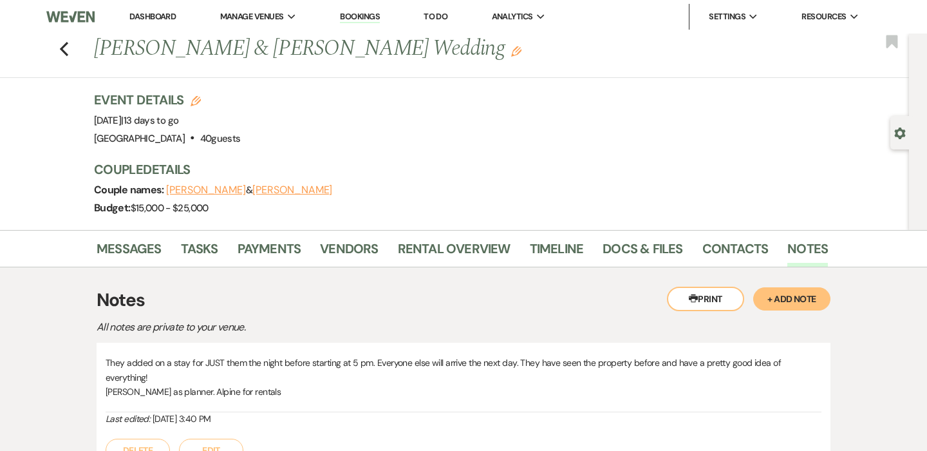
scroll to position [32, 0]
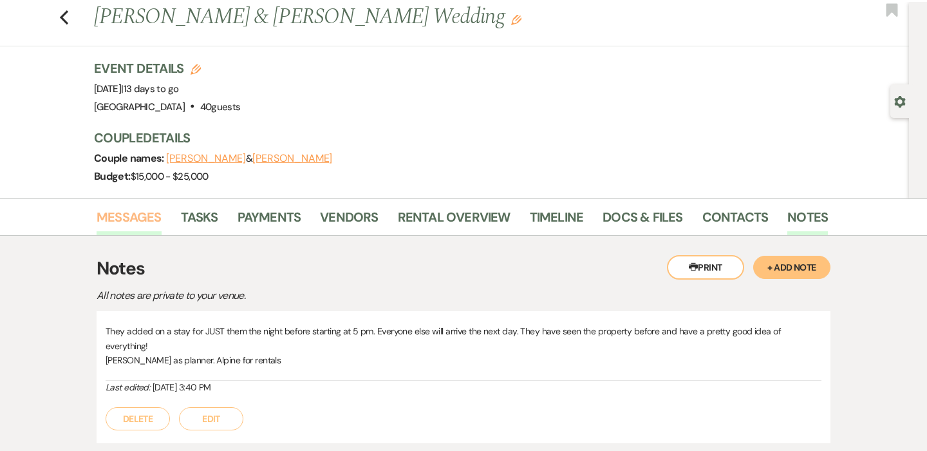
click at [124, 222] on link "Messages" at bounding box center [129, 221] width 65 height 28
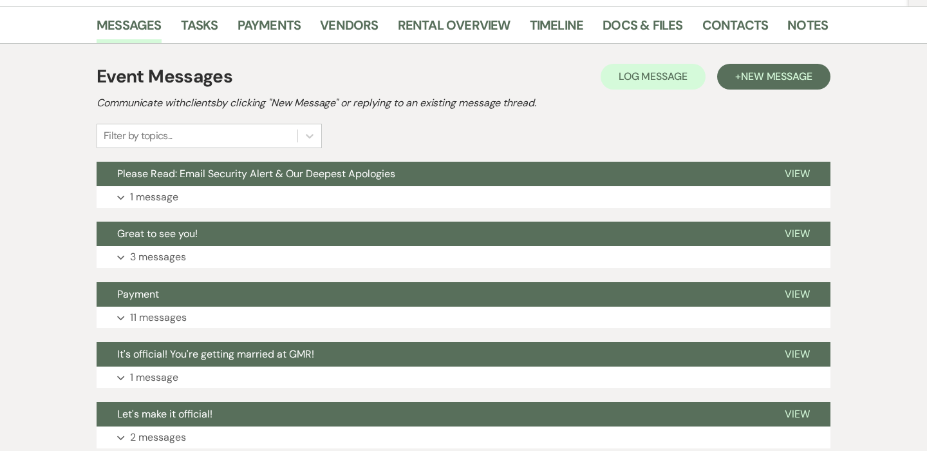
scroll to position [255, 0]
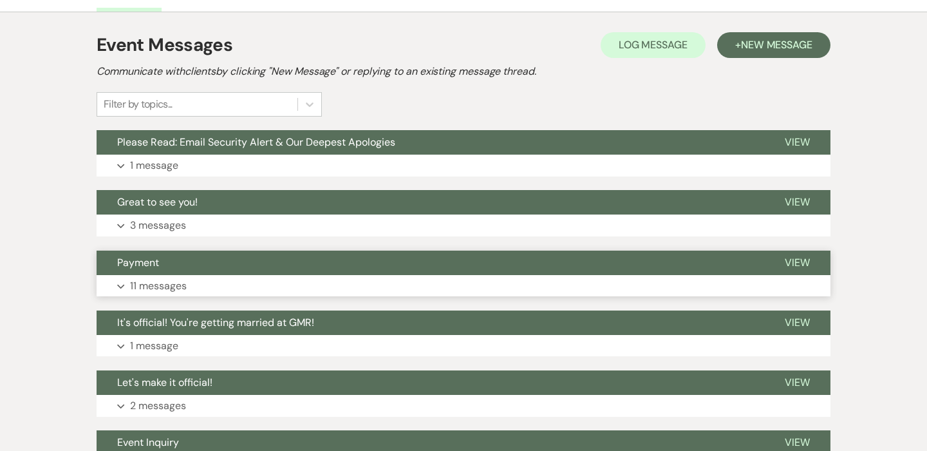
click at [119, 284] on icon "Expand" at bounding box center [121, 286] width 8 height 5
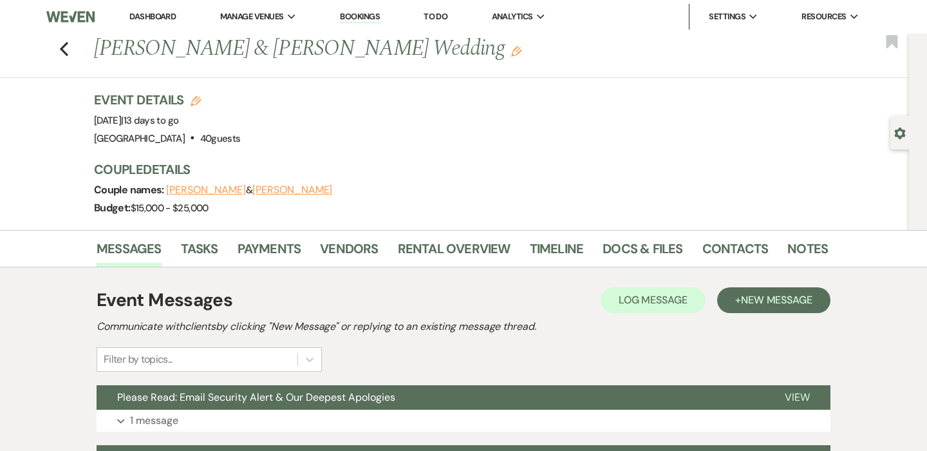
scroll to position [0, 0]
click at [365, 14] on link "Bookings" at bounding box center [360, 17] width 40 height 12
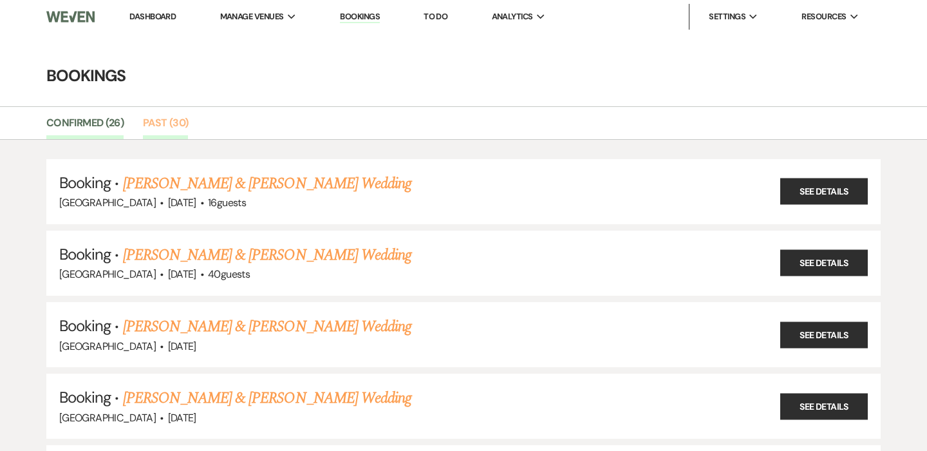
click at [171, 128] on link "Past (30)" at bounding box center [165, 127] width 45 height 24
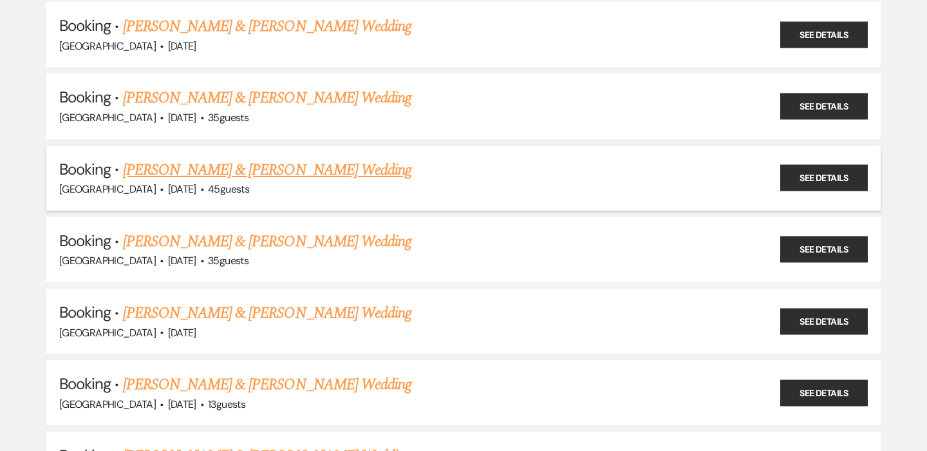
scroll to position [1517, 0]
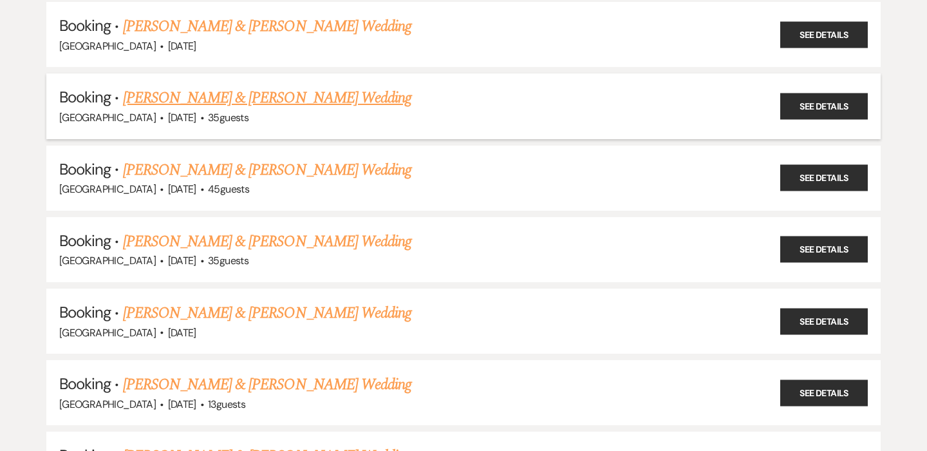
click at [225, 86] on link "Brock Martin & Ellie Huot's Wedding" at bounding box center [267, 97] width 289 height 23
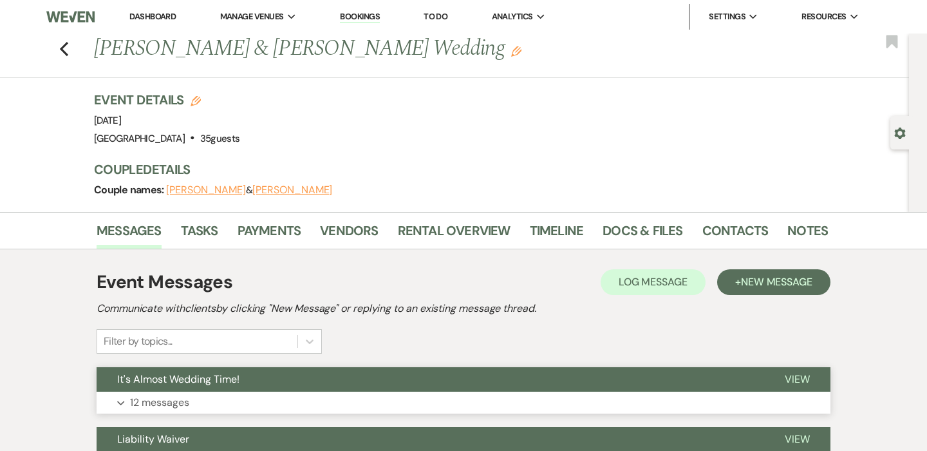
click at [166, 399] on p "12 messages" at bounding box center [159, 402] width 59 height 17
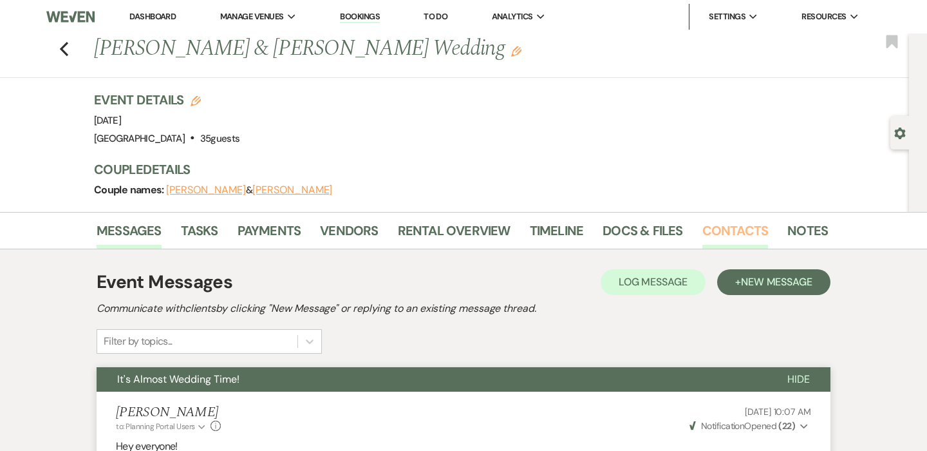
click at [726, 227] on link "Contacts" at bounding box center [736, 234] width 66 height 28
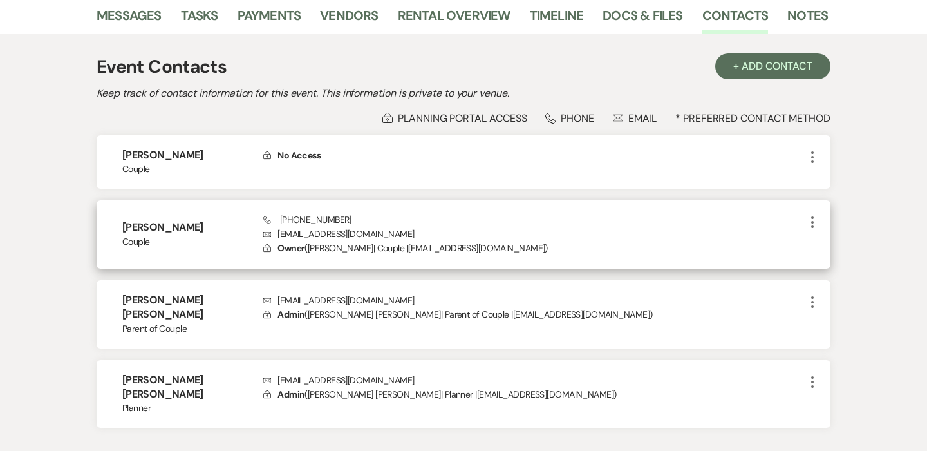
scroll to position [218, 0]
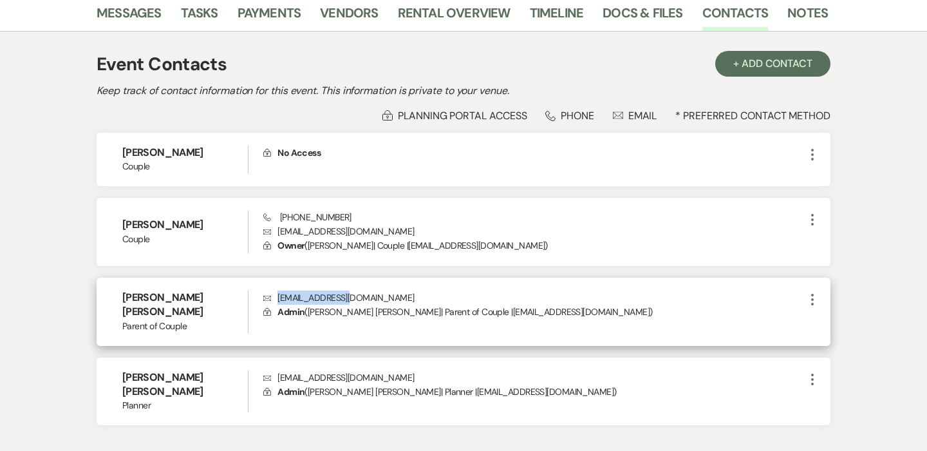
drag, startPoint x: 361, startPoint y: 298, endPoint x: 275, endPoint y: 299, distance: 85.7
click at [275, 299] on p "Envelope huot99@yahoo.com" at bounding box center [534, 297] width 542 height 14
copy p "huot99@yahoo.com"
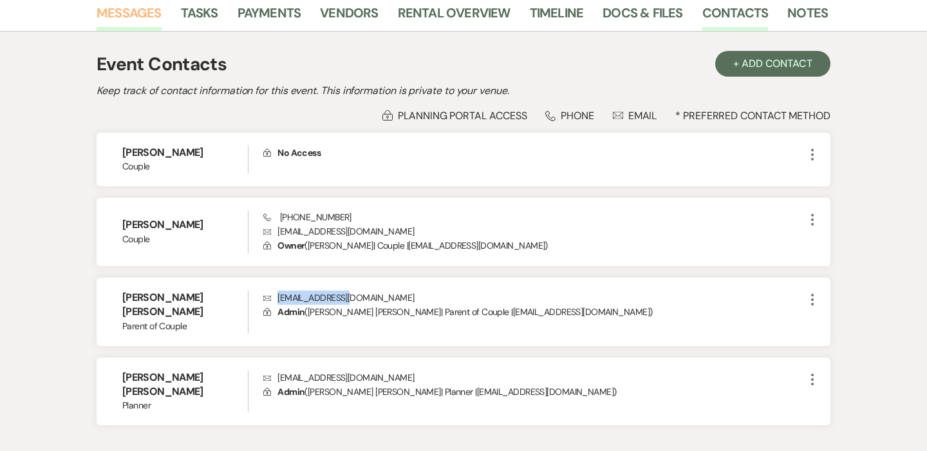
scroll to position [1517, 0]
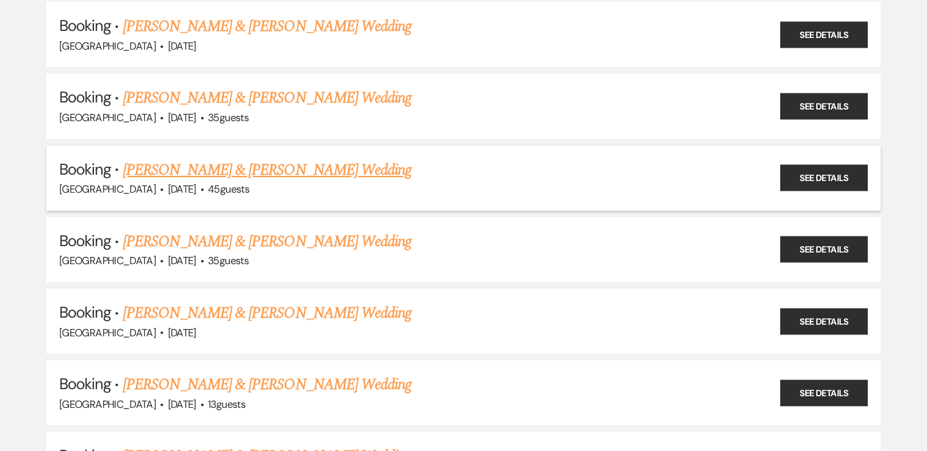
click at [240, 158] on link "Kristin Ward & Bryson Hicks's Wedding" at bounding box center [267, 169] width 289 height 23
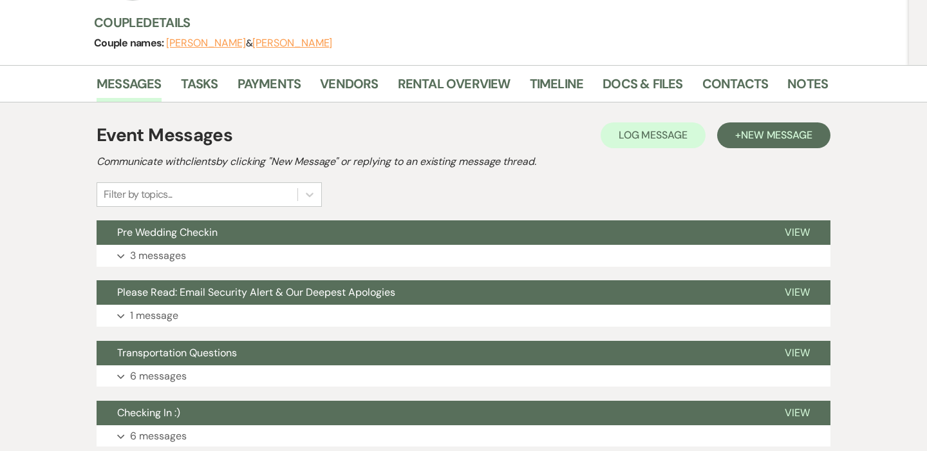
scroll to position [258, 0]
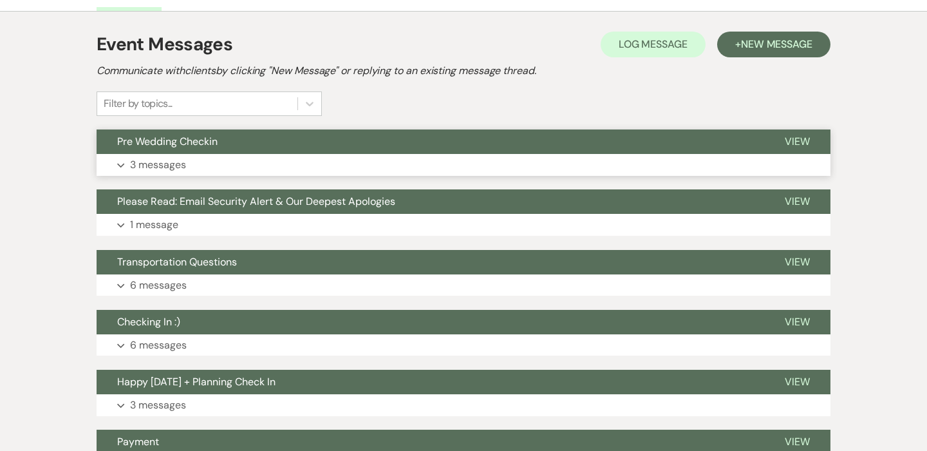
click at [128, 162] on button "Expand 3 messages" at bounding box center [464, 165] width 734 height 22
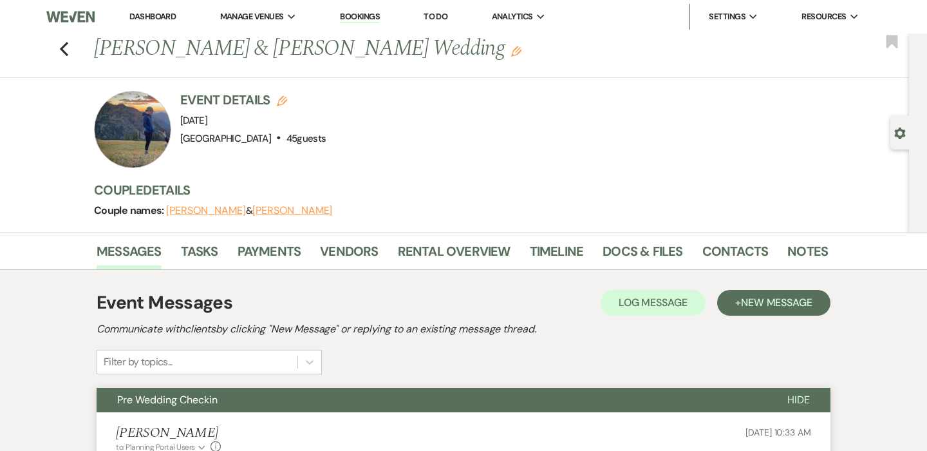
scroll to position [0, 0]
click at [721, 251] on link "Contacts" at bounding box center [736, 255] width 66 height 28
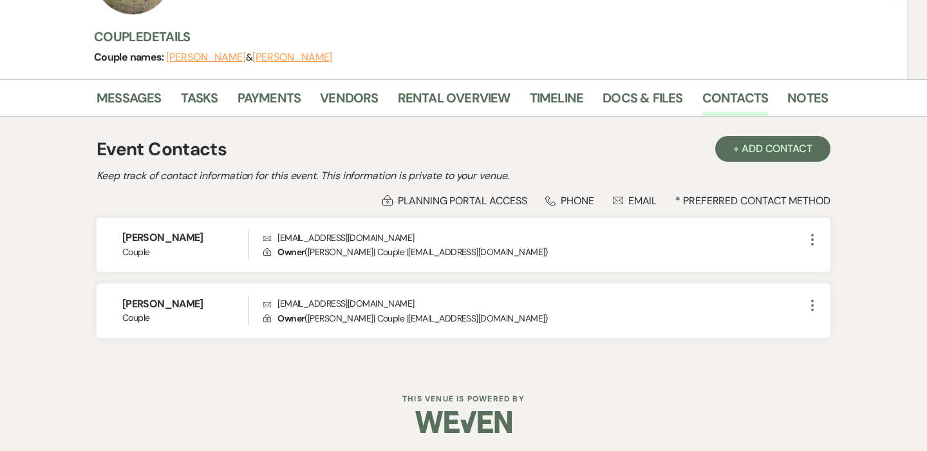
scroll to position [153, 0]
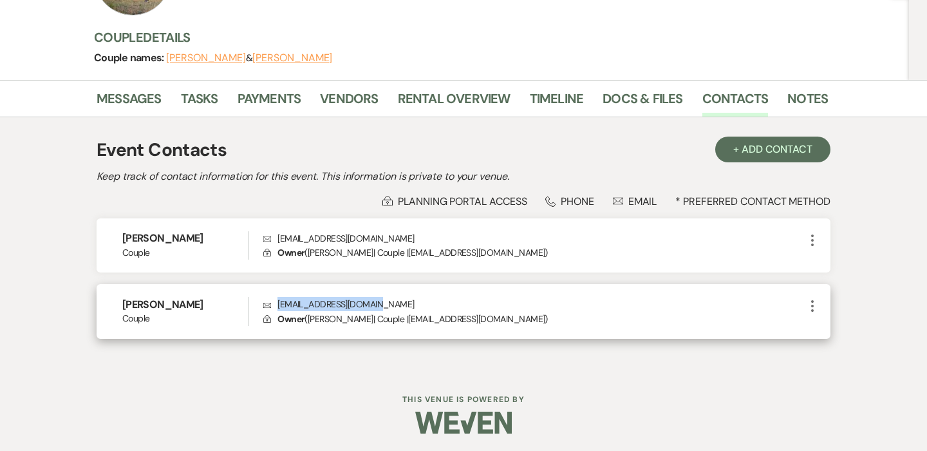
drag, startPoint x: 380, startPoint y: 307, endPoint x: 278, endPoint y: 307, distance: 101.8
click at [278, 307] on p "Envelope brysonkhicks@gmail.com" at bounding box center [534, 304] width 542 height 14
copy p "brysonkhicks@gmail.com"
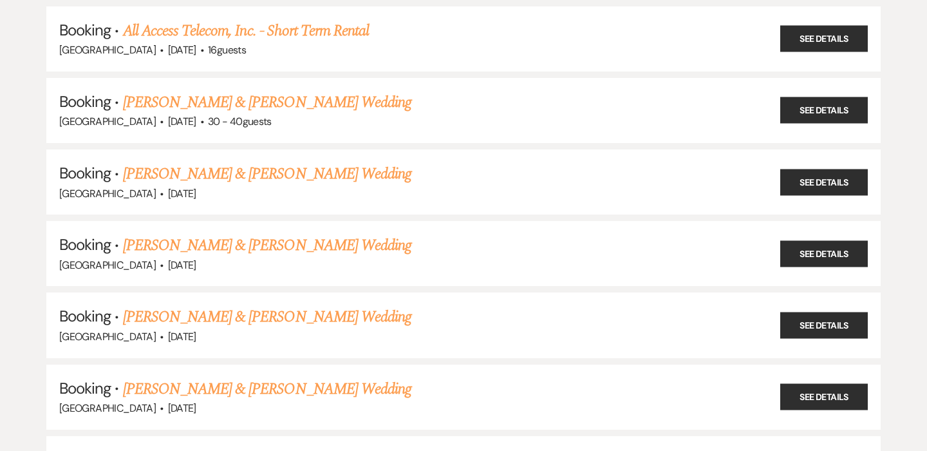
scroll to position [1517, 0]
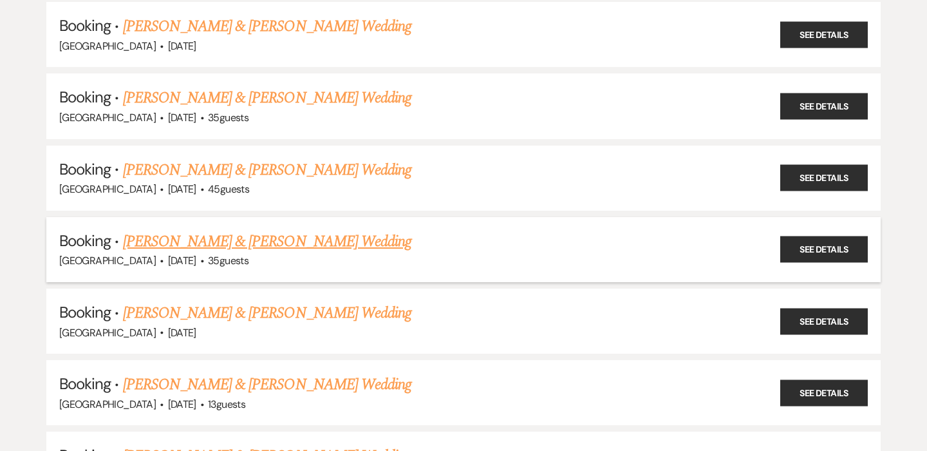
click at [269, 230] on link "Wade Eister & Joanie Blamer's Wedding" at bounding box center [267, 241] width 289 height 23
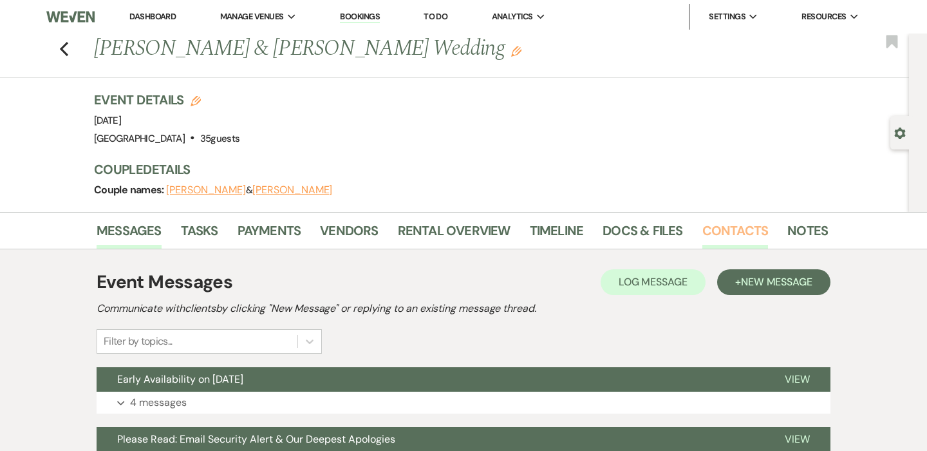
click at [727, 235] on link "Contacts" at bounding box center [736, 234] width 66 height 28
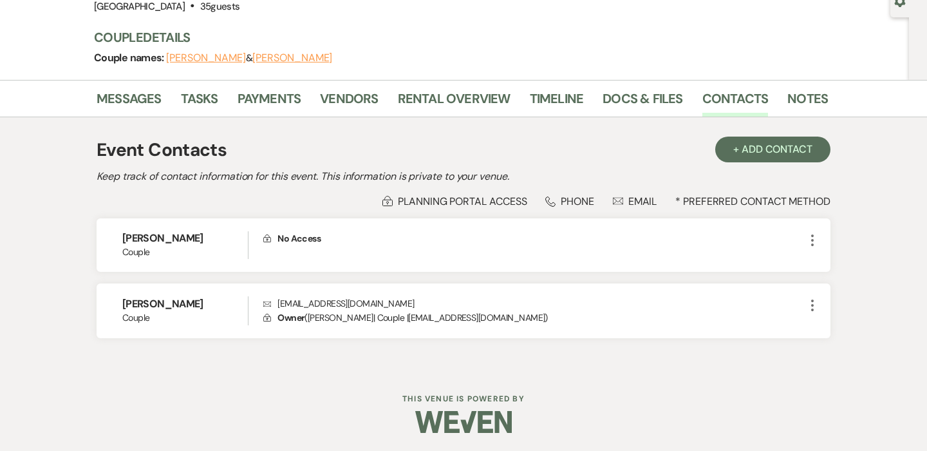
scroll to position [131, 0]
click at [130, 105] on link "Messages" at bounding box center [129, 103] width 65 height 28
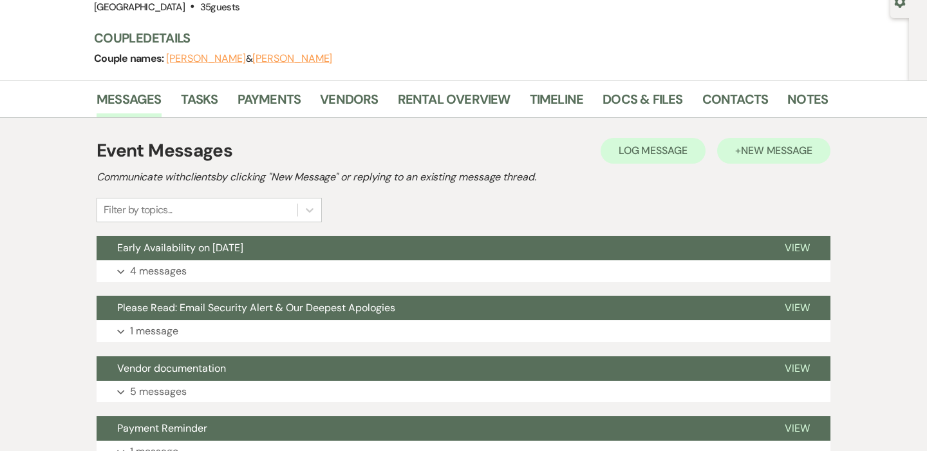
click at [757, 150] on span "New Message" at bounding box center [776, 151] width 71 height 14
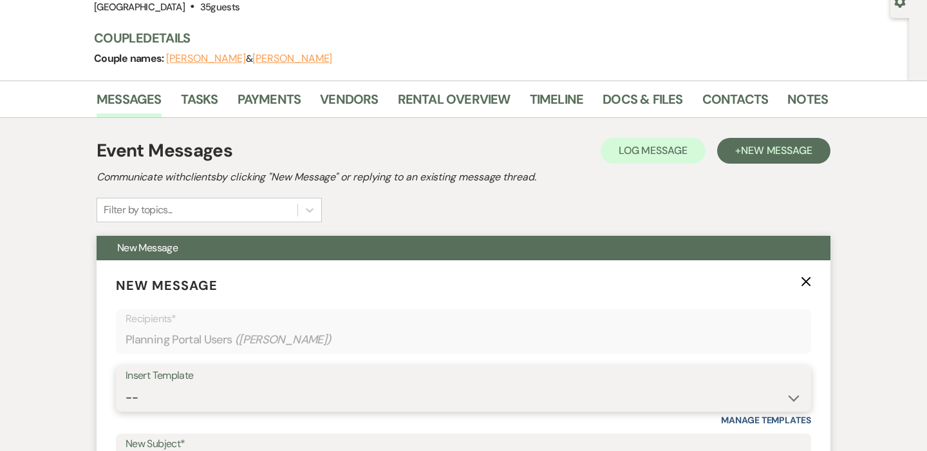
select select "6048"
type input "Safety Waivers"
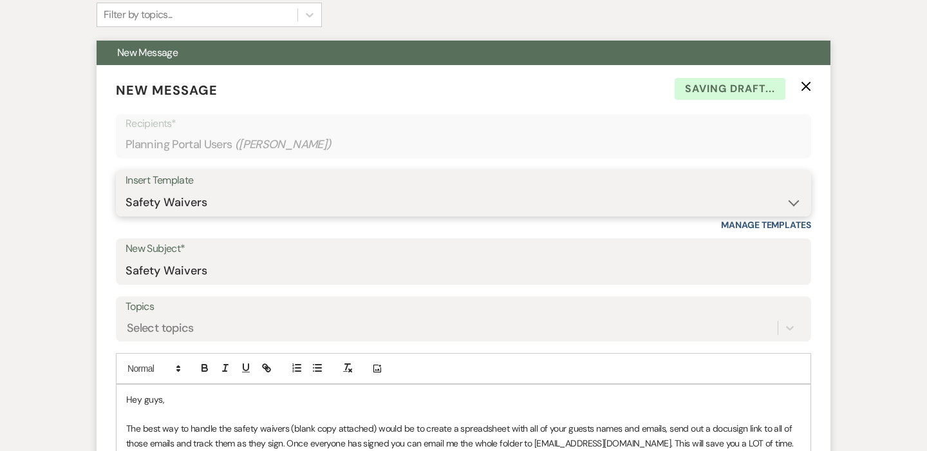
scroll to position [458, 0]
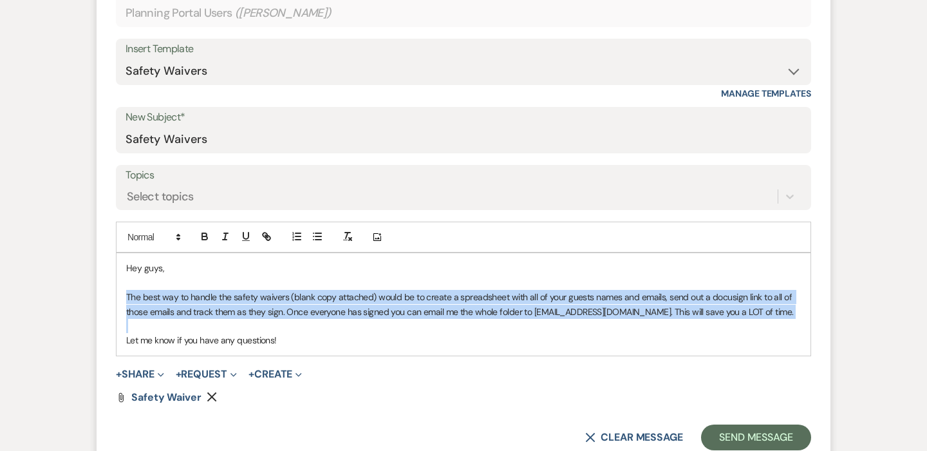
drag, startPoint x: 126, startPoint y: 294, endPoint x: 794, endPoint y: 315, distance: 668.2
click at [794, 315] on div "Hey guys, The best way to handle the safety waivers (blank copy attached) would…" at bounding box center [464, 304] width 694 height 102
copy p "The best way to handle the safety waivers (blank copy attached) would be to cre…"
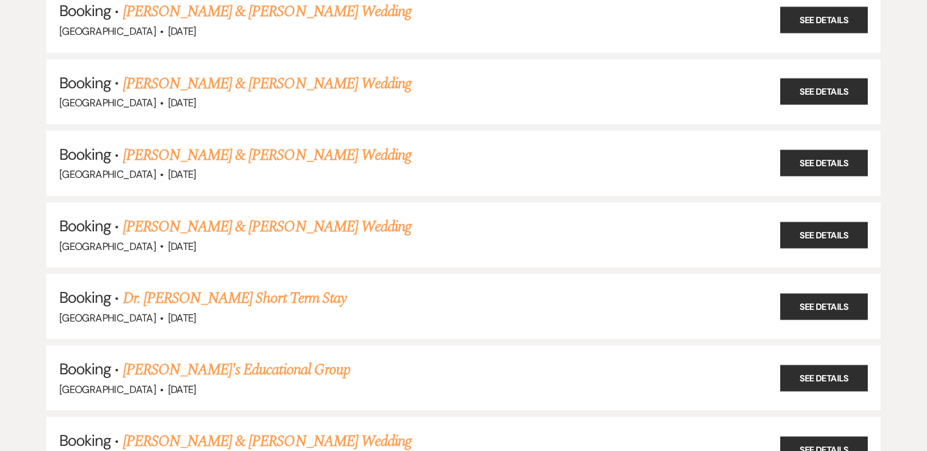
scroll to position [1517, 0]
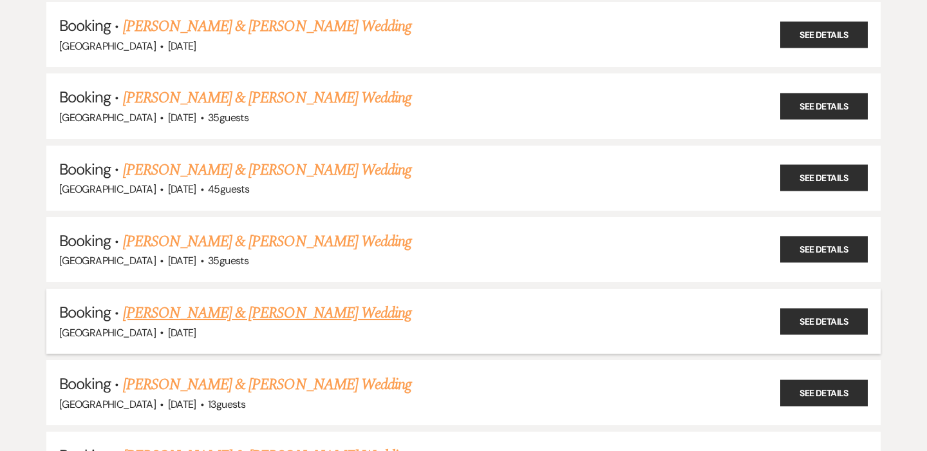
click at [278, 301] on link "Jody Dronen & Brittany Mckenny's Wedding" at bounding box center [267, 312] width 289 height 23
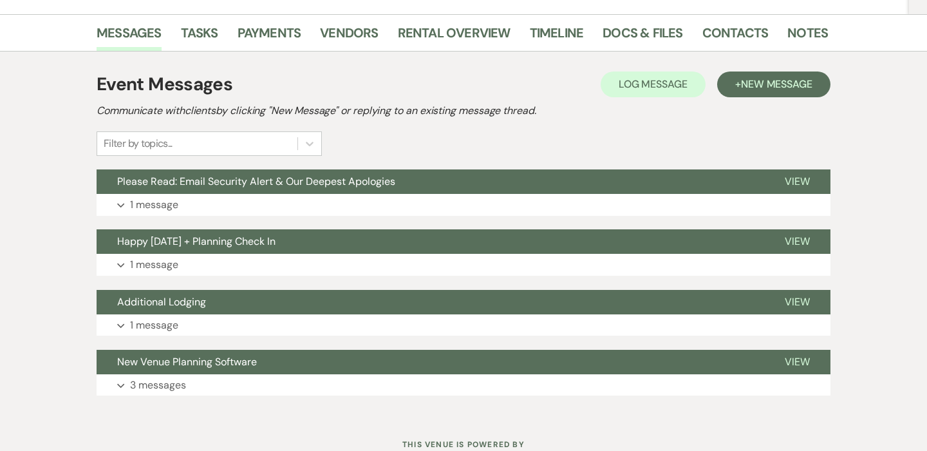
scroll to position [1, 0]
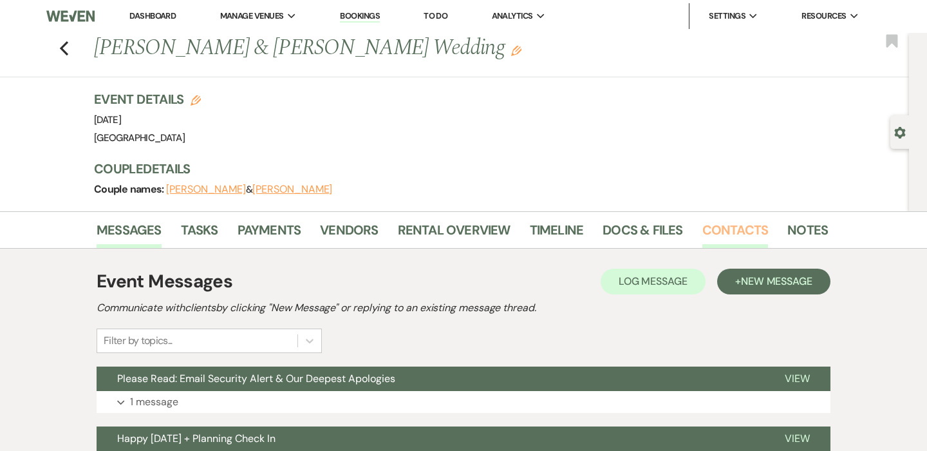
click at [750, 231] on link "Contacts" at bounding box center [736, 234] width 66 height 28
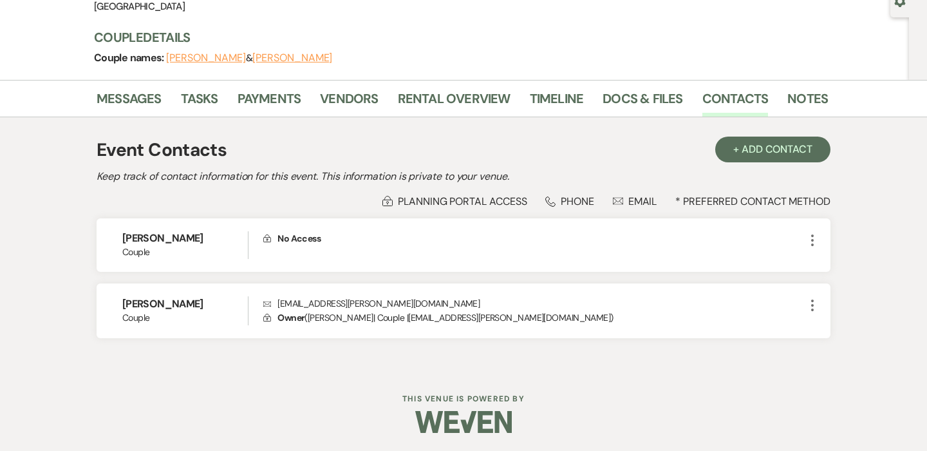
scroll to position [131, 0]
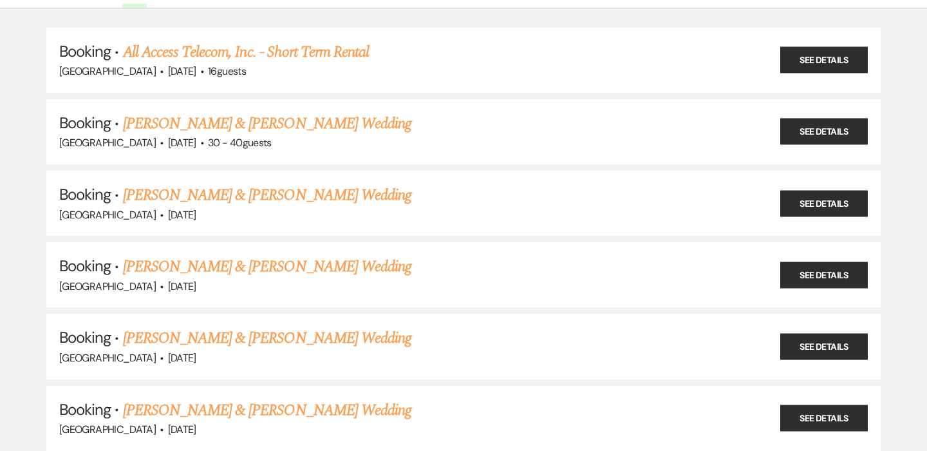
scroll to position [1517, 0]
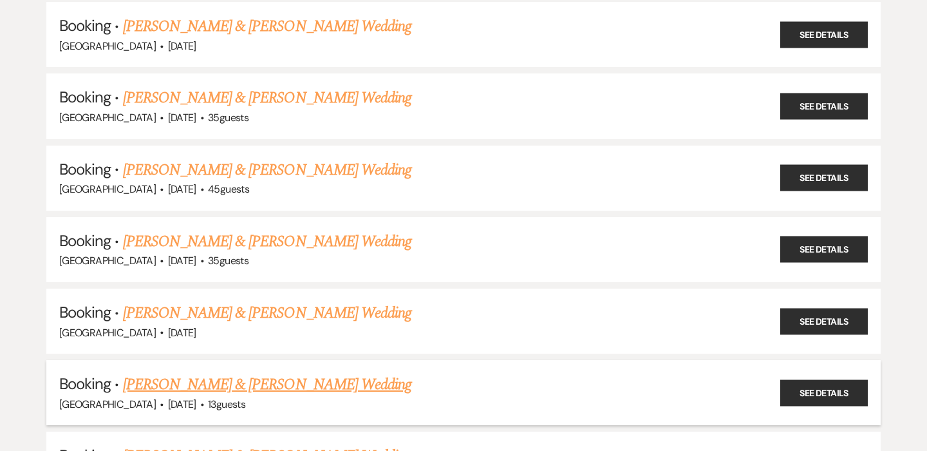
click at [253, 373] on link "Kelli Kovacs & Andrew Ault's Wedding" at bounding box center [267, 384] width 289 height 23
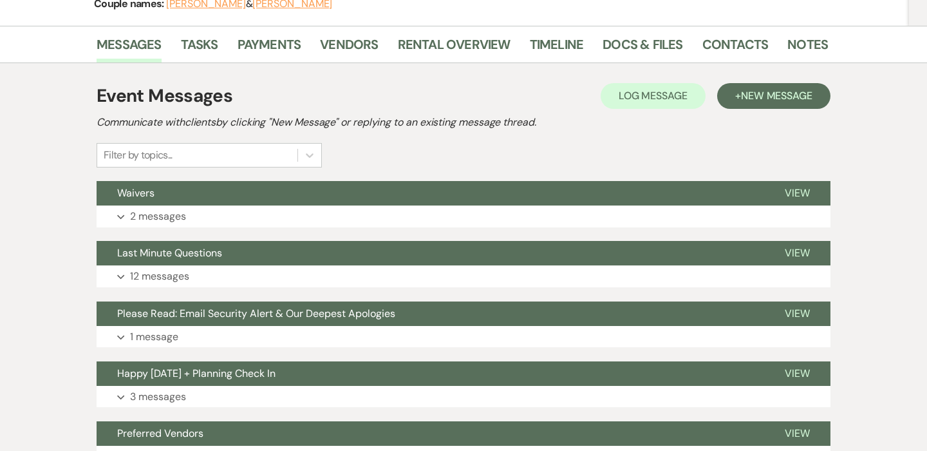
scroll to position [192, 0]
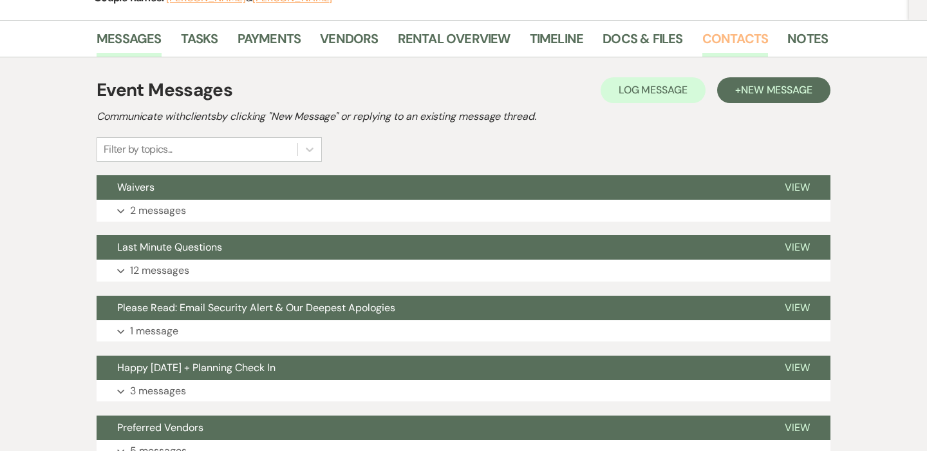
click at [741, 34] on link "Contacts" at bounding box center [736, 42] width 66 height 28
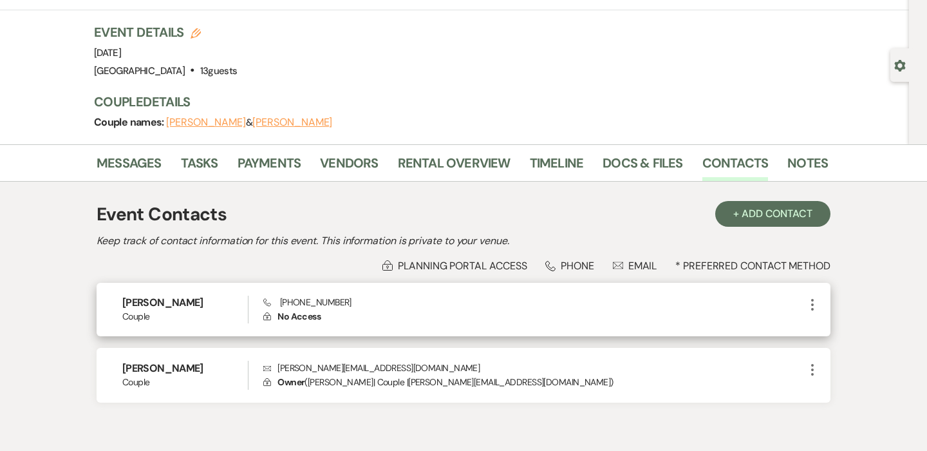
scroll to position [86, 0]
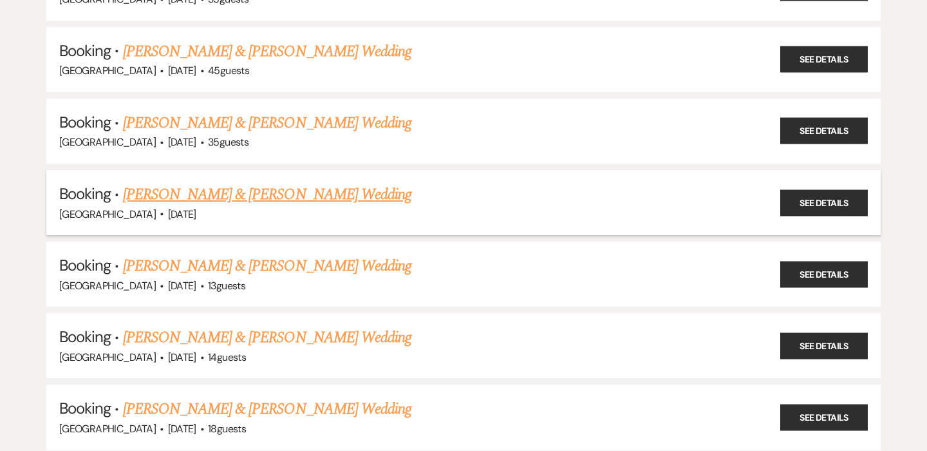
scroll to position [1647, 0]
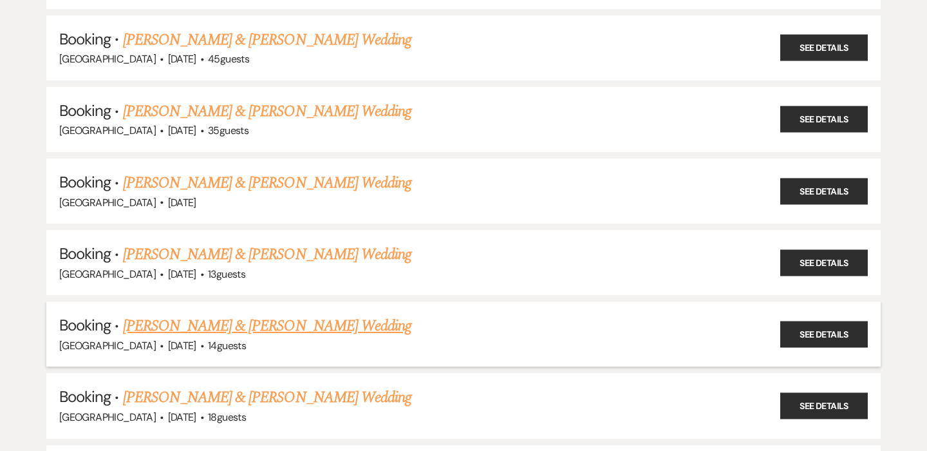
click at [238, 314] on link "Nick Carroll & Kristin Koontz's Wedding" at bounding box center [267, 325] width 289 height 23
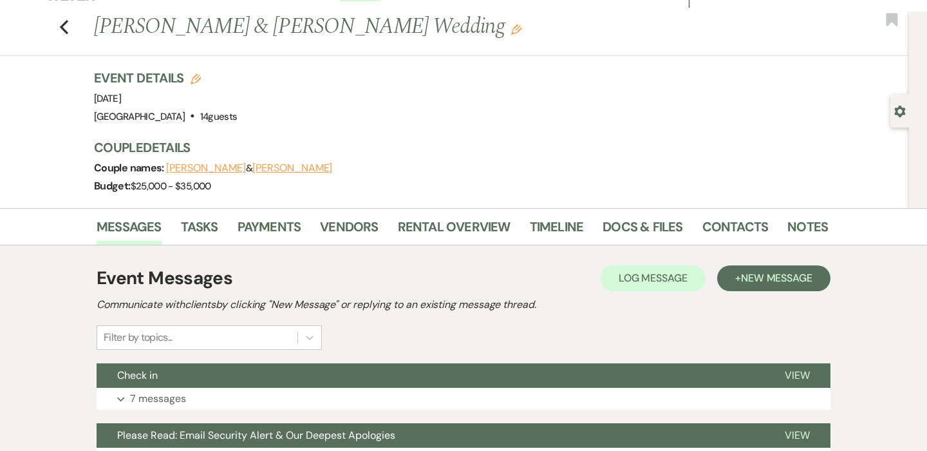
scroll to position [12, 0]
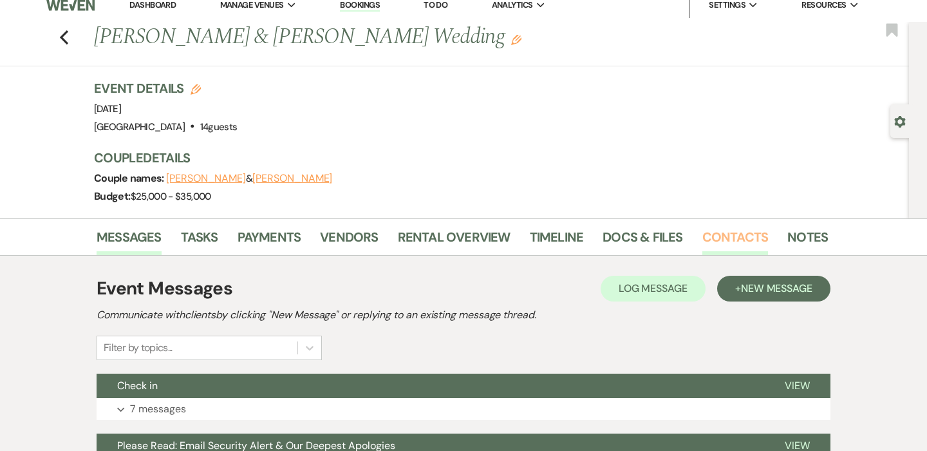
click at [726, 241] on link "Contacts" at bounding box center [736, 241] width 66 height 28
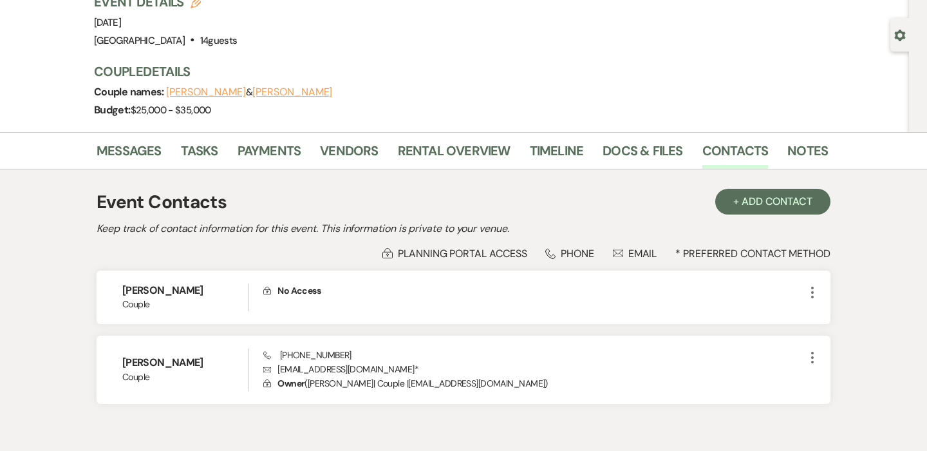
scroll to position [163, 0]
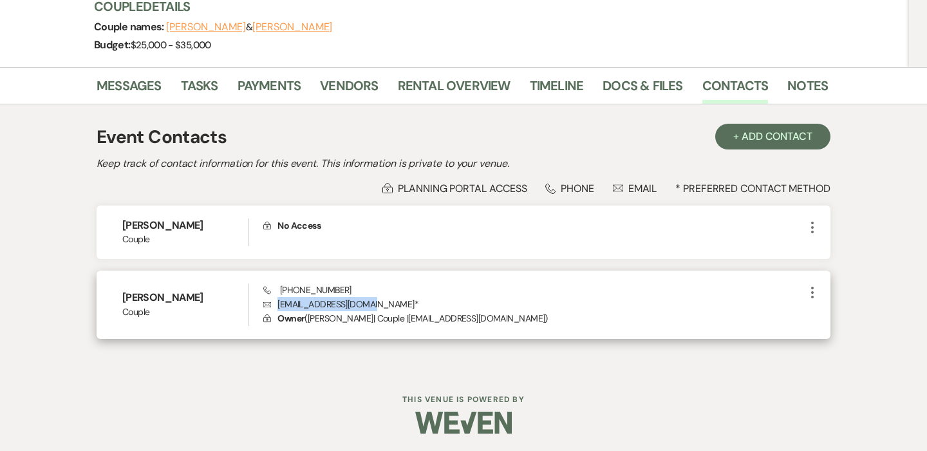
drag, startPoint x: 374, startPoint y: 304, endPoint x: 277, endPoint y: 303, distance: 97.3
click at [277, 303] on p "Envelope kkoontz93@hotmail.com *" at bounding box center [534, 304] width 542 height 14
copy p "kkoontz93@hotmail.com"
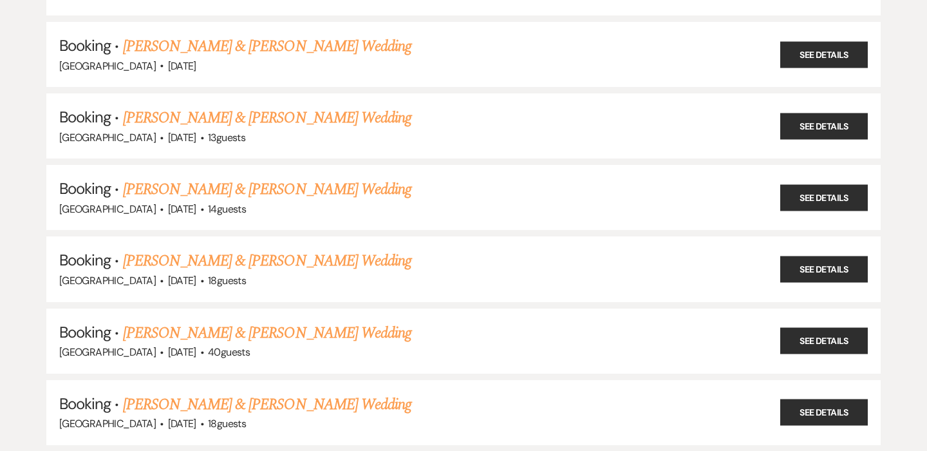
scroll to position [1796, 0]
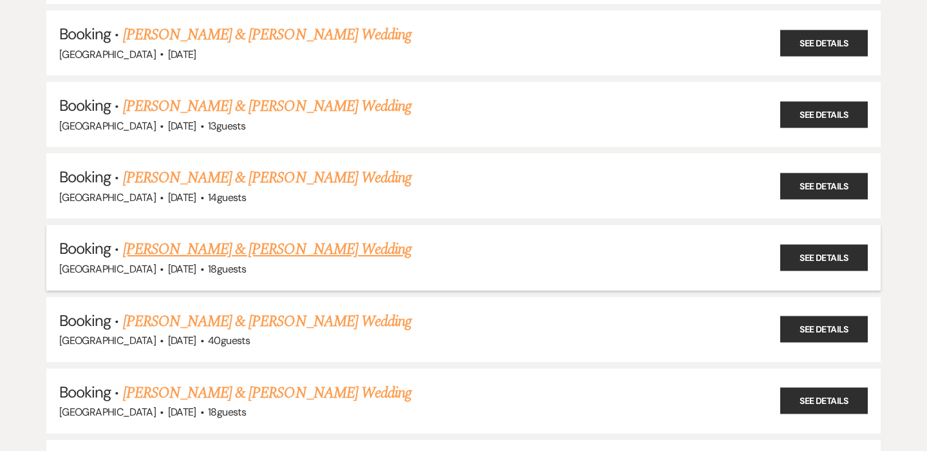
click at [247, 238] on link "Elle Retzlaff & Paul Batt's Wedding" at bounding box center [267, 249] width 289 height 23
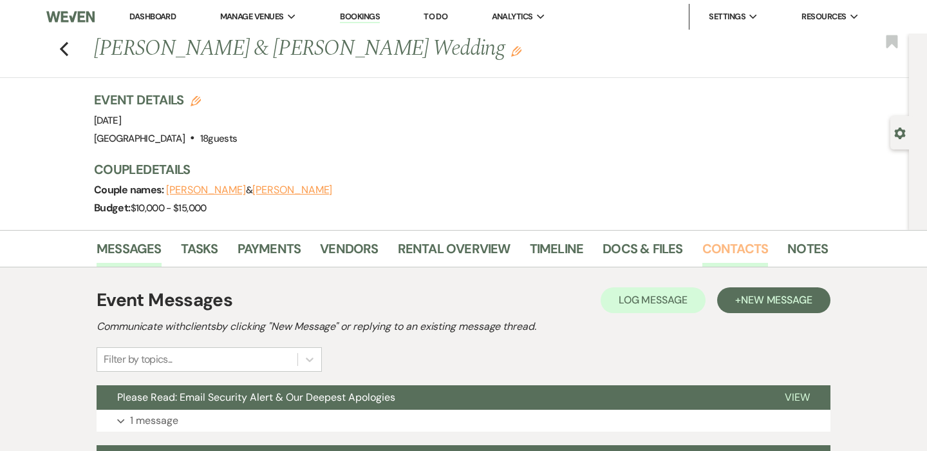
click at [728, 256] on link "Contacts" at bounding box center [736, 252] width 66 height 28
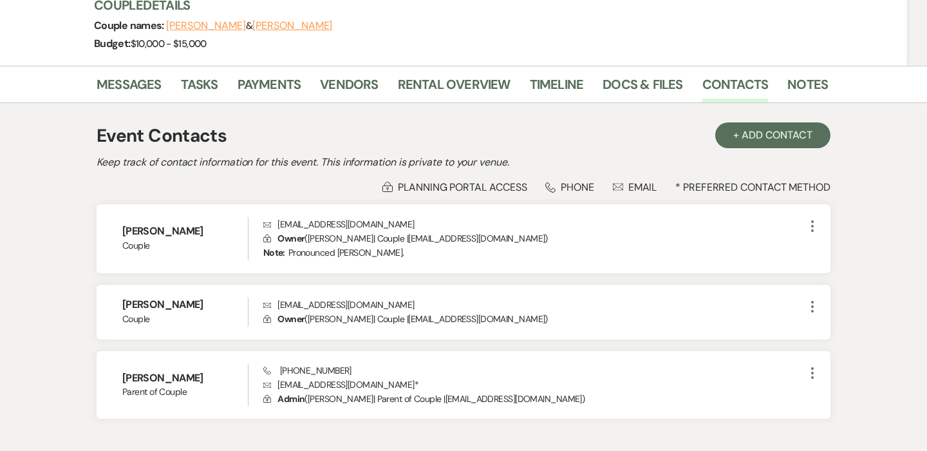
scroll to position [164, 0]
click at [355, 90] on link "Vendors" at bounding box center [349, 89] width 58 height 28
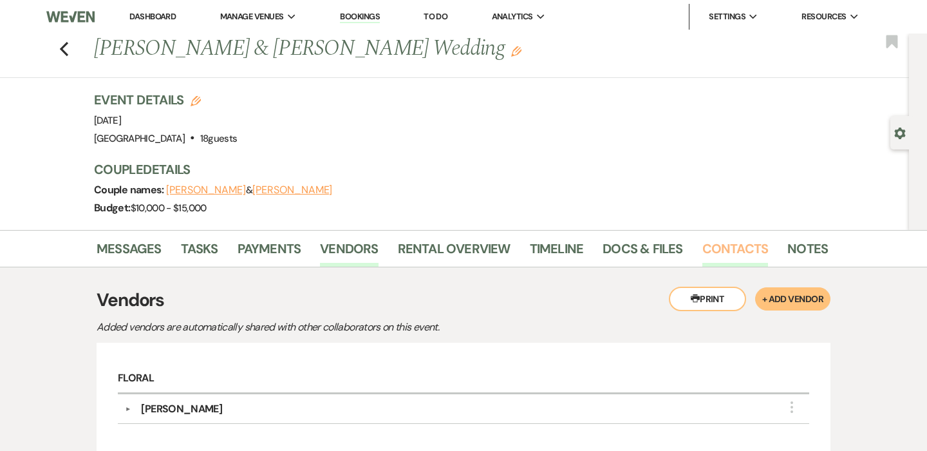
click at [735, 243] on link "Contacts" at bounding box center [736, 252] width 66 height 28
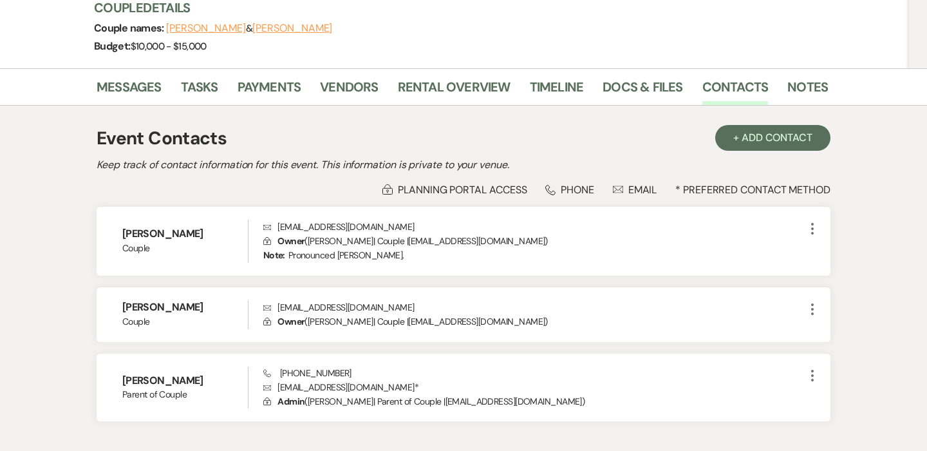
scroll to position [189, 0]
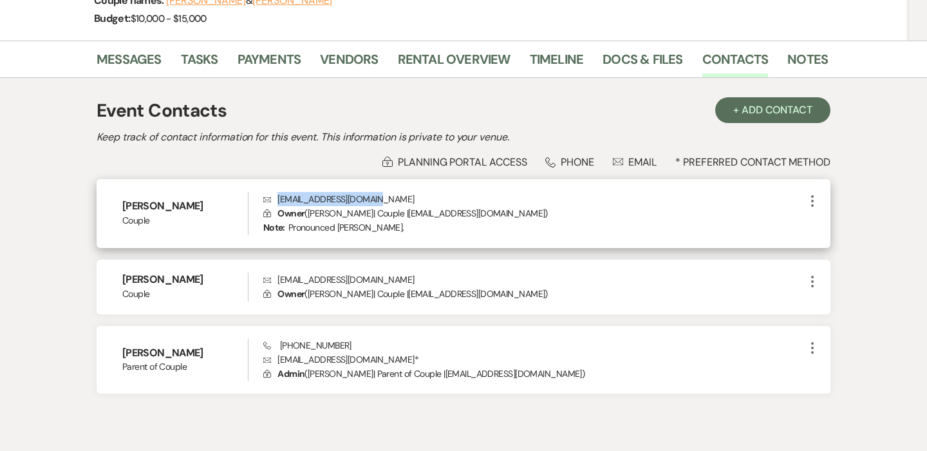
drag, startPoint x: 366, startPoint y: 198, endPoint x: 273, endPoint y: 199, distance: 93.4
click at [272, 199] on p "Envelope retzlaffelle@gmail.com" at bounding box center [534, 199] width 542 height 14
copy p "retzlaffelle@gmail.com"
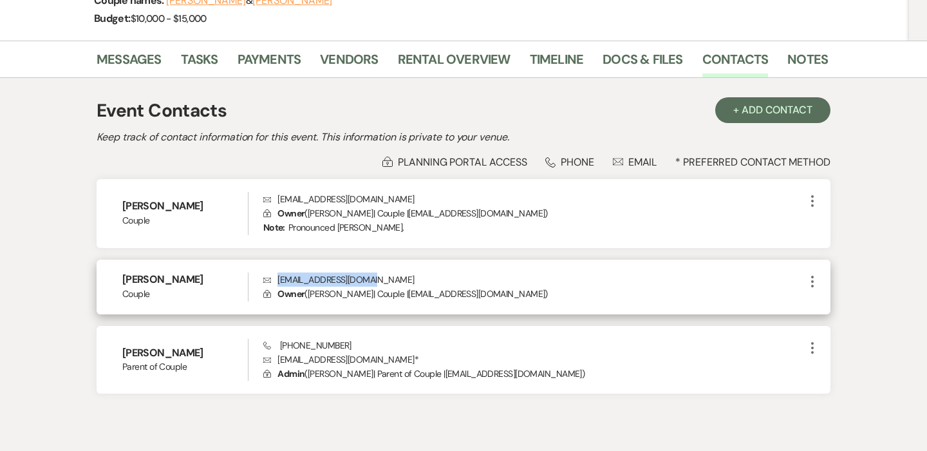
drag, startPoint x: 377, startPoint y: 275, endPoint x: 277, endPoint y: 278, distance: 100.5
click at [277, 278] on p "Envelope pauldbatt23@gmail.com" at bounding box center [534, 279] width 542 height 14
copy p "pauldbatt23@gmail.com"
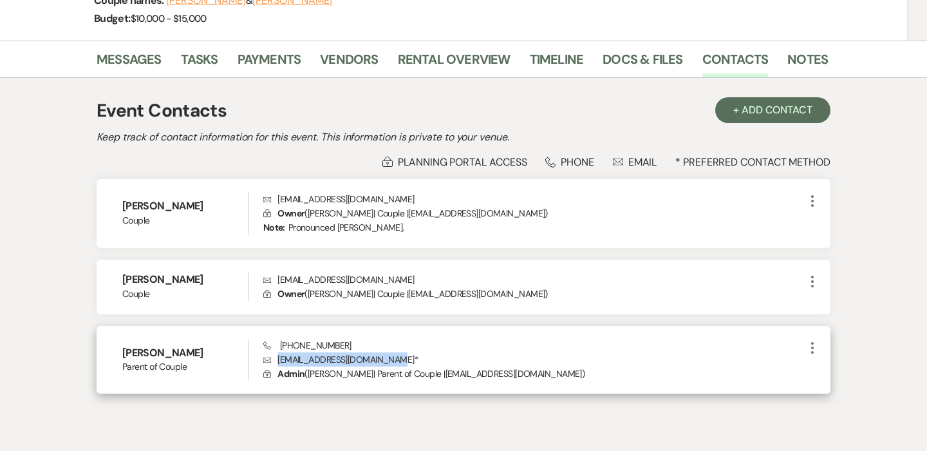
drag, startPoint x: 388, startPoint y: 359, endPoint x: 265, endPoint y: 354, distance: 123.7
click at [265, 354] on p "Envelope deannaretzlaff74@gmail.com *" at bounding box center [534, 359] width 542 height 14
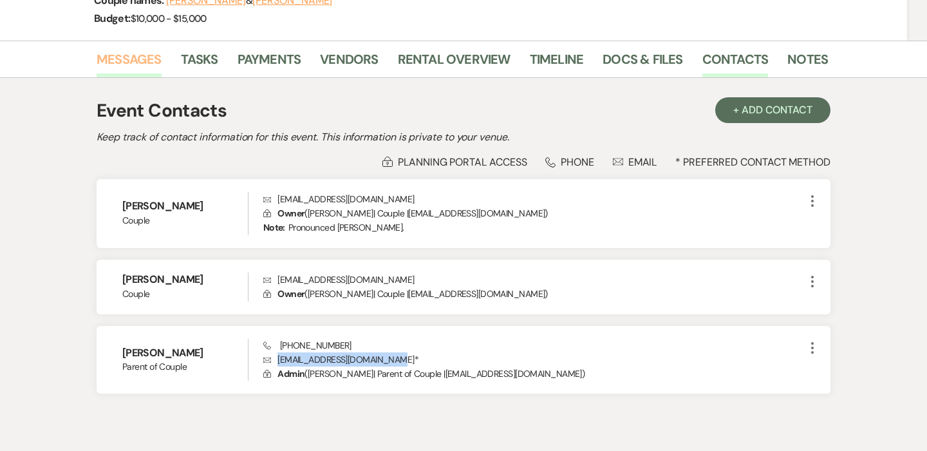
click at [131, 66] on link "Messages" at bounding box center [129, 63] width 65 height 28
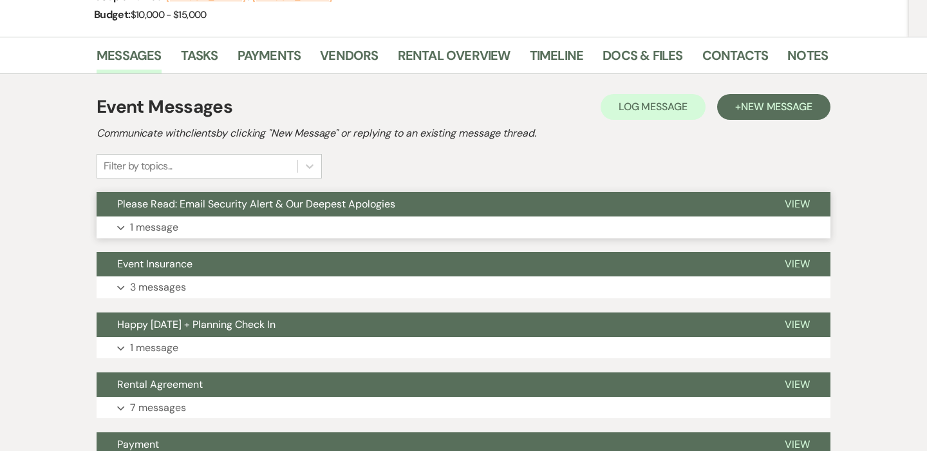
scroll to position [192, 0]
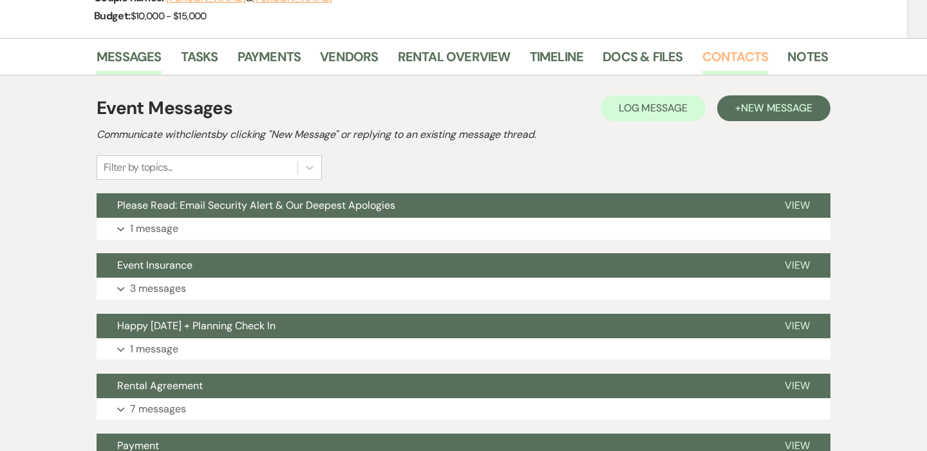
click at [711, 58] on link "Contacts" at bounding box center [736, 60] width 66 height 28
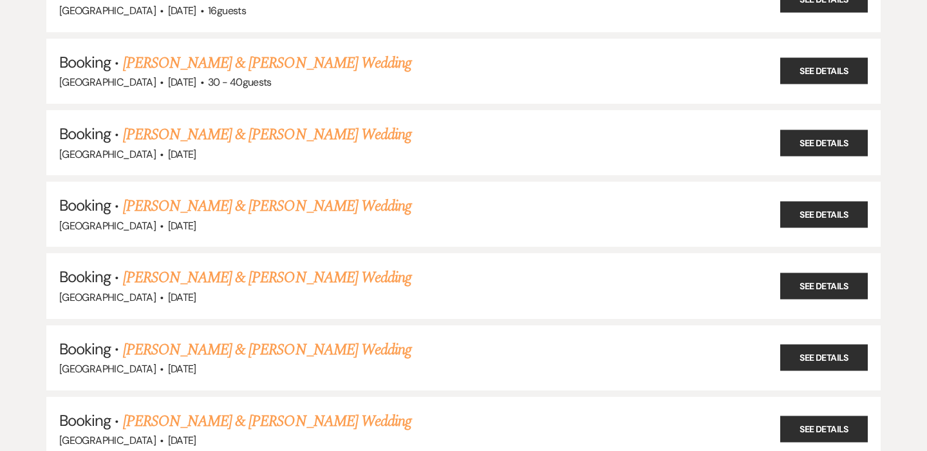
scroll to position [1796, 0]
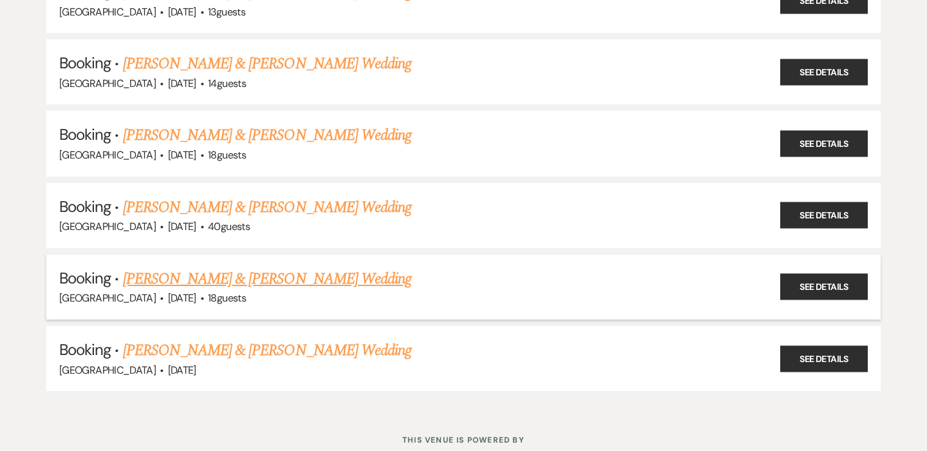
scroll to position [1909, 0]
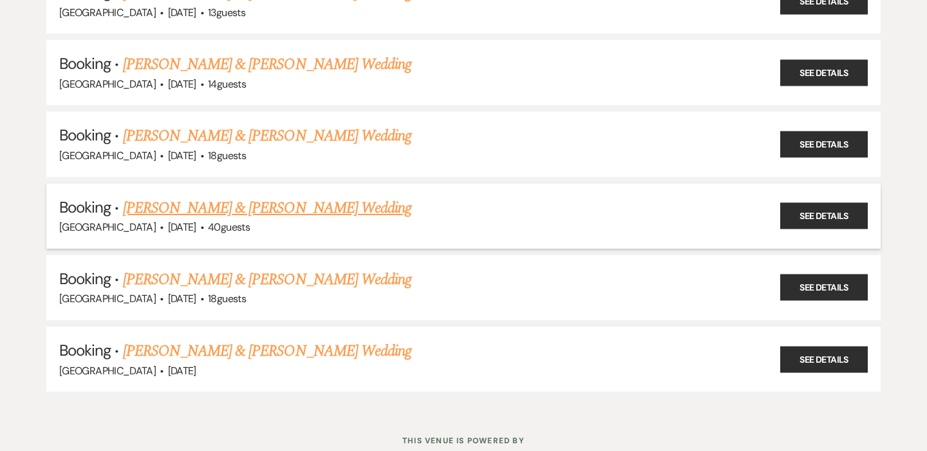
click at [205, 196] on link "Sergio Serrano & Emily Lathouwers's Wedding" at bounding box center [267, 207] width 289 height 23
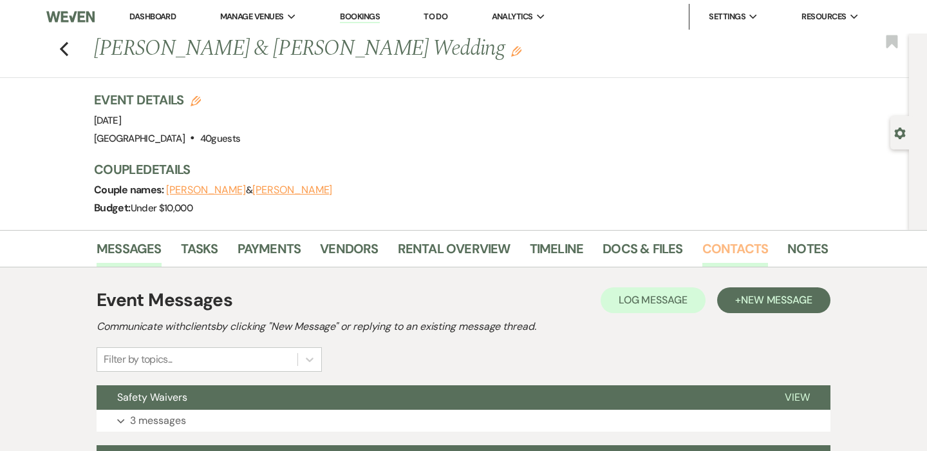
click at [730, 242] on link "Contacts" at bounding box center [736, 252] width 66 height 28
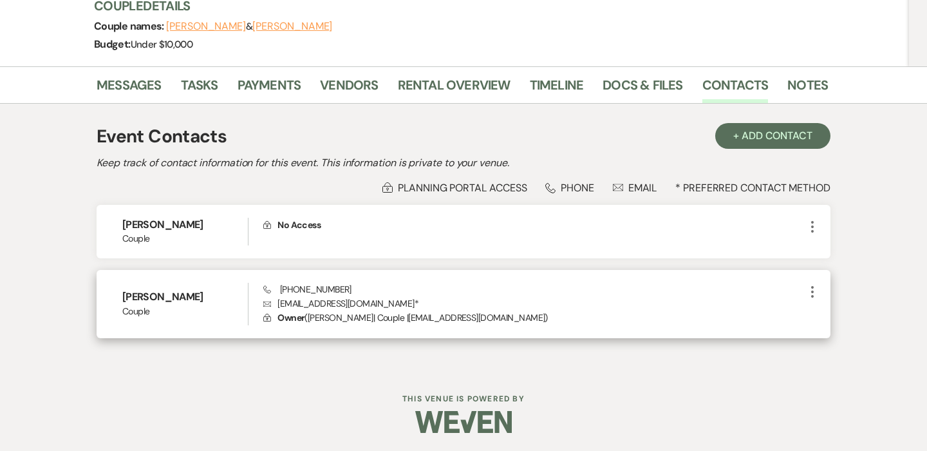
scroll to position [163, 0]
drag, startPoint x: 352, startPoint y: 305, endPoint x: 277, endPoint y: 305, distance: 74.7
click at [277, 305] on p "Envelope eltl5@comcast.net *" at bounding box center [534, 304] width 542 height 14
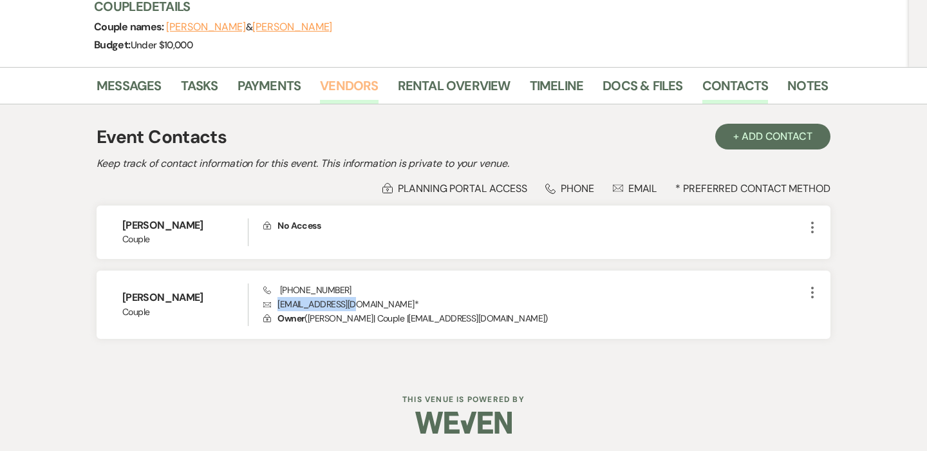
click at [346, 94] on link "Vendors" at bounding box center [349, 89] width 58 height 28
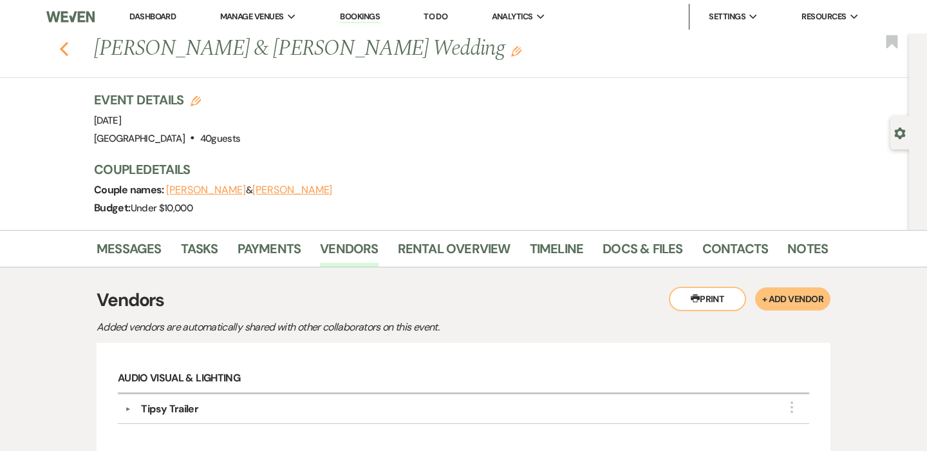
click at [62, 48] on use "button" at bounding box center [64, 49] width 8 height 14
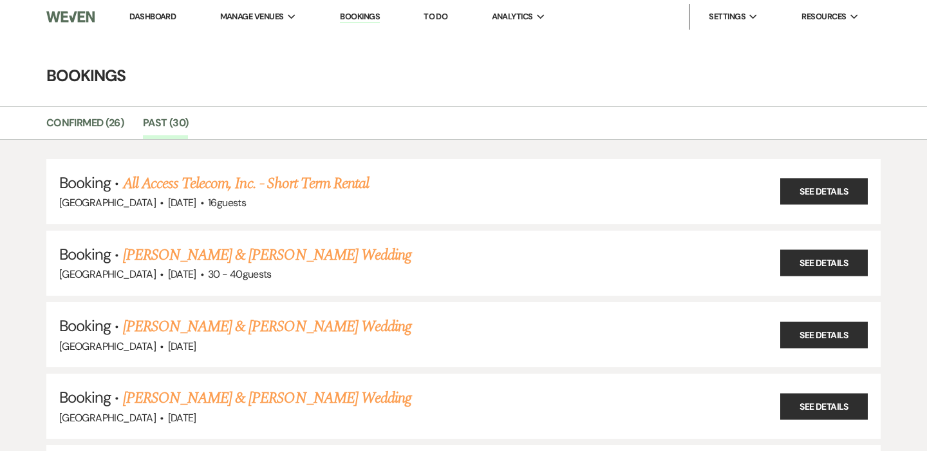
scroll to position [1909, 0]
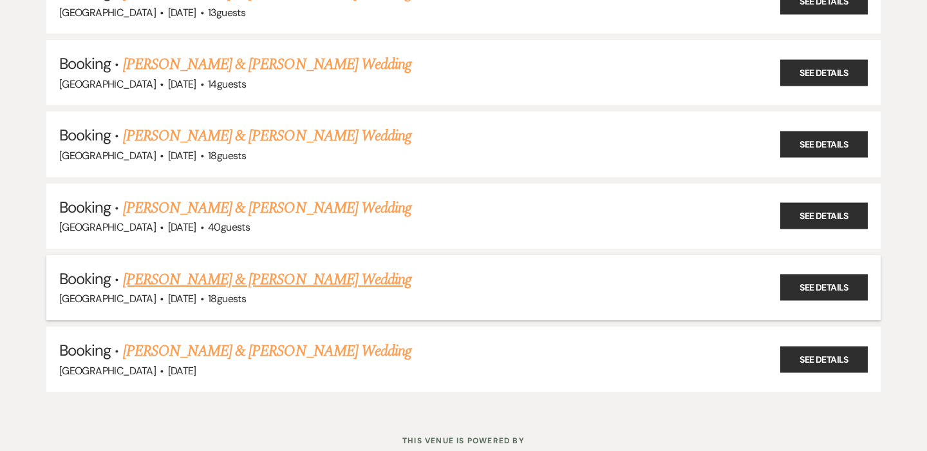
click at [299, 268] on link "Sean Boyd & Jessica Telfer's Wedding" at bounding box center [267, 279] width 289 height 23
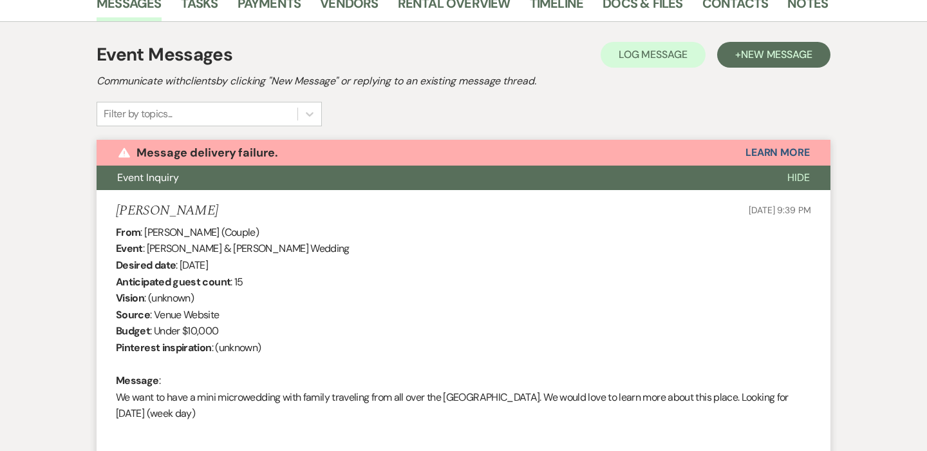
scroll to position [168, 0]
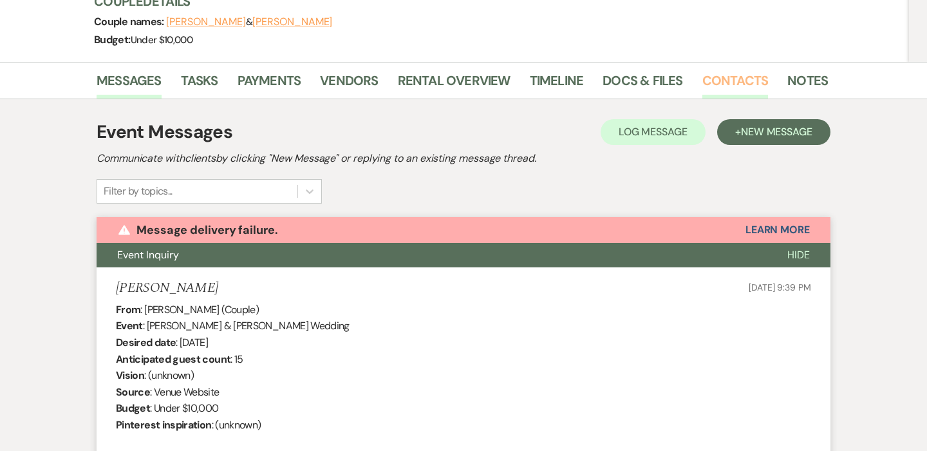
click at [717, 77] on link "Contacts" at bounding box center [736, 84] width 66 height 28
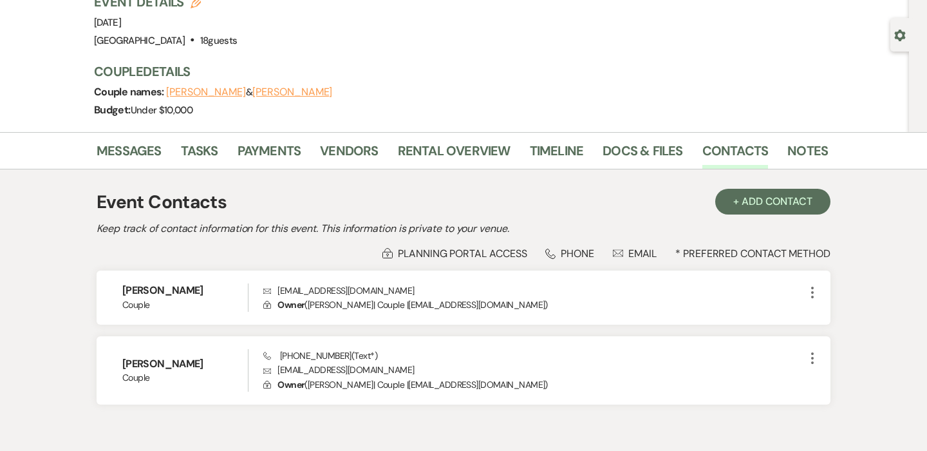
scroll to position [108, 0]
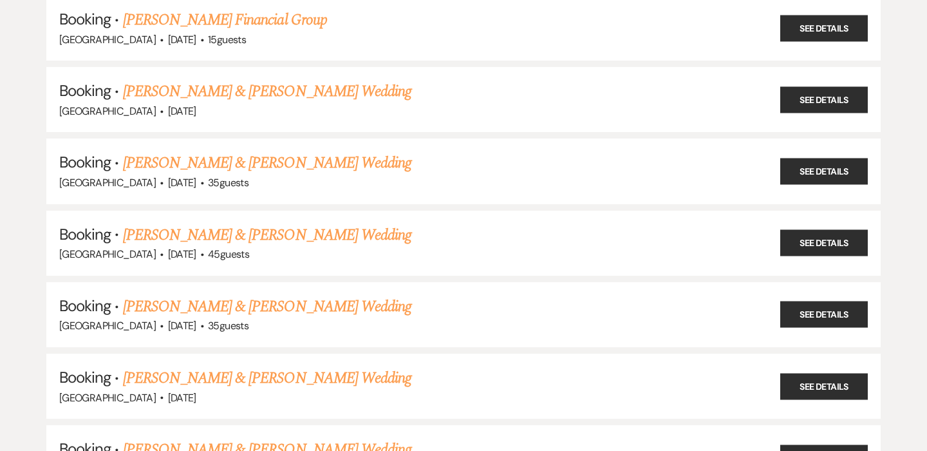
scroll to position [1902, 0]
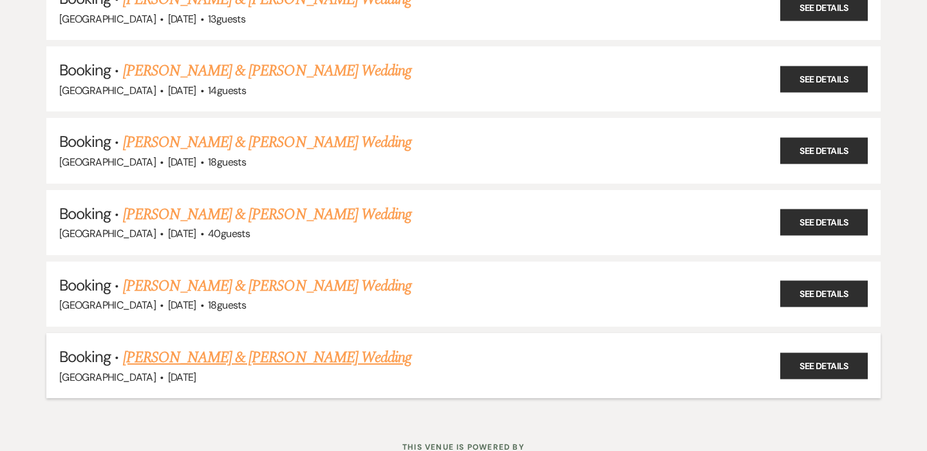
click at [272, 346] on link "James Lovejoy & Ashley Sullivan's Wedding" at bounding box center [267, 357] width 289 height 23
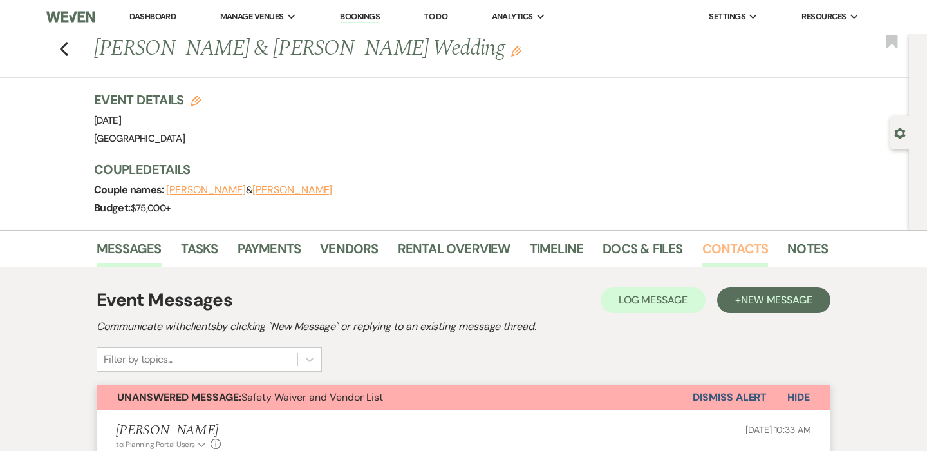
click at [739, 249] on link "Contacts" at bounding box center [736, 252] width 66 height 28
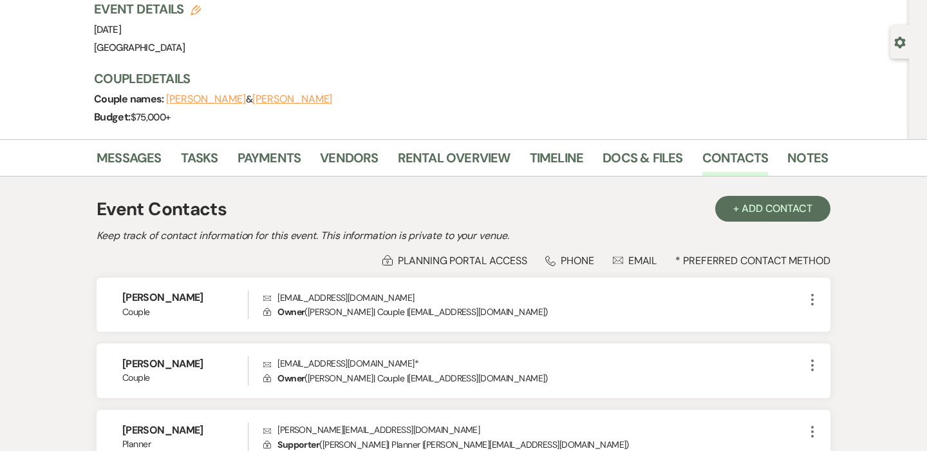
scroll to position [113, 0]
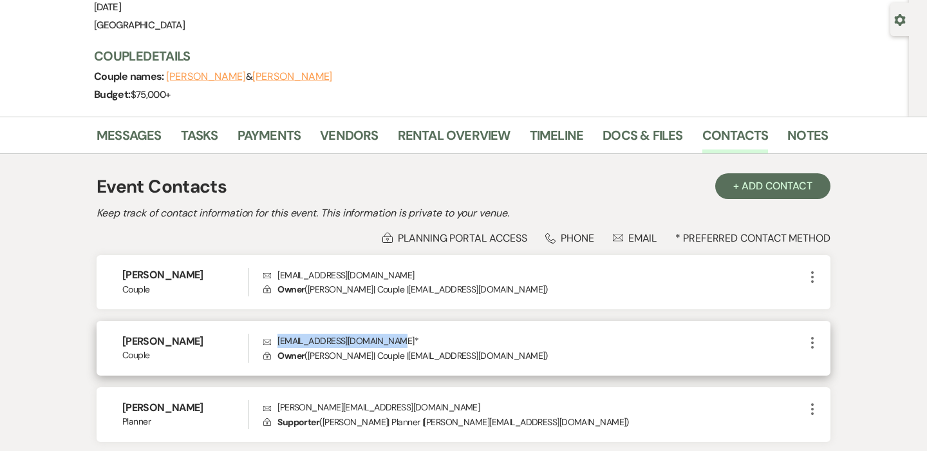
drag, startPoint x: 278, startPoint y: 340, endPoint x: 384, endPoint y: 343, distance: 106.3
click at [384, 343] on p "Envelope sullivanashley21@gmail.com *" at bounding box center [534, 341] width 542 height 14
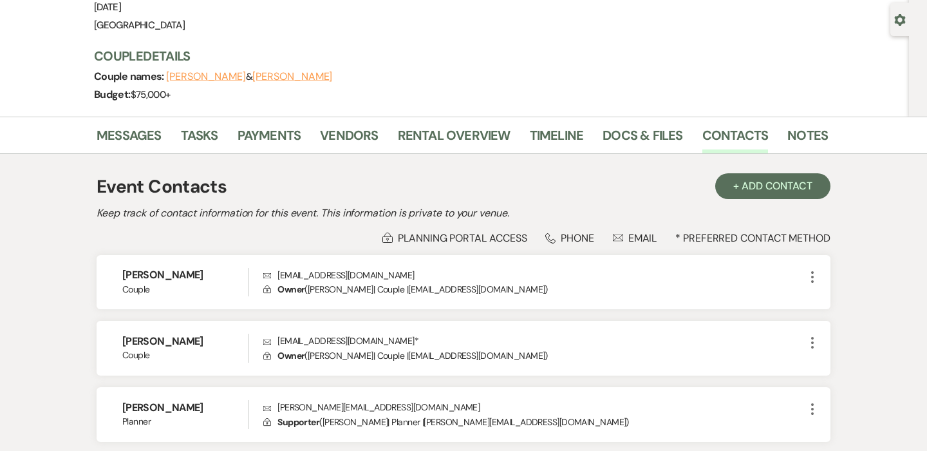
click at [423, 0] on div "Event Details Edit Event Date: Saturday, August 16th, 2025 Venue: Gold Mountain…" at bounding box center [454, 5] width 721 height 57
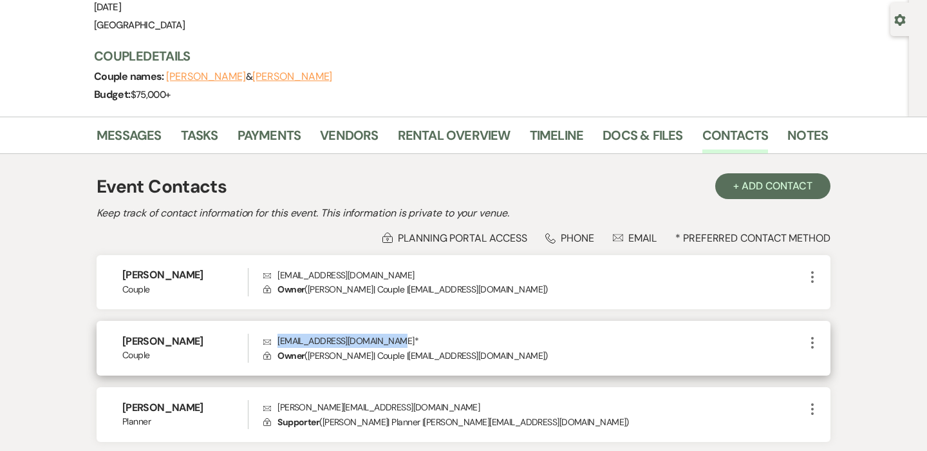
drag, startPoint x: 278, startPoint y: 341, endPoint x: 384, endPoint y: 343, distance: 105.6
click at [384, 343] on p "Envelope sullivanashley21@gmail.com *" at bounding box center [534, 341] width 542 height 14
click at [407, 330] on div "Ashley Sullivan Couple Envelope sullivanashley21@gmail.com * Lock Owner ( Ashle…" at bounding box center [464, 348] width 734 height 55
drag, startPoint x: 383, startPoint y: 340, endPoint x: 273, endPoint y: 341, distance: 110.1
click at [273, 341] on p "Envelope sullivanashley21@gmail.com *" at bounding box center [534, 341] width 542 height 14
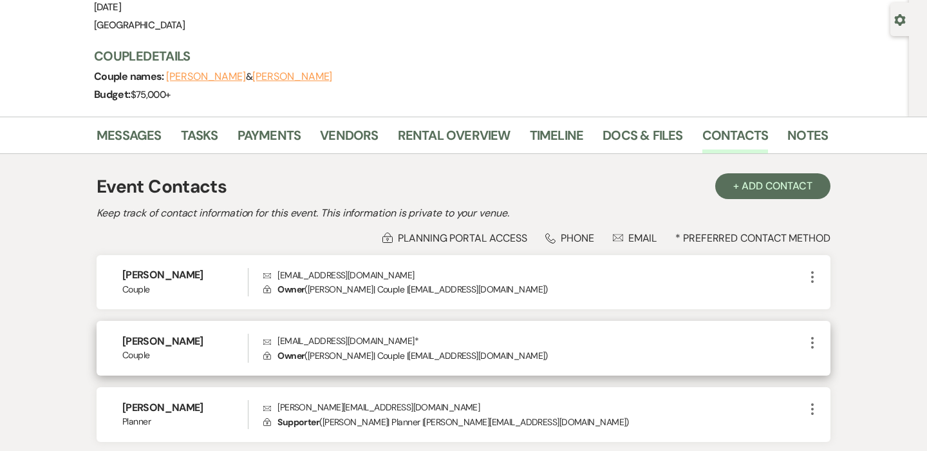
click at [397, 341] on p "Envelope sullivanashley21@gmail.com *" at bounding box center [534, 341] width 542 height 14
drag, startPoint x: 383, startPoint y: 341, endPoint x: 276, endPoint y: 339, distance: 106.9
click at [276, 339] on p "Envelope sullivanashley21@gmail.com *" at bounding box center [534, 341] width 542 height 14
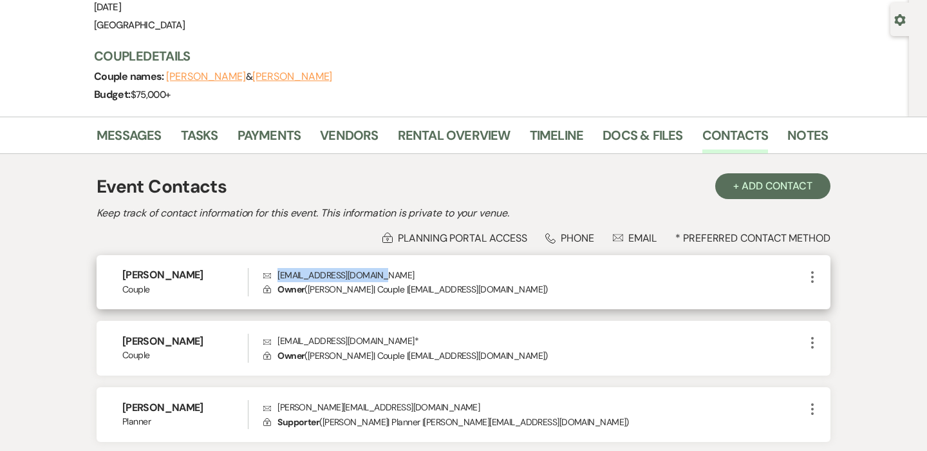
drag, startPoint x: 382, startPoint y: 276, endPoint x: 272, endPoint y: 277, distance: 110.1
click at [272, 277] on p "Envelope jamesalovejoy@gmail.com" at bounding box center [534, 275] width 542 height 14
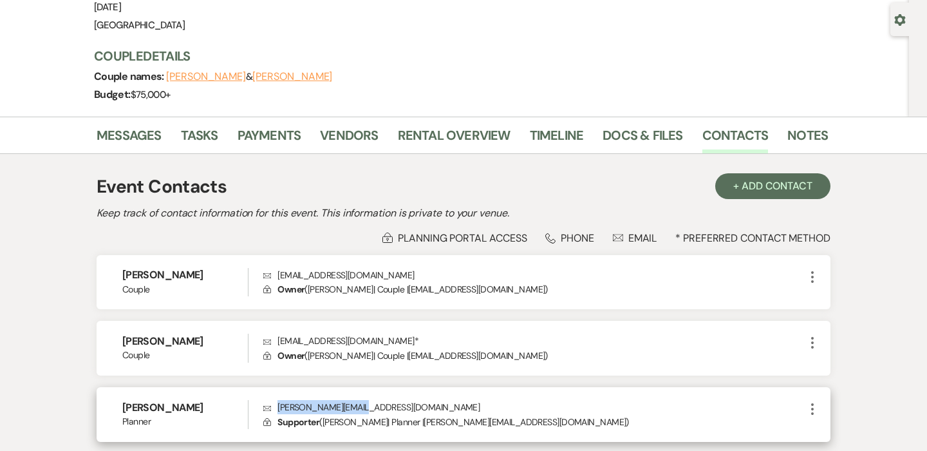
drag, startPoint x: 359, startPoint y: 406, endPoint x: 274, endPoint y: 408, distance: 85.0
click at [274, 408] on p "Envelope katie@feteafehr.com" at bounding box center [534, 407] width 542 height 14
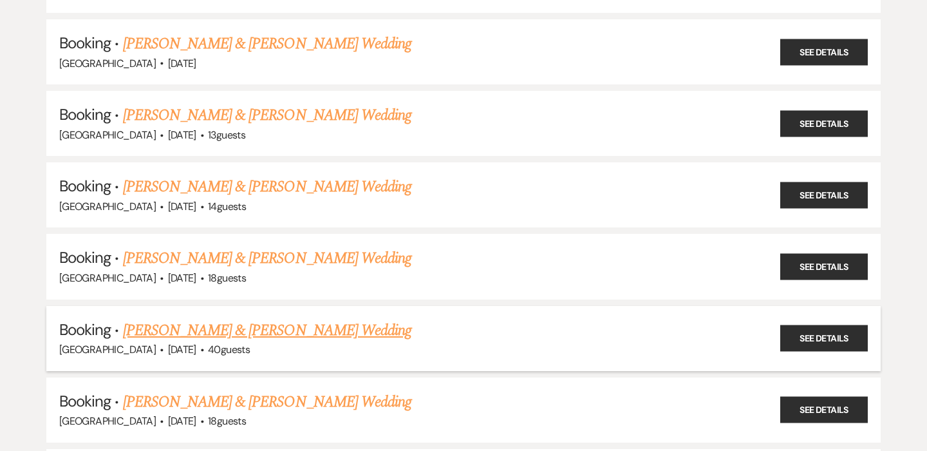
scroll to position [1785, 0]
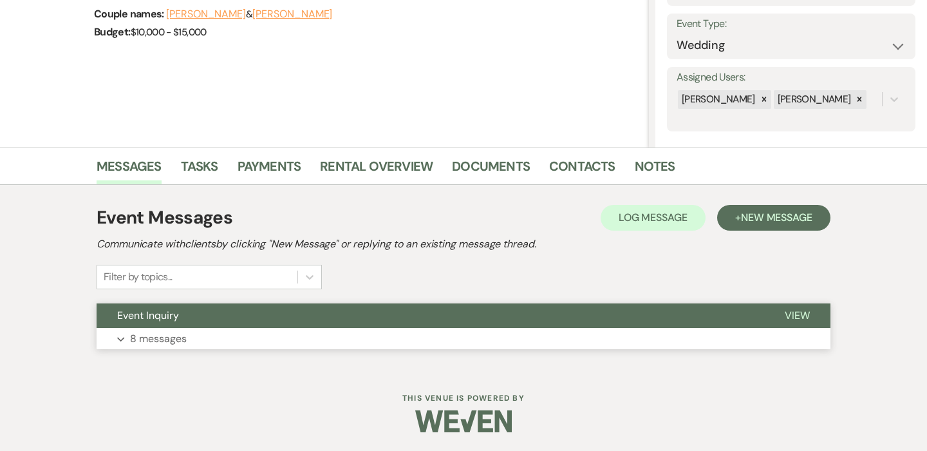
click at [168, 339] on p "8 messages" at bounding box center [158, 338] width 57 height 17
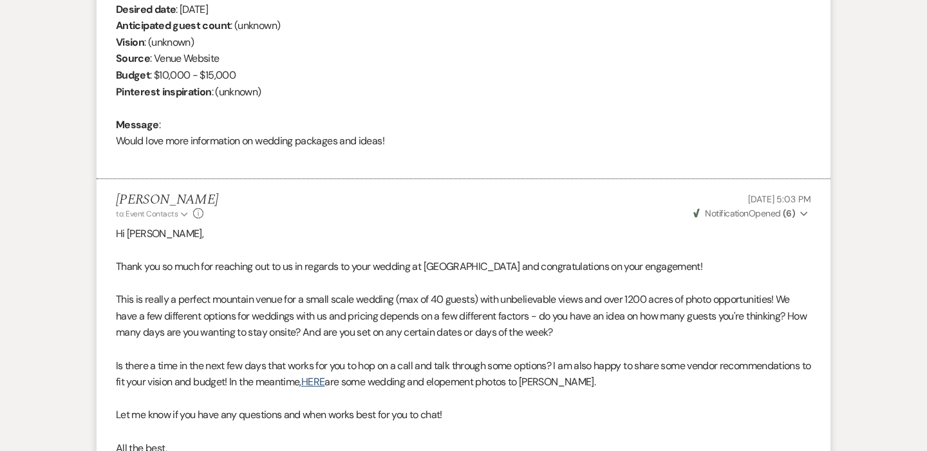
scroll to position [117, 0]
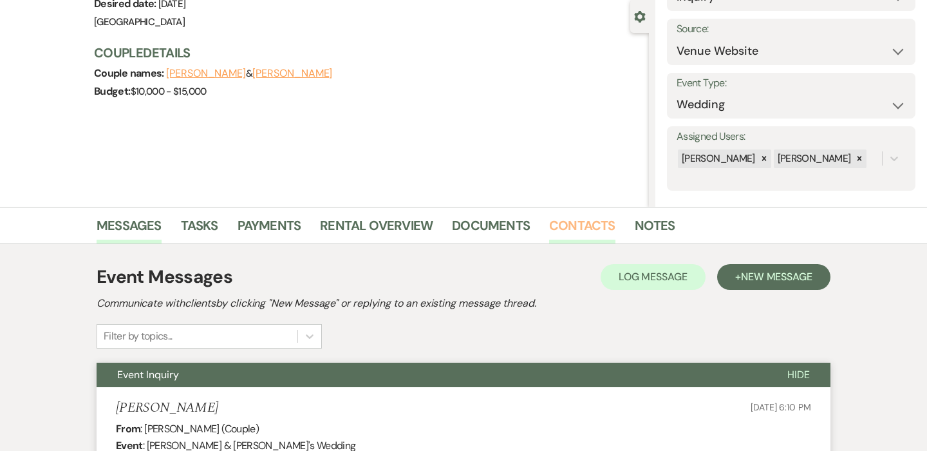
click at [567, 231] on link "Contacts" at bounding box center [582, 229] width 66 height 28
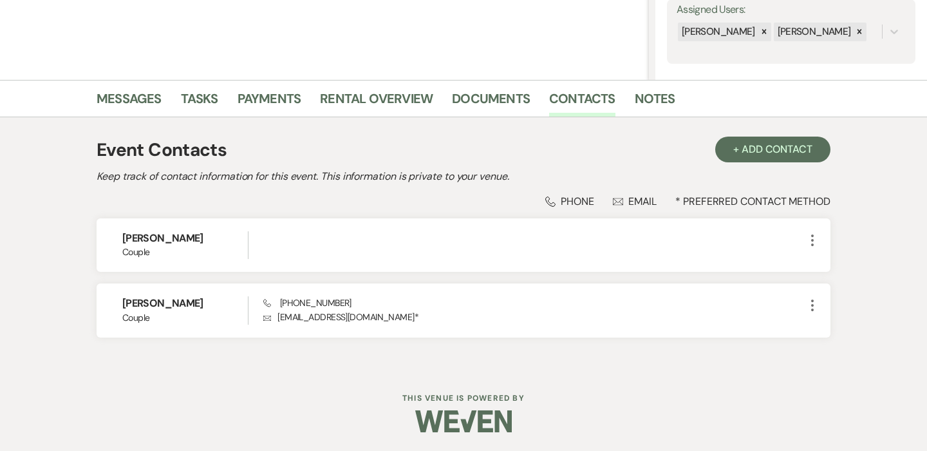
scroll to position [243, 0]
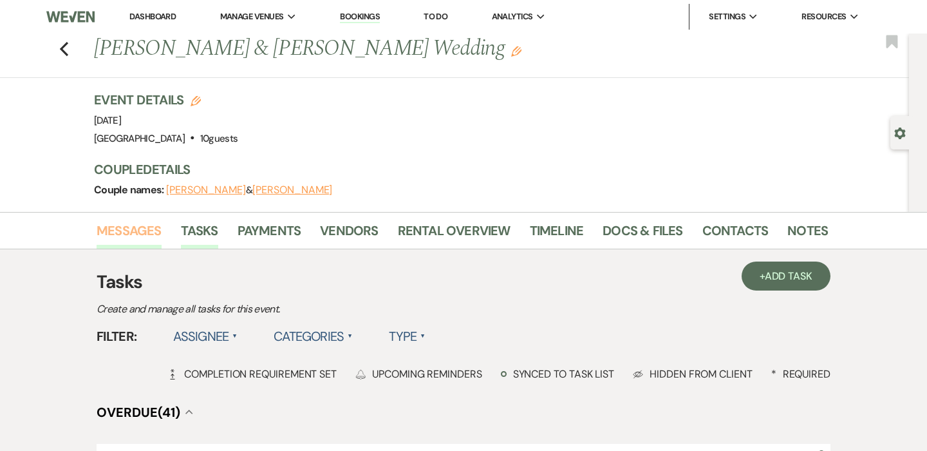
click at [129, 231] on link "Messages" at bounding box center [129, 234] width 65 height 28
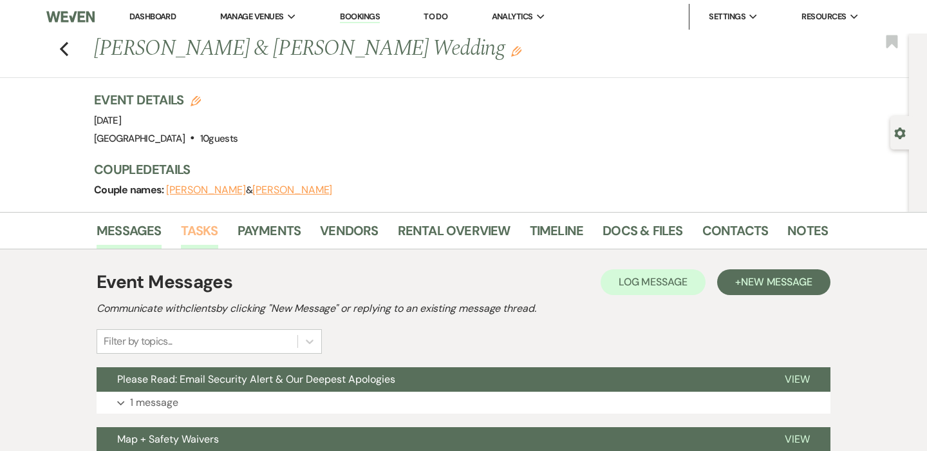
click at [193, 231] on link "Tasks" at bounding box center [199, 234] width 37 height 28
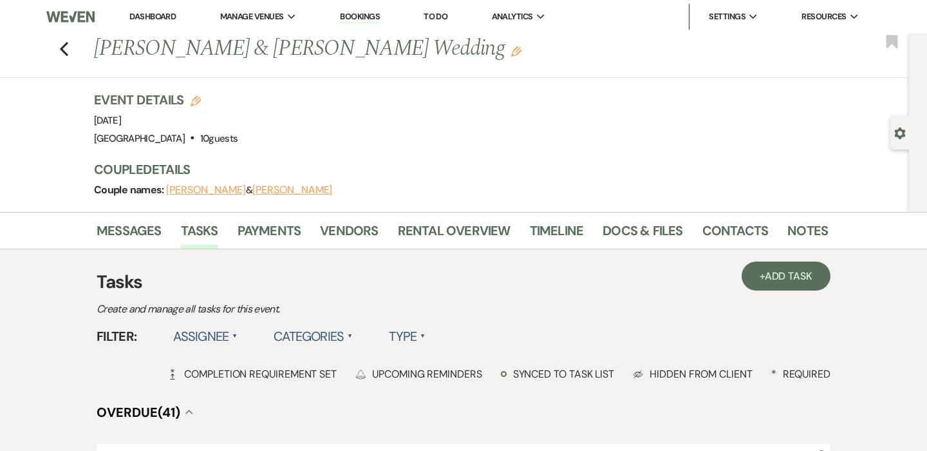
click at [900, 141] on div "Gear Settings" at bounding box center [903, 132] width 24 height 33
click at [898, 134] on use "button" at bounding box center [900, 134] width 11 height 12
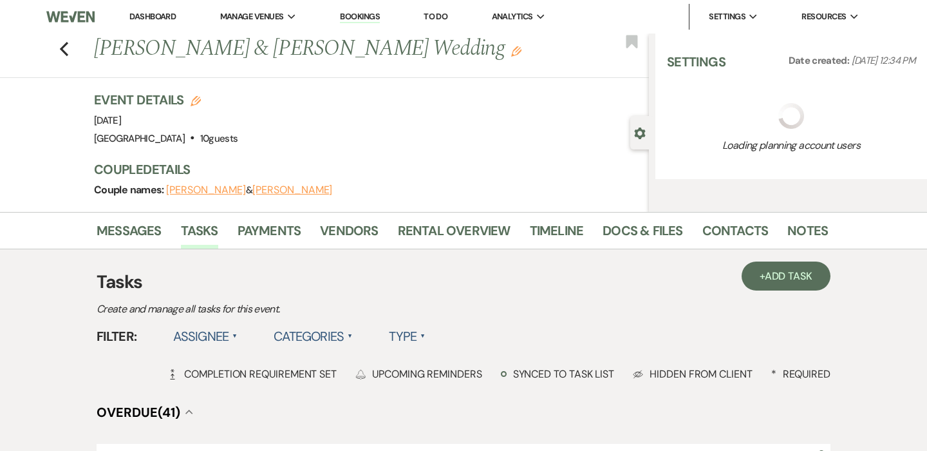
select select "6"
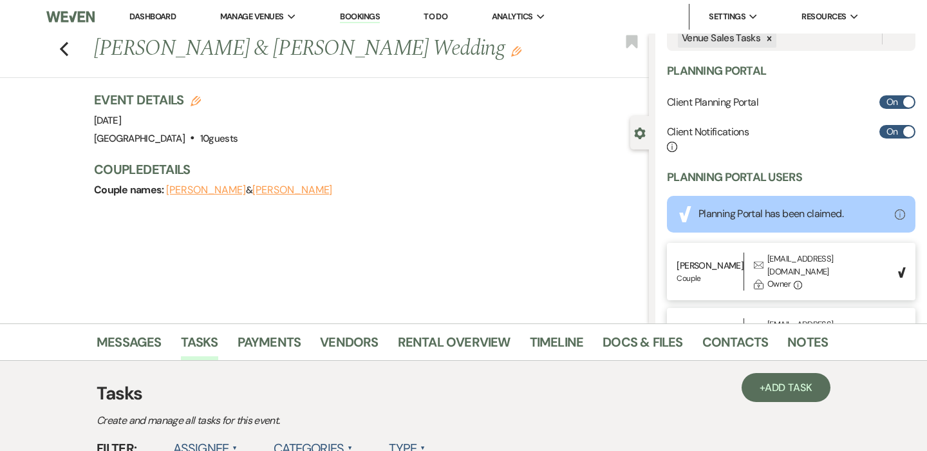
scroll to position [308, 0]
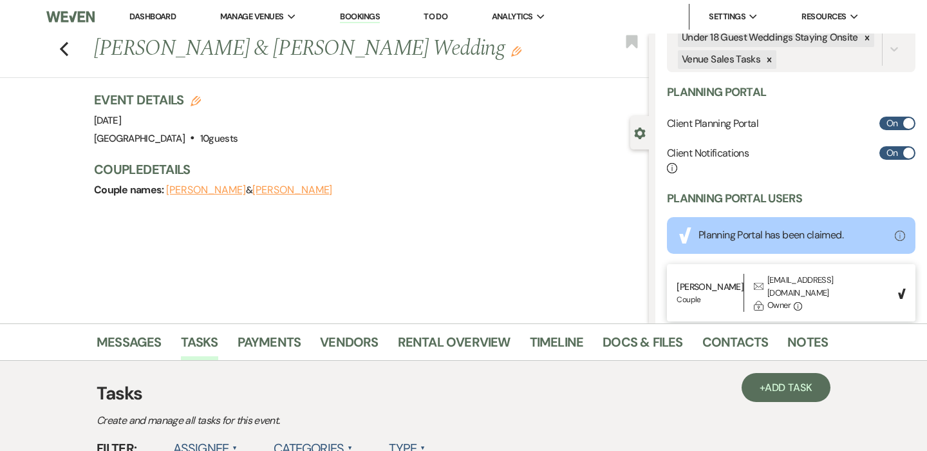
click at [899, 149] on input "On" at bounding box center [898, 153] width 36 height 14
checkbox input "false"
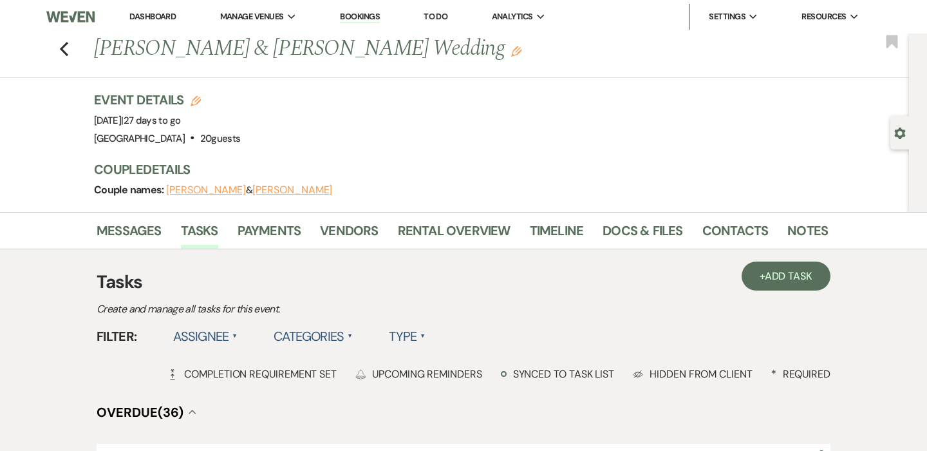
click at [902, 135] on use "button" at bounding box center [900, 134] width 11 height 12
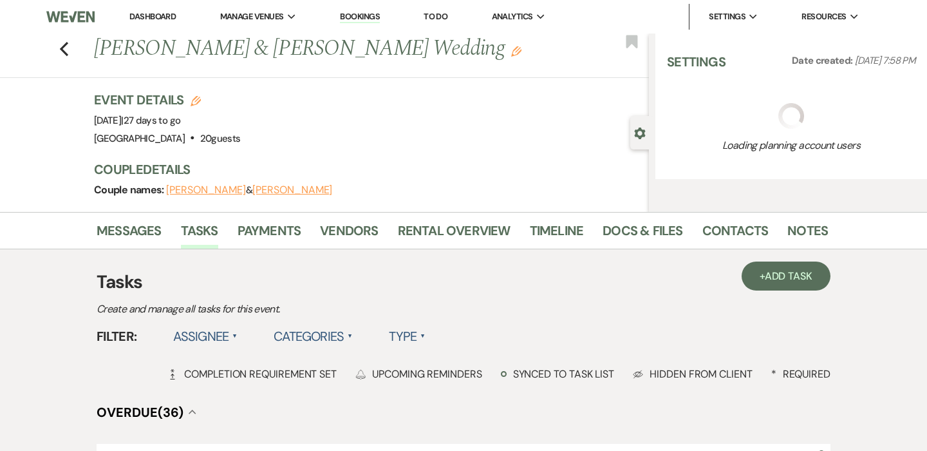
select select "8"
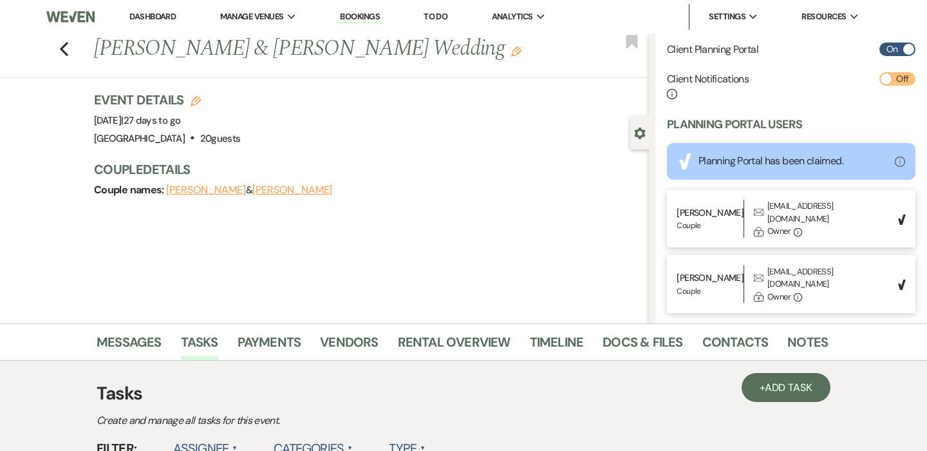
scroll to position [381, 0]
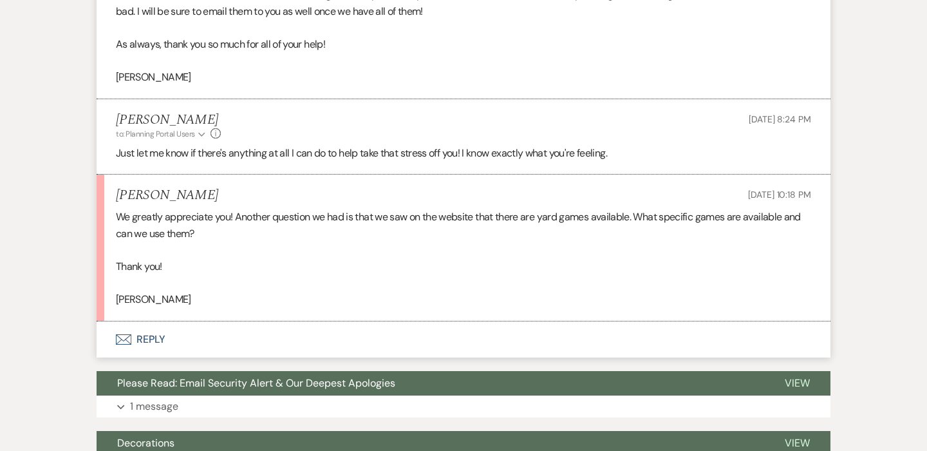
click at [139, 324] on button "Envelope Reply" at bounding box center [464, 339] width 734 height 36
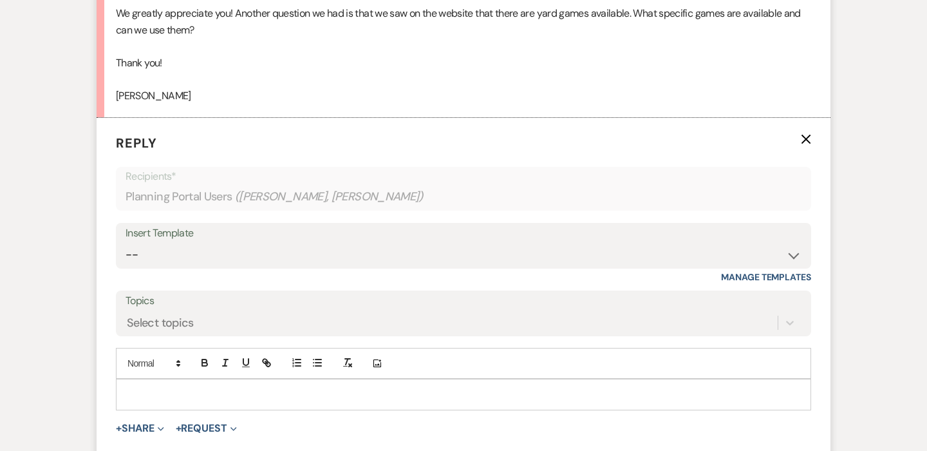
scroll to position [1157, 0]
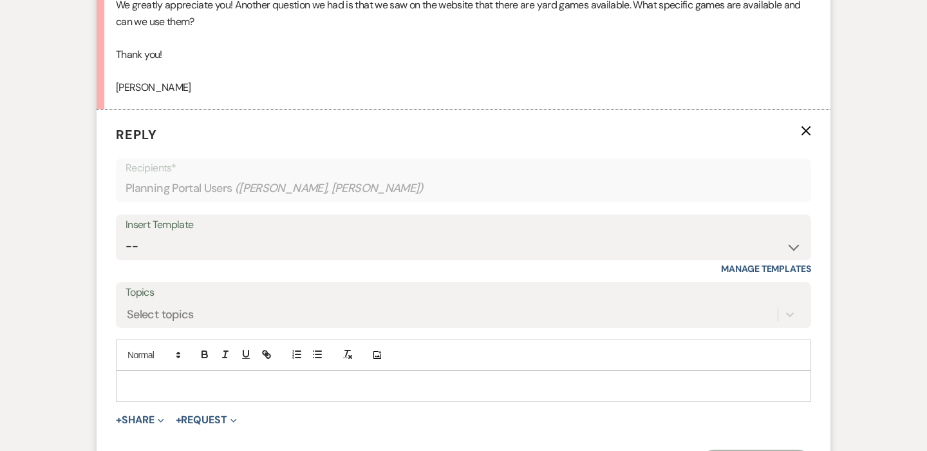
click at [193, 379] on p at bounding box center [463, 386] width 675 height 14
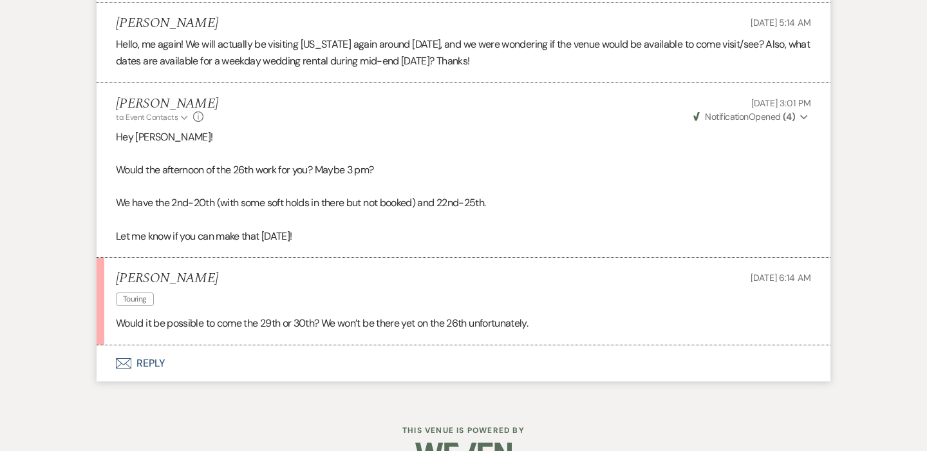
scroll to position [4027, 0]
click at [148, 346] on button "Envelope Reply" at bounding box center [464, 364] width 734 height 36
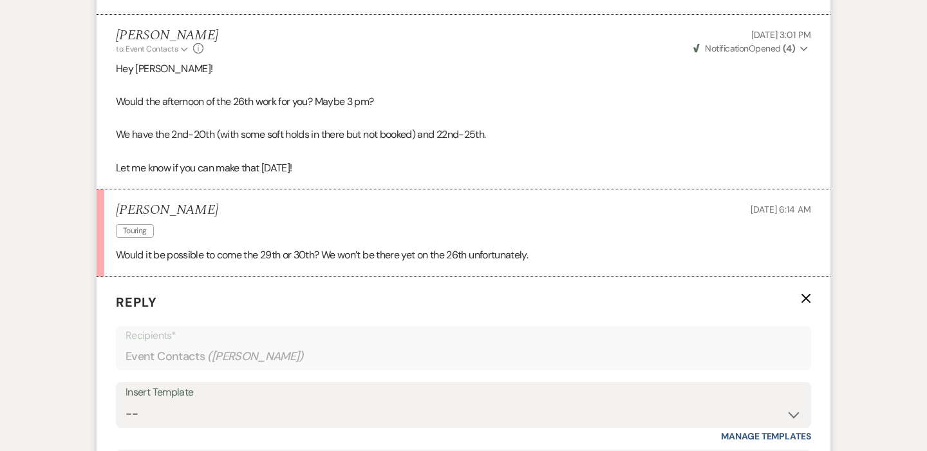
scroll to position [4206, 0]
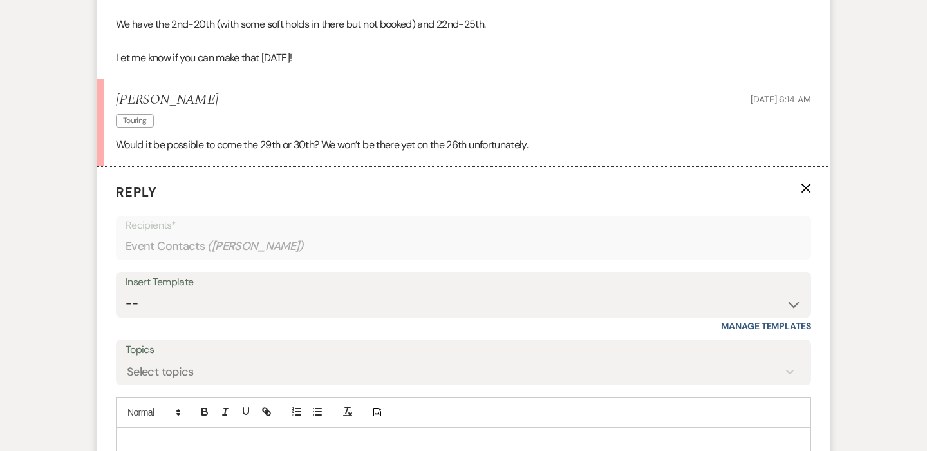
click at [249, 436] on p at bounding box center [463, 443] width 675 height 14
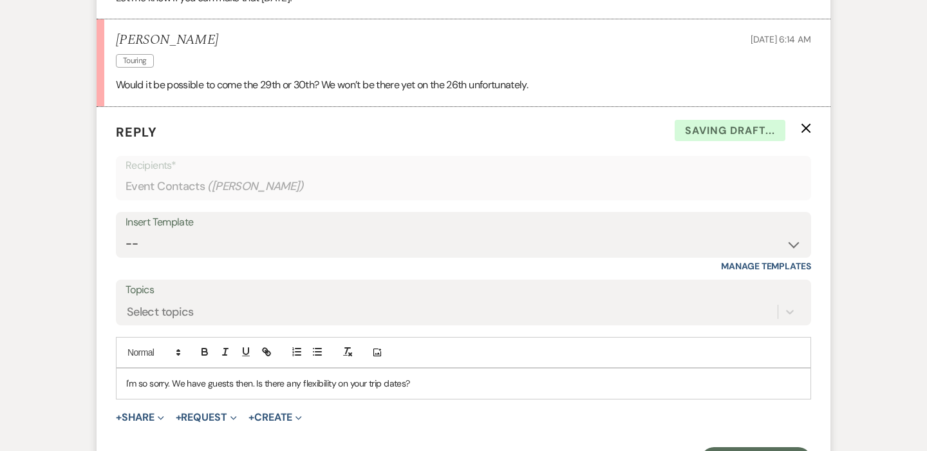
scroll to position [4383, 0]
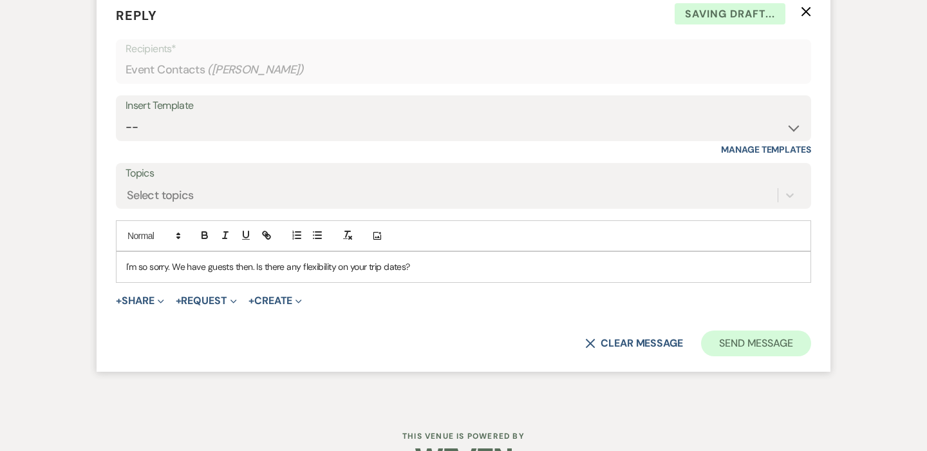
click at [746, 330] on button "Send Message" at bounding box center [756, 343] width 110 height 26
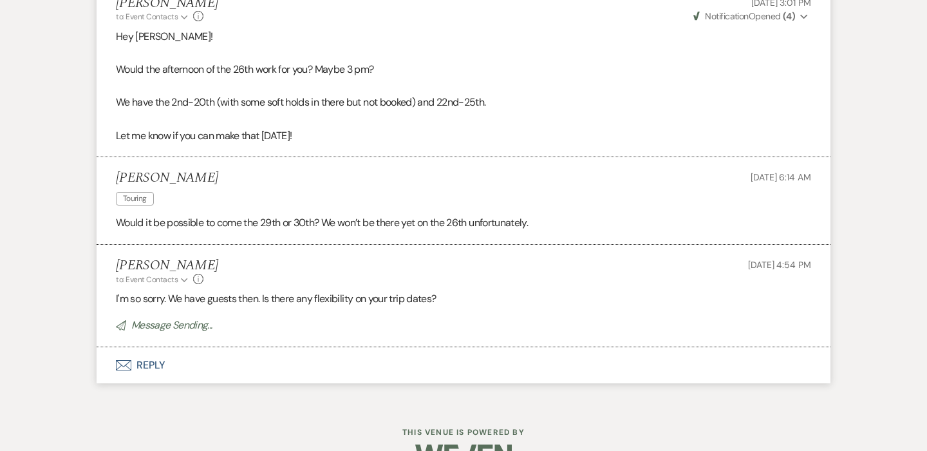
scroll to position [4102, 0]
